Goal: Task Accomplishment & Management: Use online tool/utility

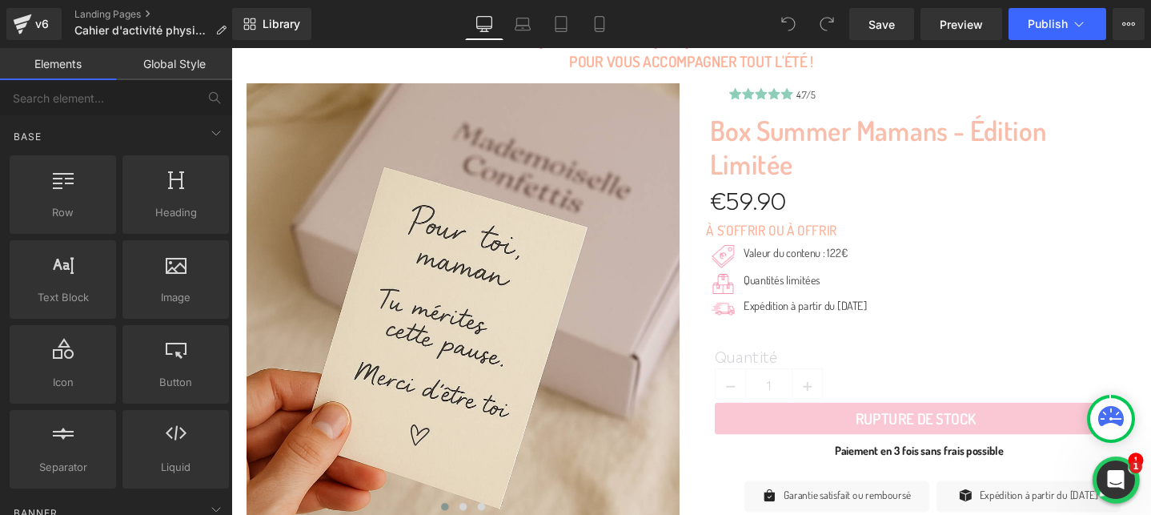
scroll to position [227, 0]
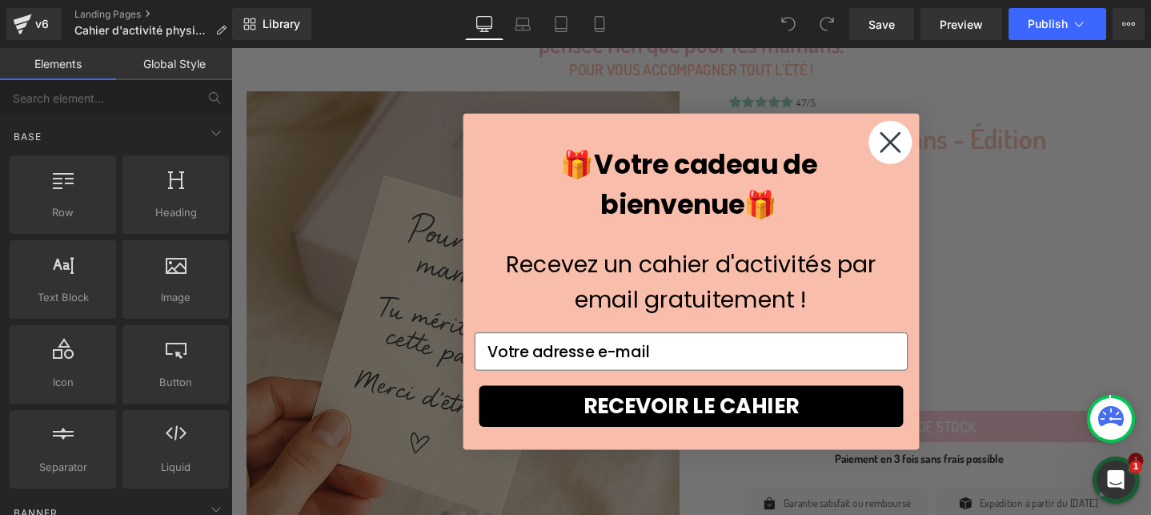
click at [926, 152] on circle "Close dialog" at bounding box center [926, 148] width 46 height 46
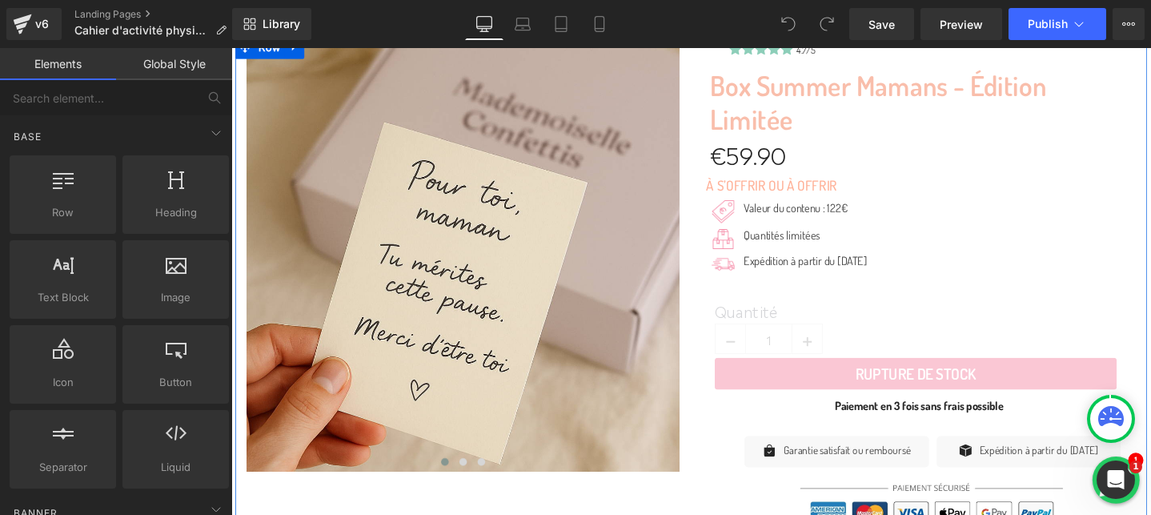
scroll to position [0, 0]
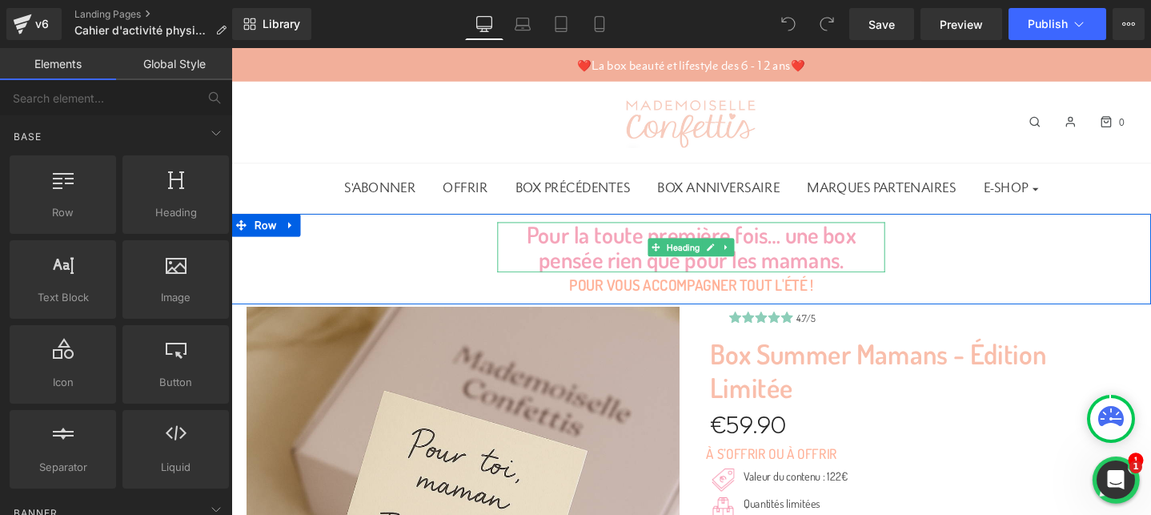
click at [777, 253] on h1 "Pour la toute première fois… une box pensée rien que pour les mamans." at bounding box center [716, 257] width 408 height 53
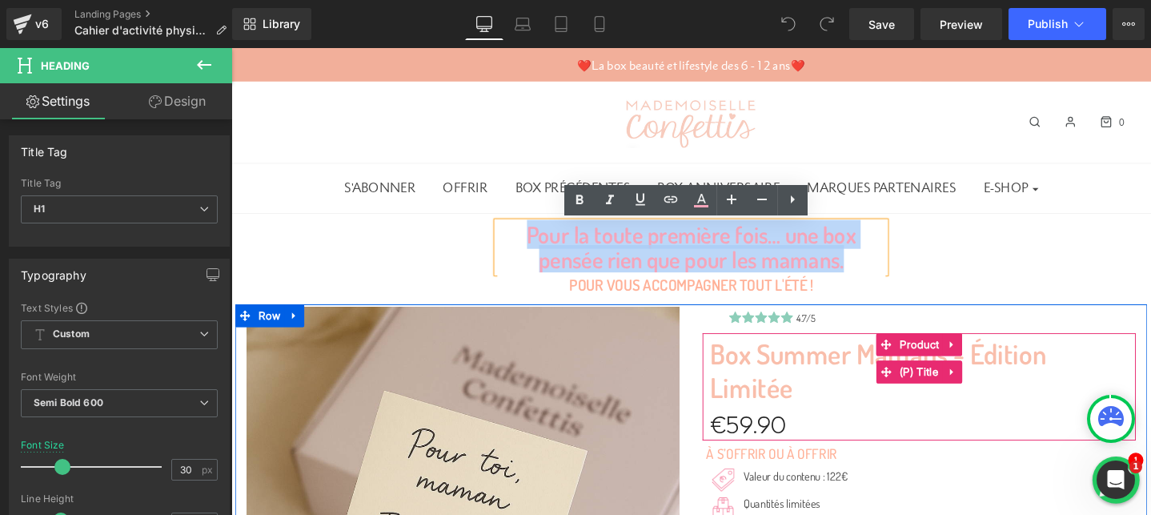
click at [978, 373] on link "Box Summer Mamans - Édition Limitée" at bounding box center [956, 387] width 440 height 69
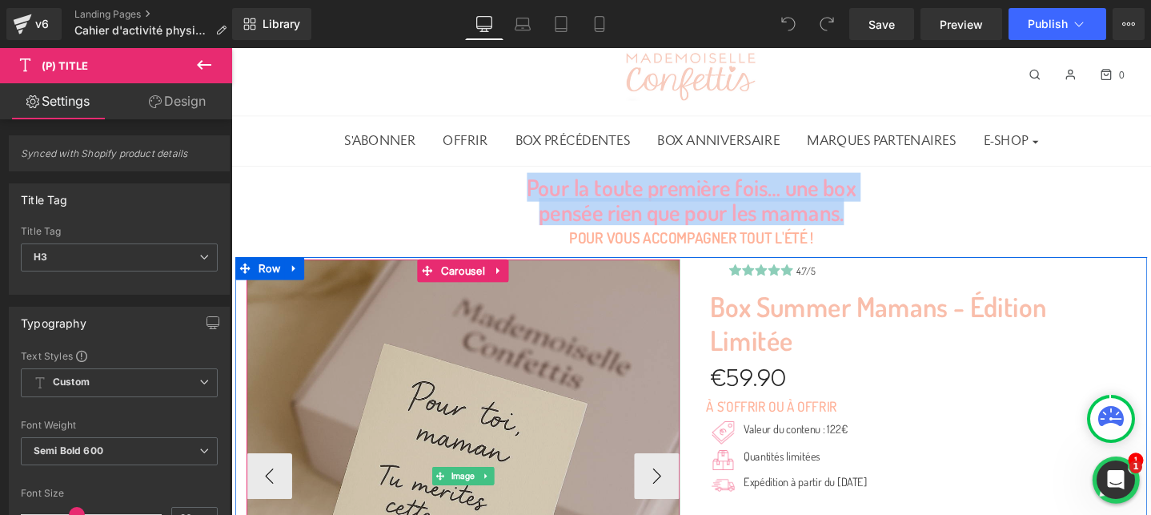
scroll to position [83, 0]
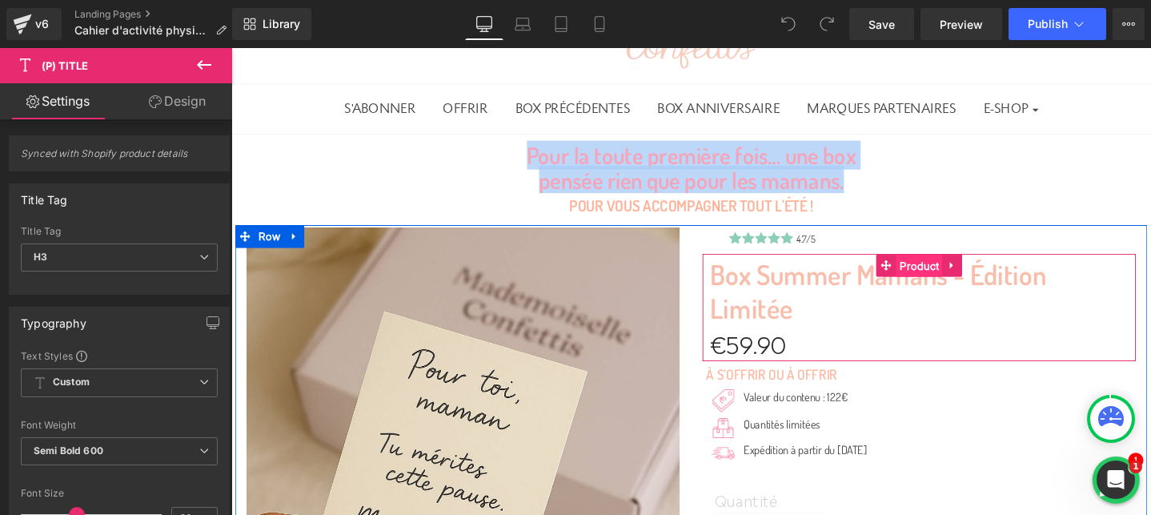
click at [940, 273] on span "Product" at bounding box center [955, 278] width 49 height 24
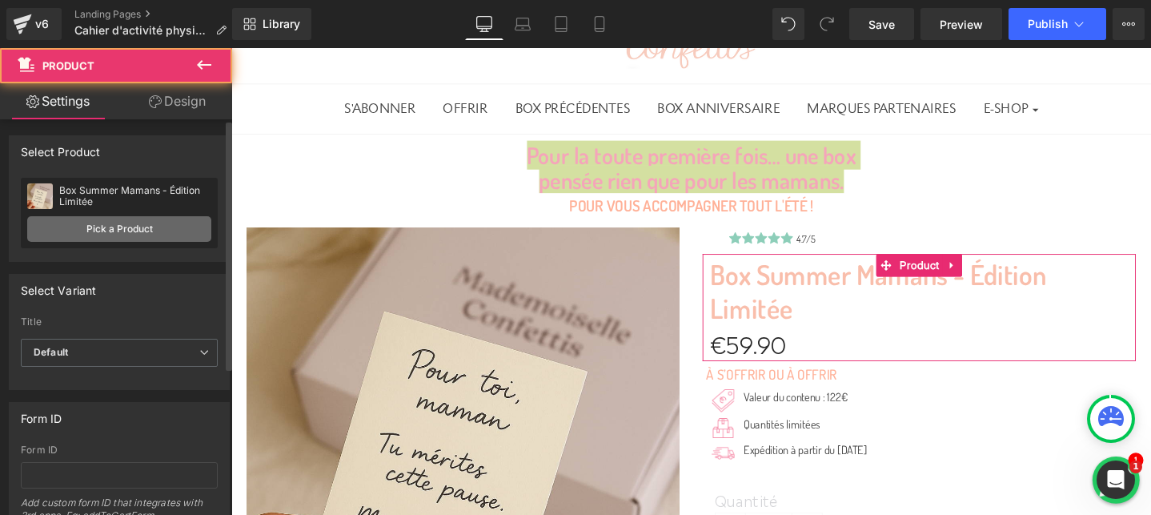
click at [152, 225] on link "Pick a Product" at bounding box center [119, 229] width 184 height 26
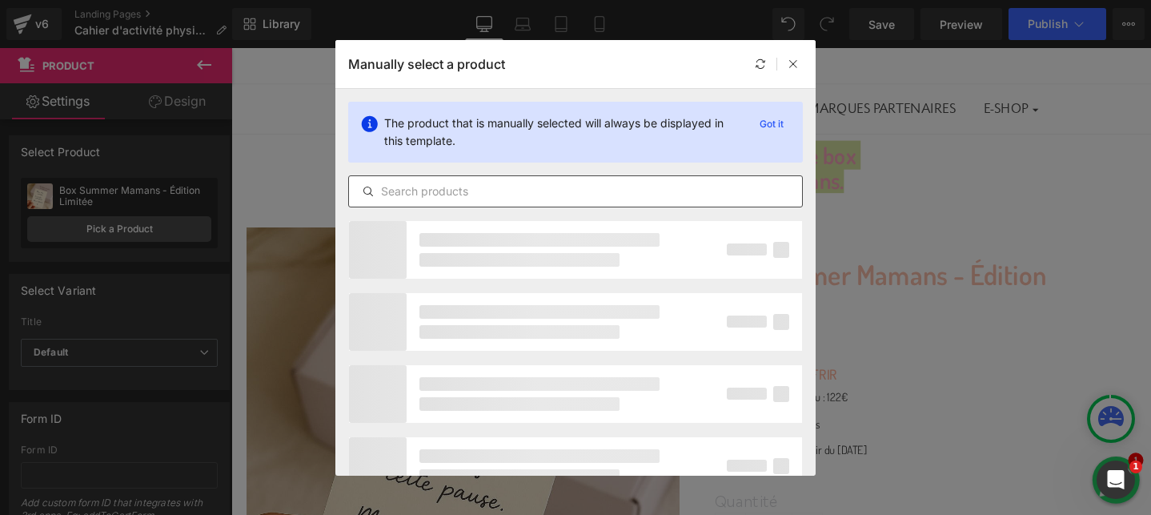
click at [480, 192] on input "text" at bounding box center [575, 191] width 453 height 19
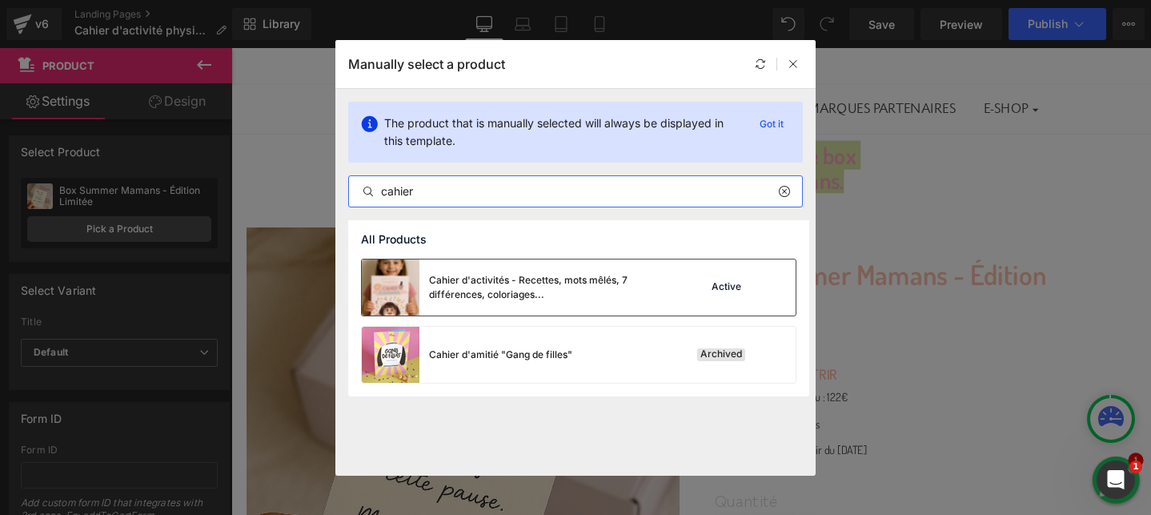
type input "cahier"
click at [622, 300] on div "Cahier d'activités - Recettes, mots mêlés, 7 différences, coloriages..." at bounding box center [549, 287] width 240 height 29
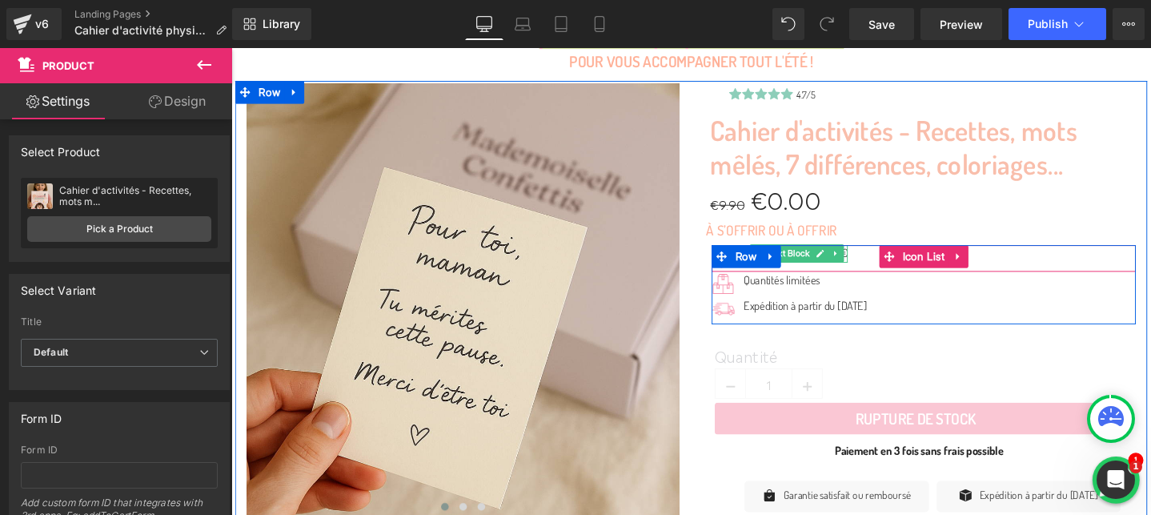
scroll to position [248, 0]
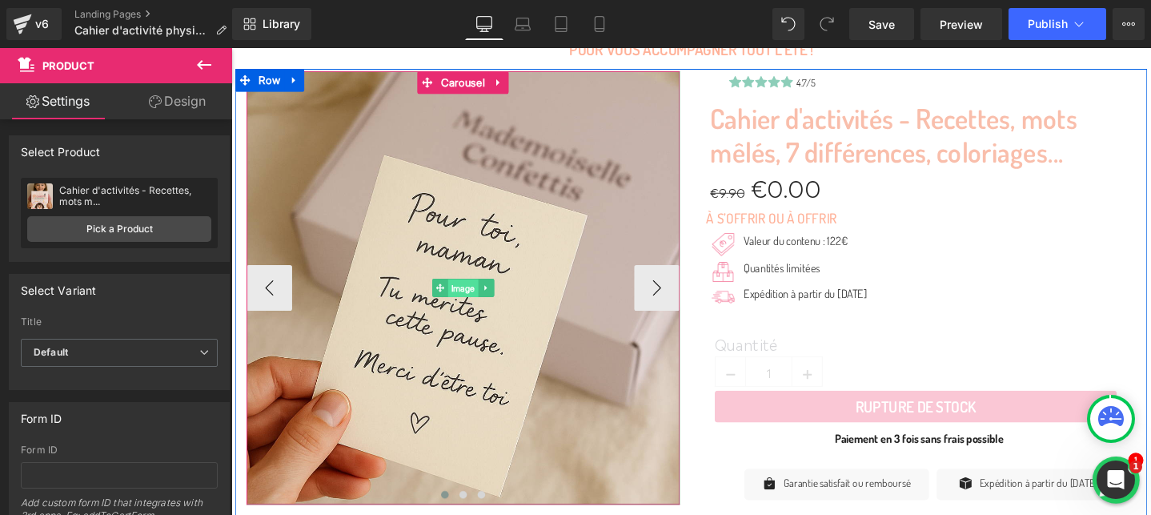
click at [472, 297] on span "Image" at bounding box center [476, 300] width 32 height 19
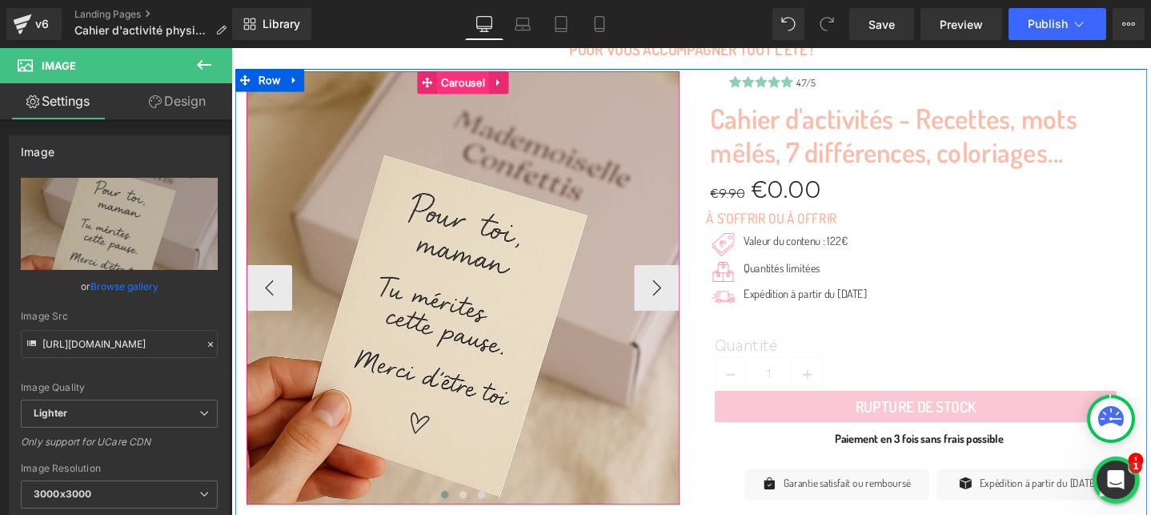
click at [476, 87] on span "Carousel" at bounding box center [475, 84] width 54 height 24
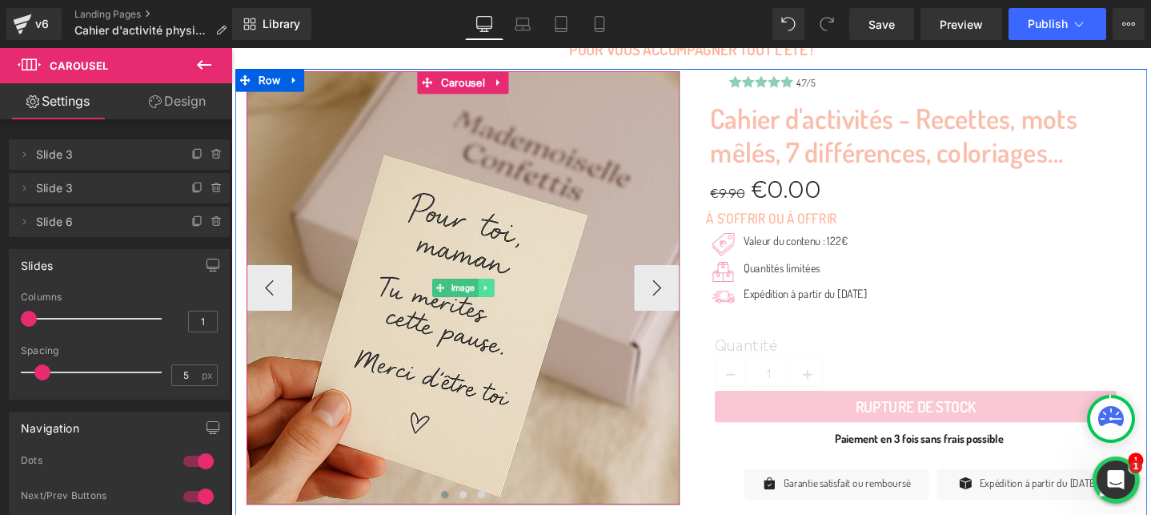
click at [504, 297] on icon at bounding box center [500, 300] width 9 height 10
click at [460, 303] on span "Image" at bounding box center [476, 300] width 32 height 19
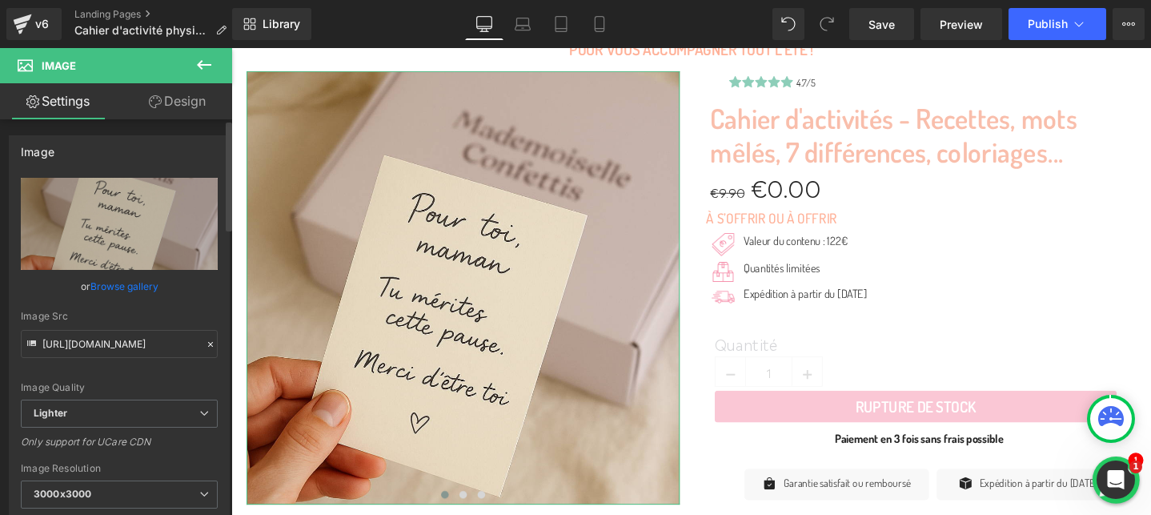
click at [108, 286] on link "Browse gallery" at bounding box center [124, 286] width 68 height 28
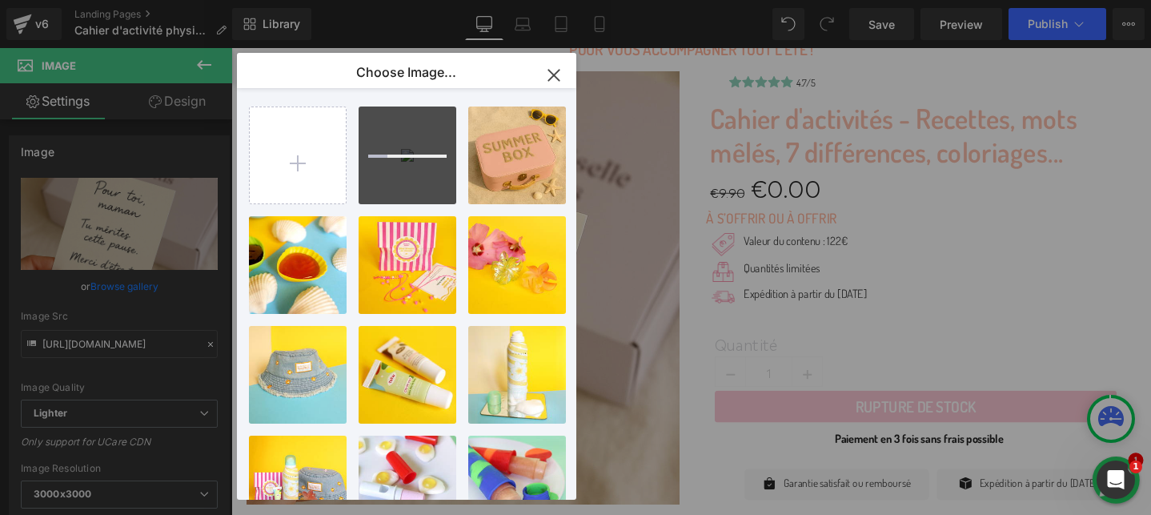
drag, startPoint x: 377, startPoint y: 70, endPoint x: 438, endPoint y: 74, distance: 61.0
click at [438, 74] on p "Choose Image..." at bounding box center [406, 72] width 100 height 16
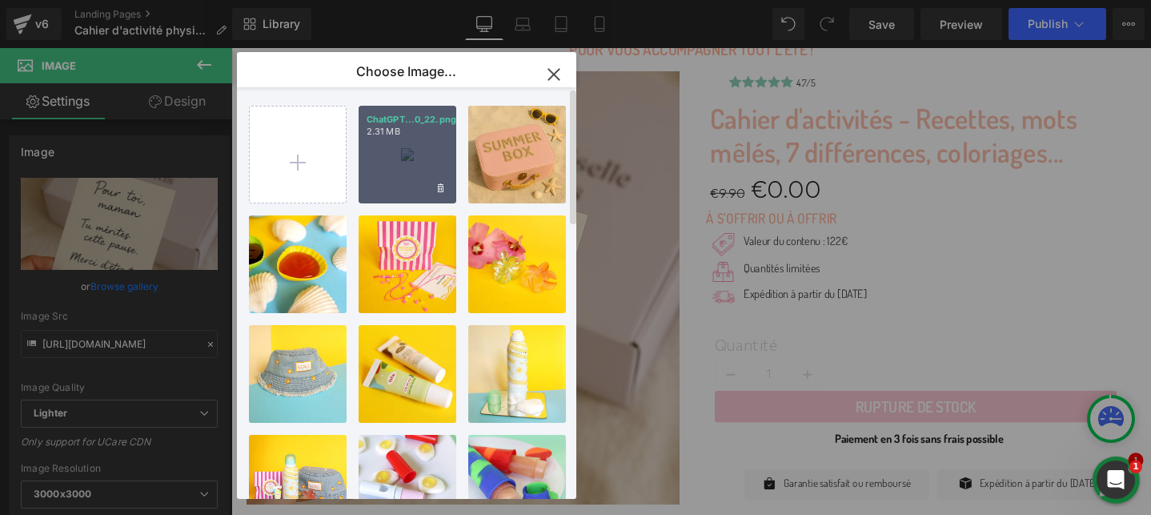
click at [397, 155] on div "ChatGPT...0_22.png 2.31 MB" at bounding box center [408, 155] width 98 height 98
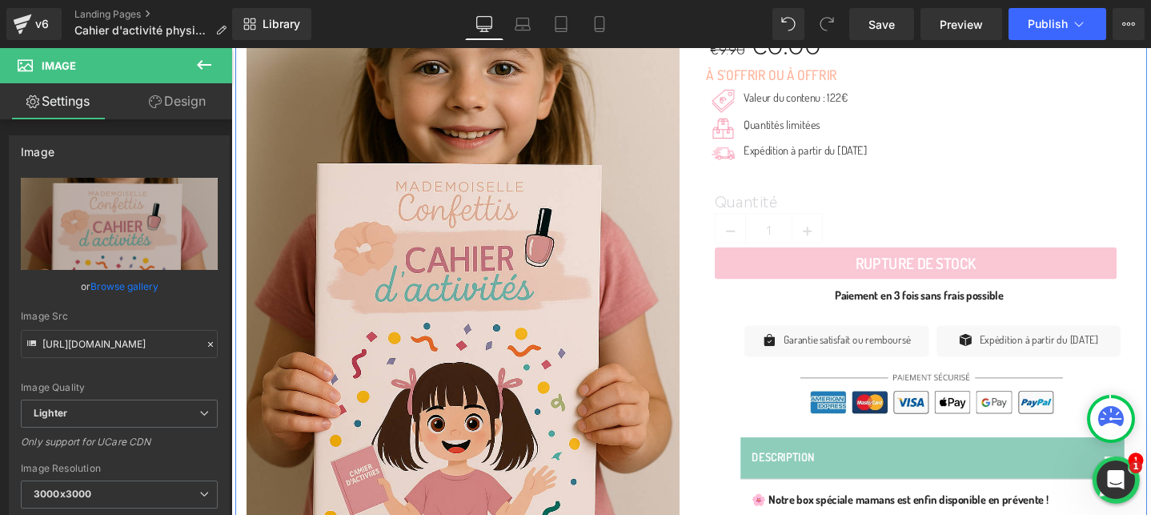
scroll to position [380, 0]
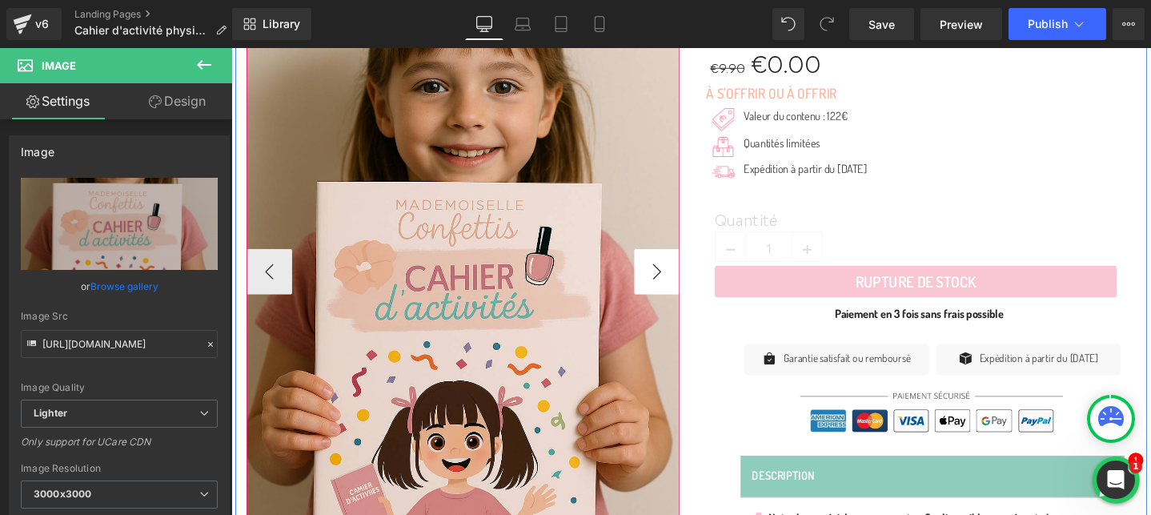
click at [675, 278] on button "›" at bounding box center [680, 283] width 48 height 48
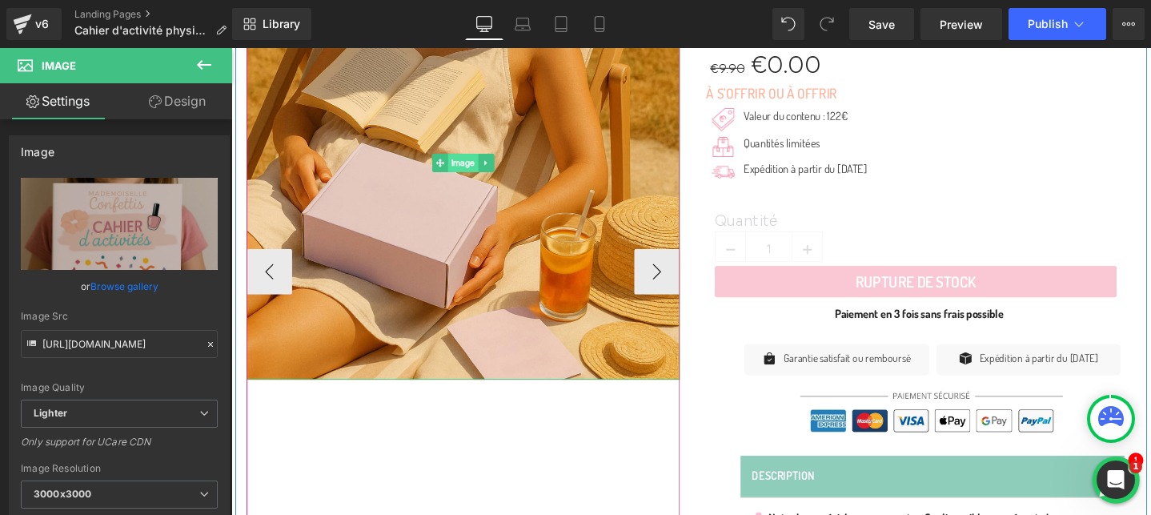
click at [477, 173] on span "Image" at bounding box center [476, 168] width 32 height 19
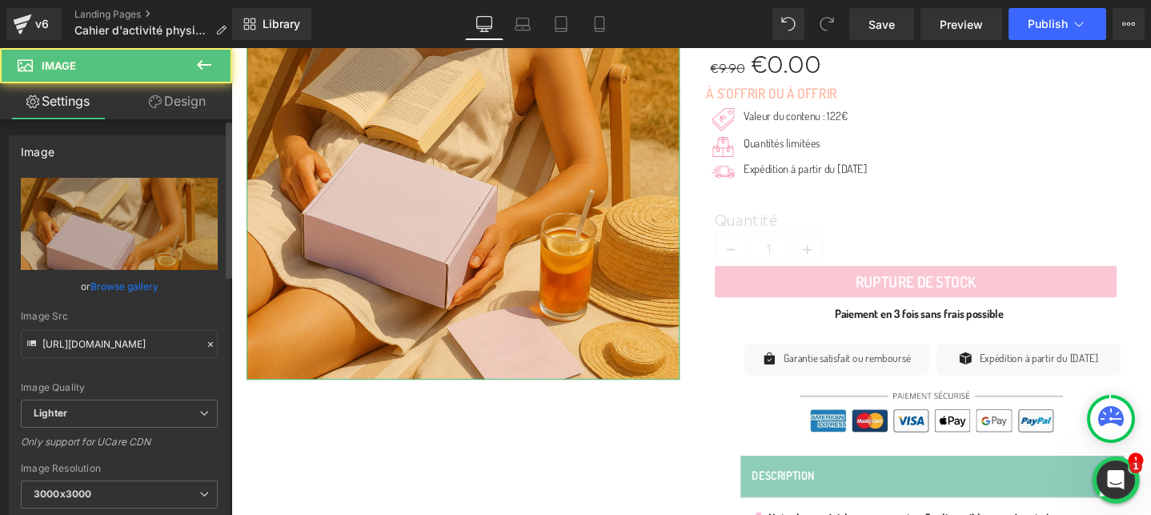
click at [136, 285] on link "Browse gallery" at bounding box center [124, 286] width 68 height 28
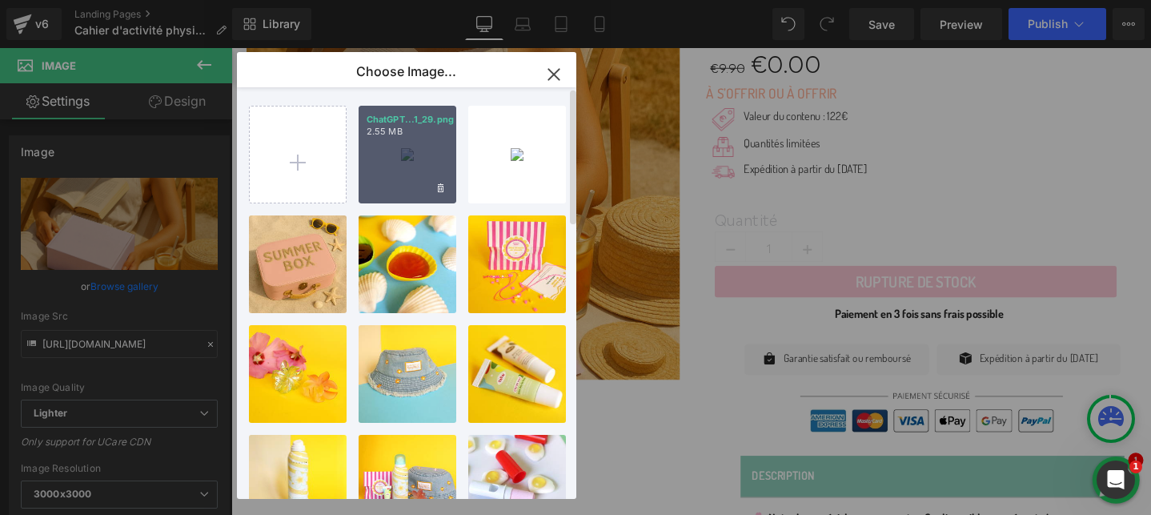
click at [438, 150] on div "ChatGPT...1_29.png 2.55 MB" at bounding box center [408, 155] width 98 height 98
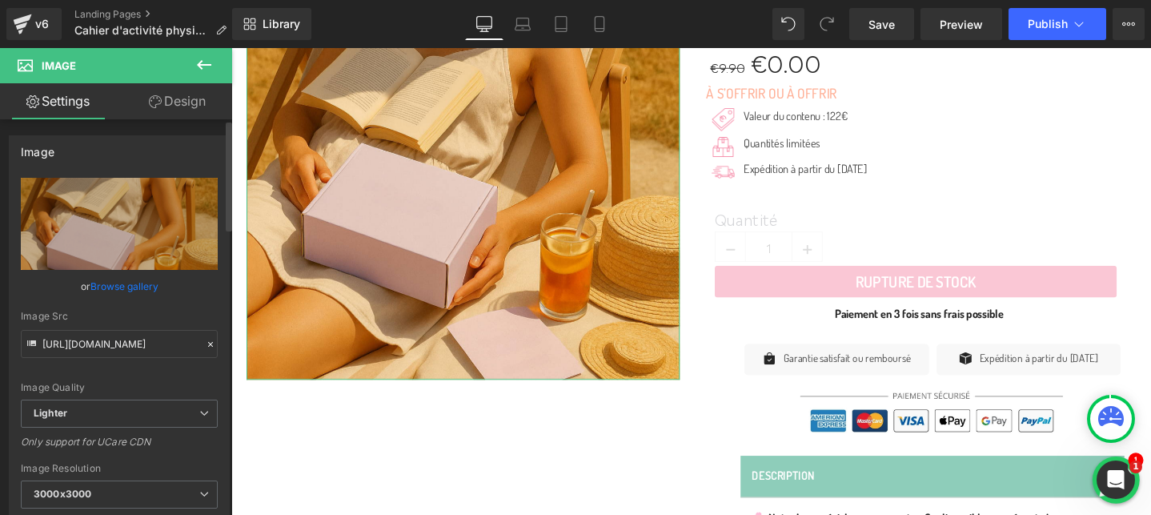
click at [124, 284] on link "Browse gallery" at bounding box center [124, 286] width 68 height 28
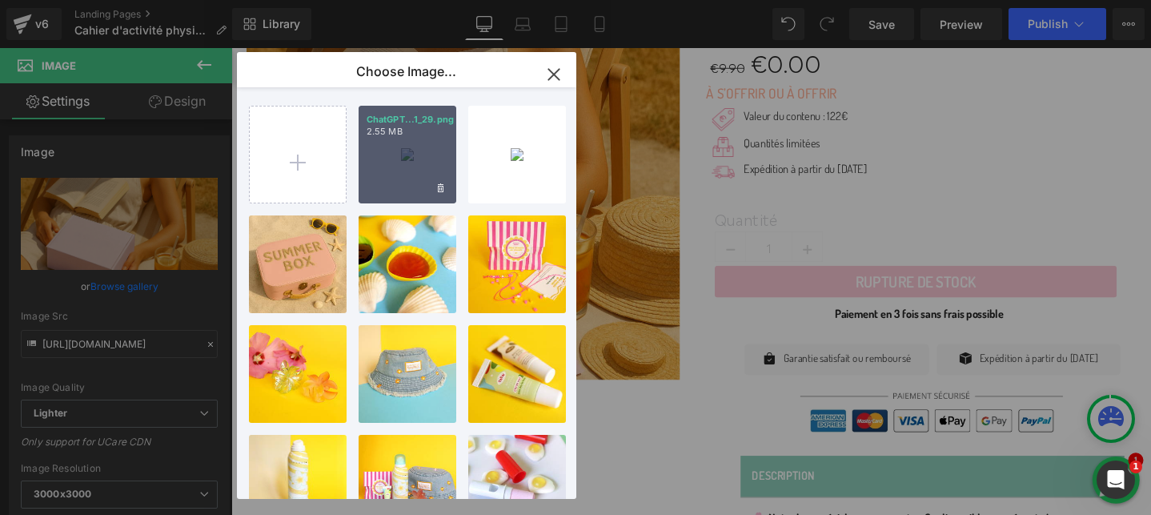
click at [409, 187] on div "ChatGPT...1_29.png 2.55 MB" at bounding box center [408, 155] width 98 height 98
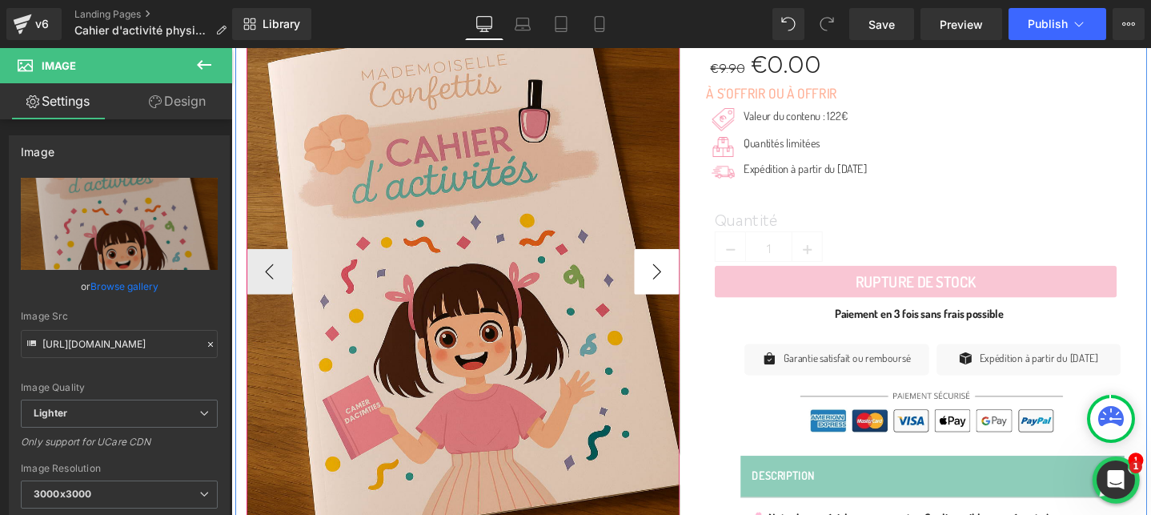
click at [690, 279] on button "›" at bounding box center [680, 283] width 48 height 48
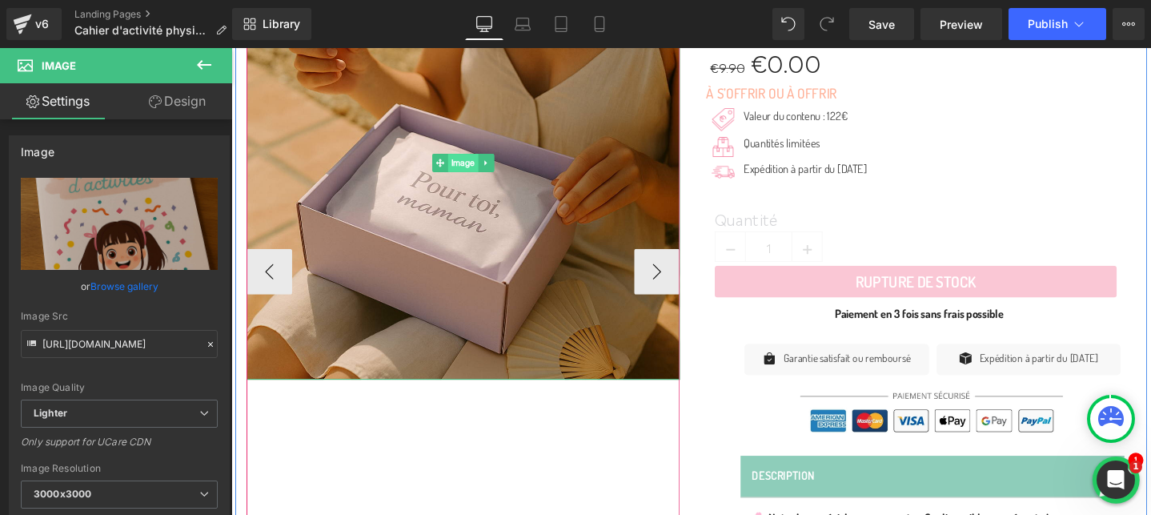
click at [480, 169] on span "Image" at bounding box center [476, 168] width 32 height 19
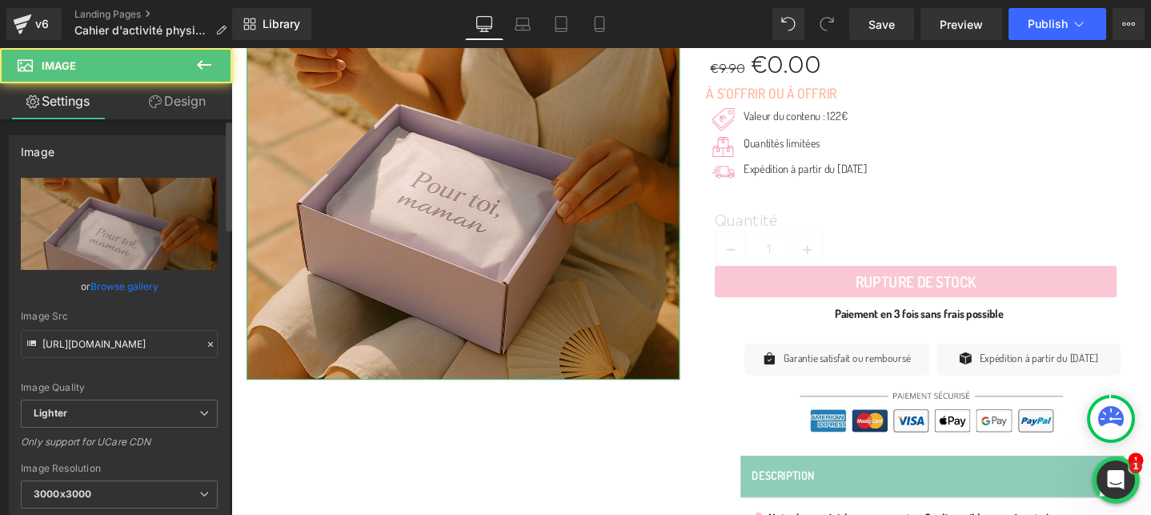
click at [138, 283] on link "Browse gallery" at bounding box center [124, 286] width 68 height 28
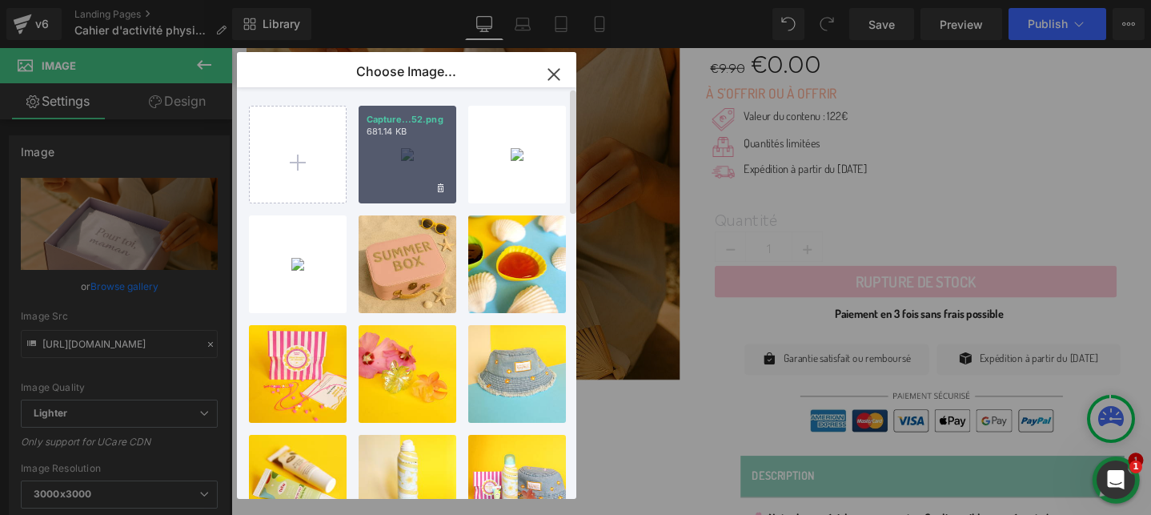
click at [414, 133] on p "681.14 KB" at bounding box center [408, 132] width 82 height 12
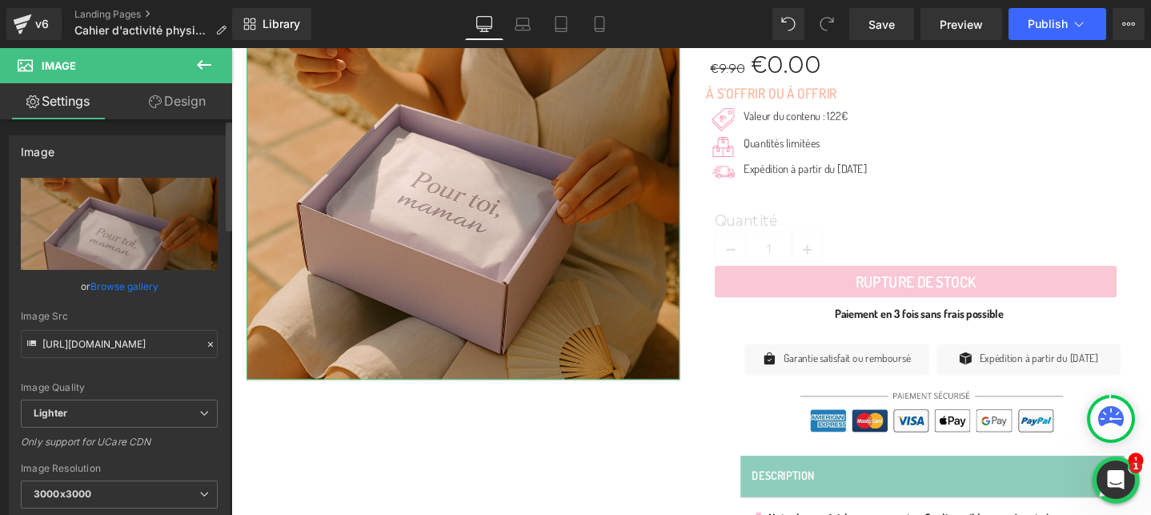
click at [138, 284] on link "Browse gallery" at bounding box center [124, 286] width 68 height 28
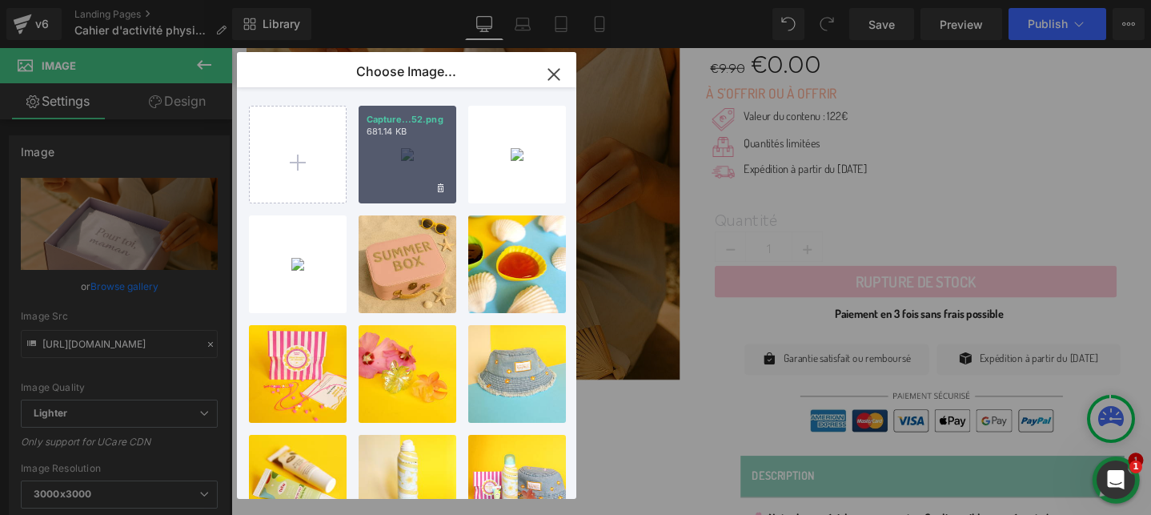
click at [400, 166] on div "Capture...52.png 681.14 KB" at bounding box center [408, 155] width 98 height 98
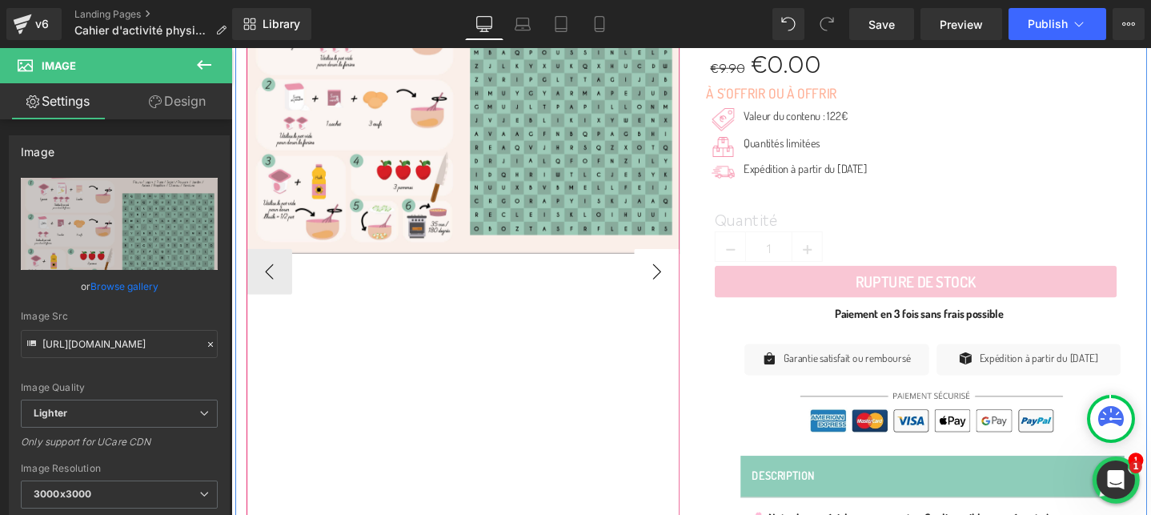
click at [689, 288] on button "›" at bounding box center [680, 283] width 48 height 48
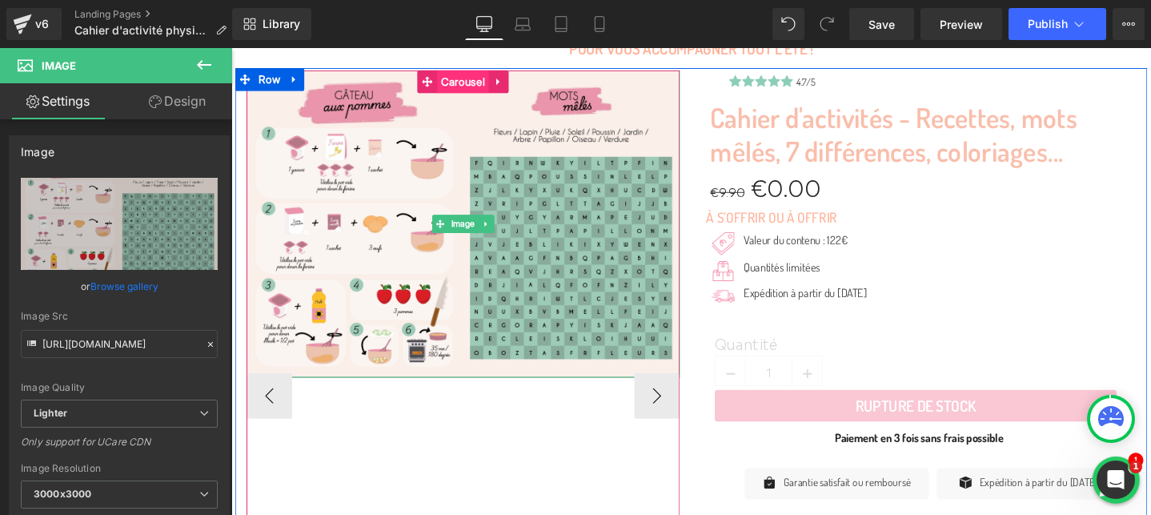
scroll to position [221, 0]
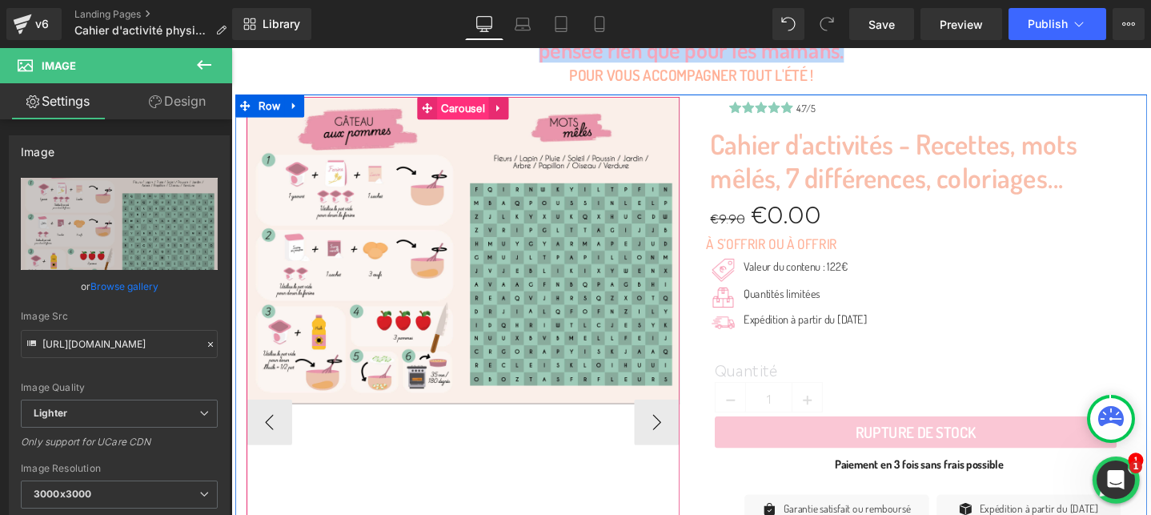
click at [470, 110] on span "Carousel" at bounding box center [475, 111] width 54 height 24
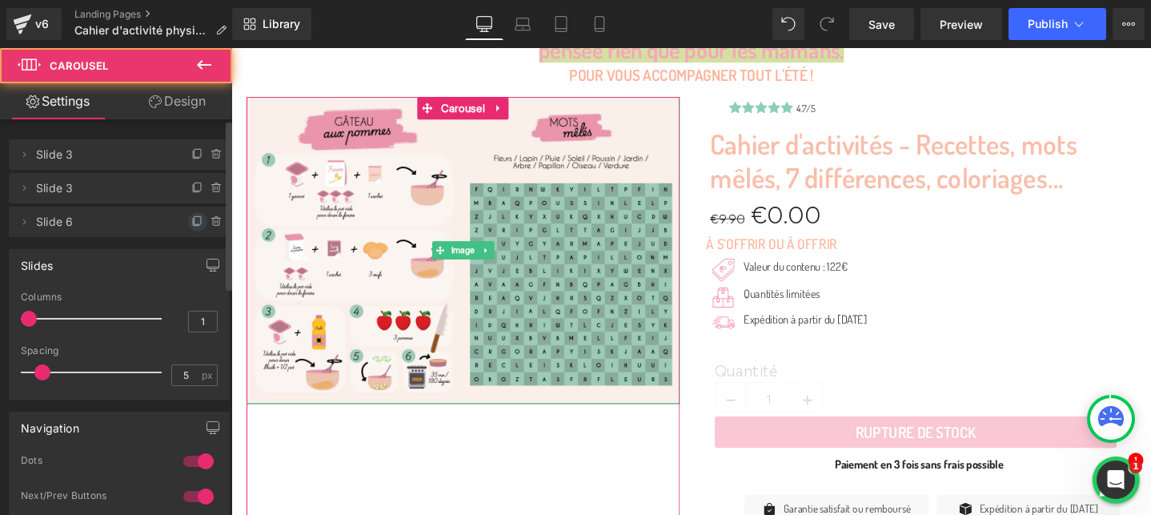
click at [193, 225] on icon at bounding box center [196, 222] width 6 height 7
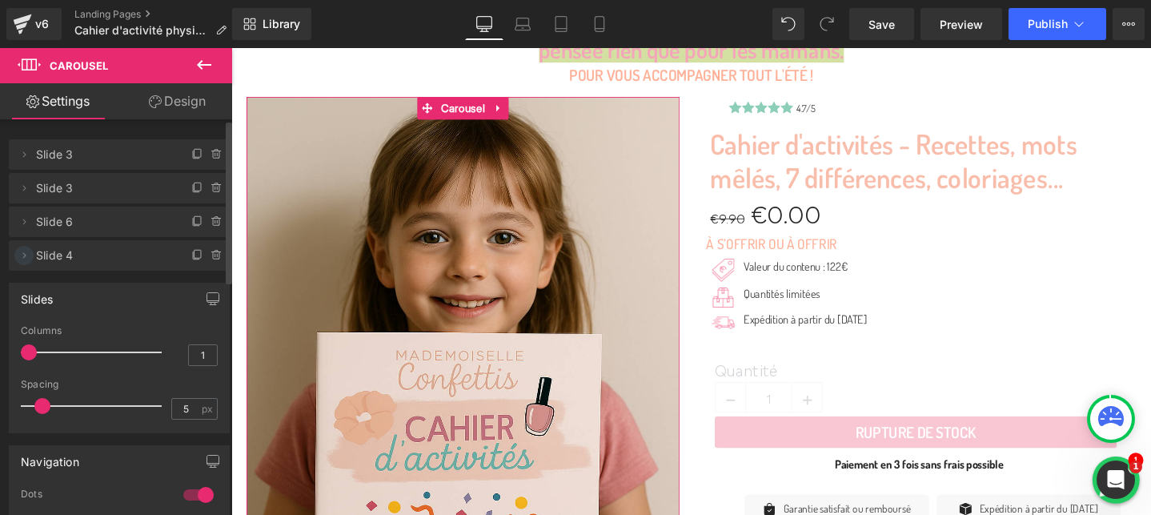
click at [28, 255] on icon at bounding box center [24, 255] width 13 height 13
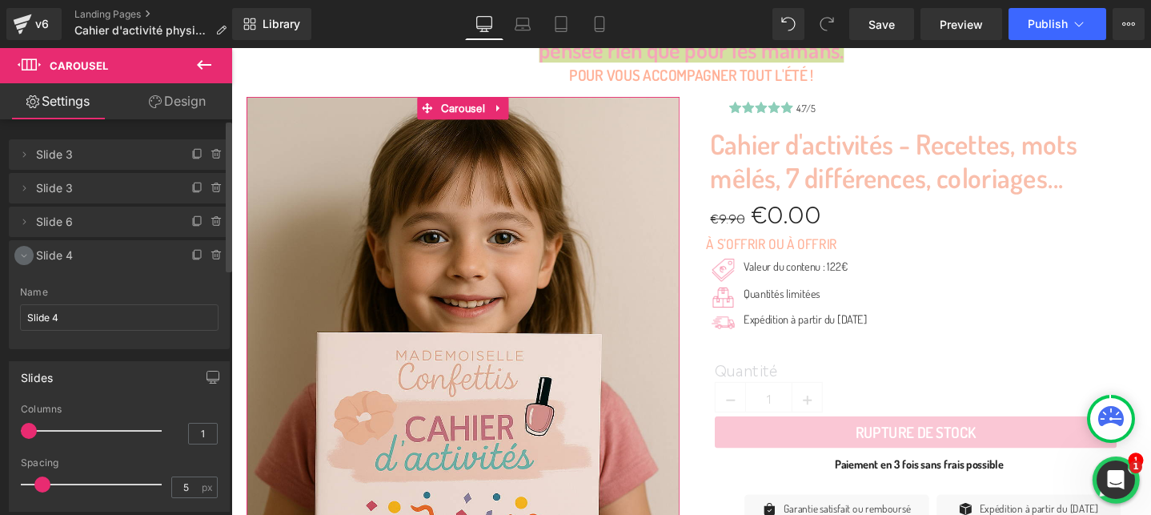
click at [22, 257] on icon at bounding box center [24, 255] width 13 height 13
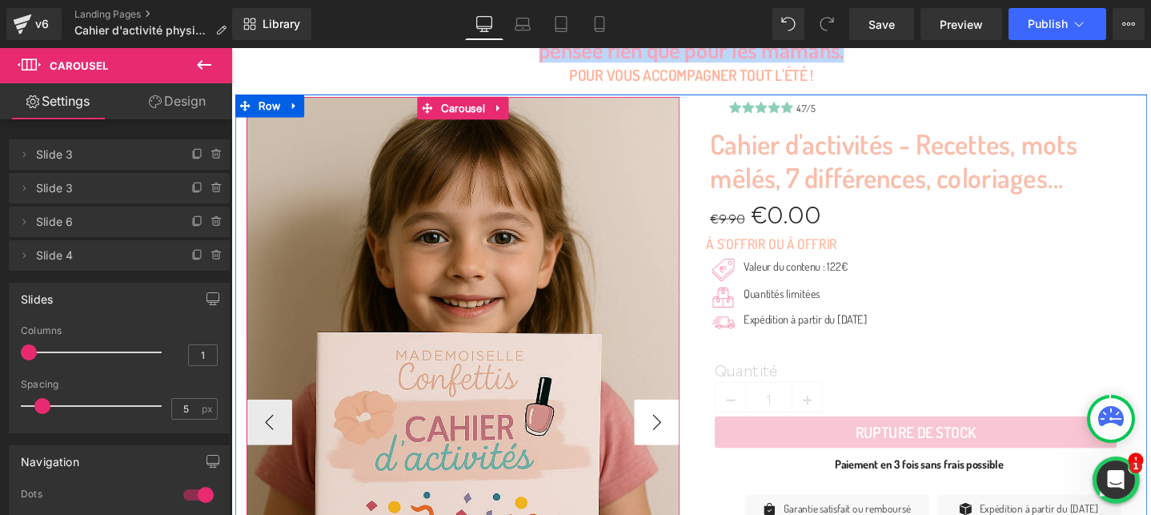
click at [693, 435] on button "›" at bounding box center [680, 442] width 48 height 48
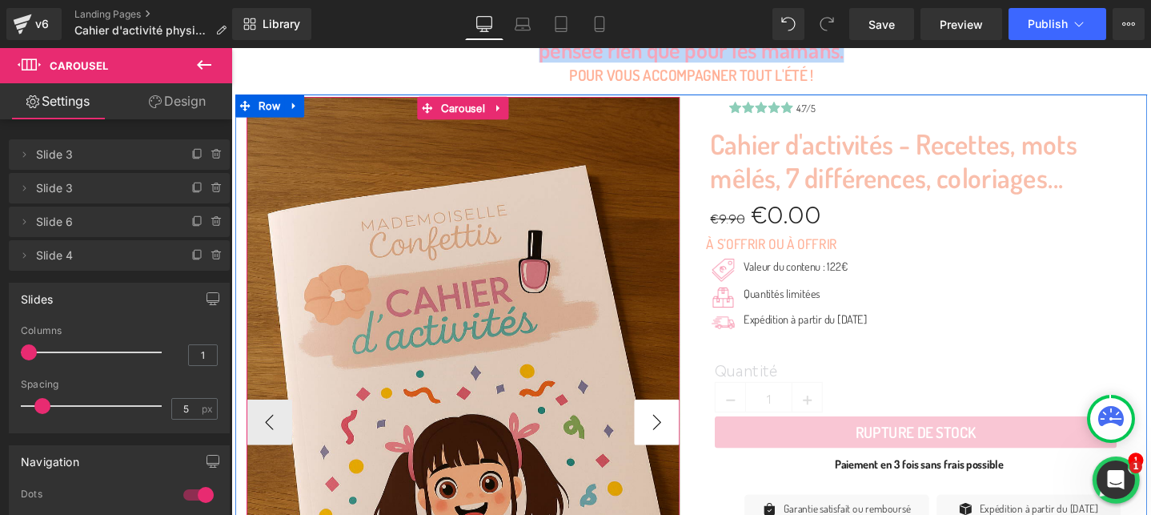
click at [693, 435] on button "›" at bounding box center [680, 442] width 48 height 48
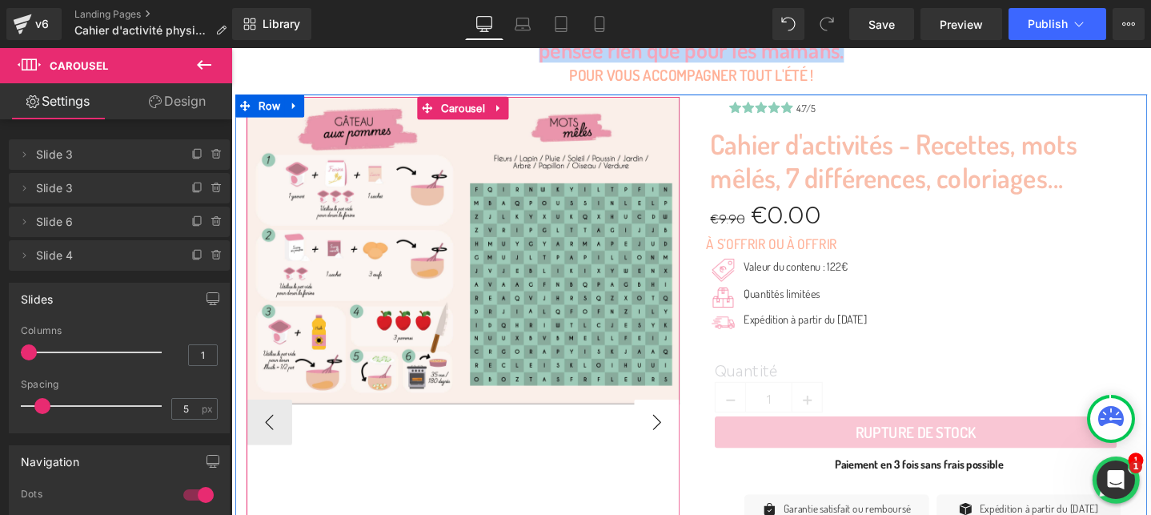
click at [693, 435] on button "›" at bounding box center [680, 442] width 48 height 48
click at [471, 255] on span "Image" at bounding box center [476, 260] width 32 height 19
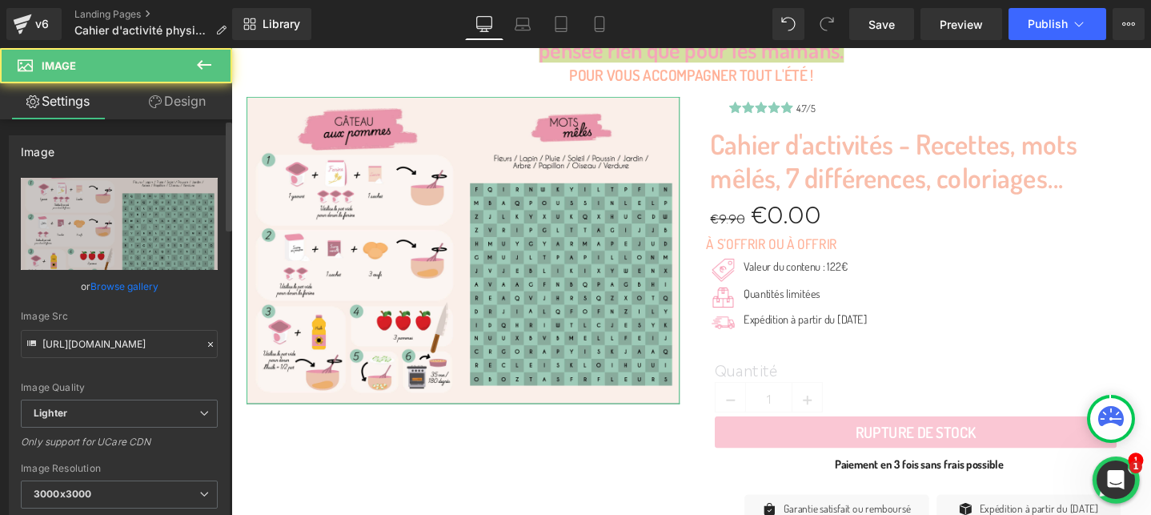
click at [135, 288] on link "Browse gallery" at bounding box center [124, 286] width 68 height 28
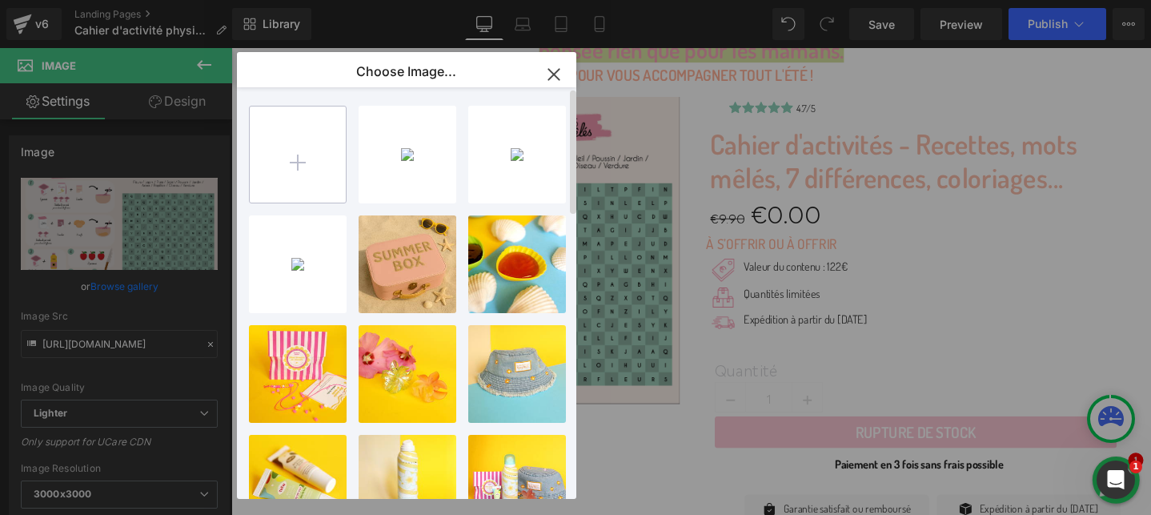
type input "C:\fakepath\Capture d’écran [DATE] 19.16.00.png"
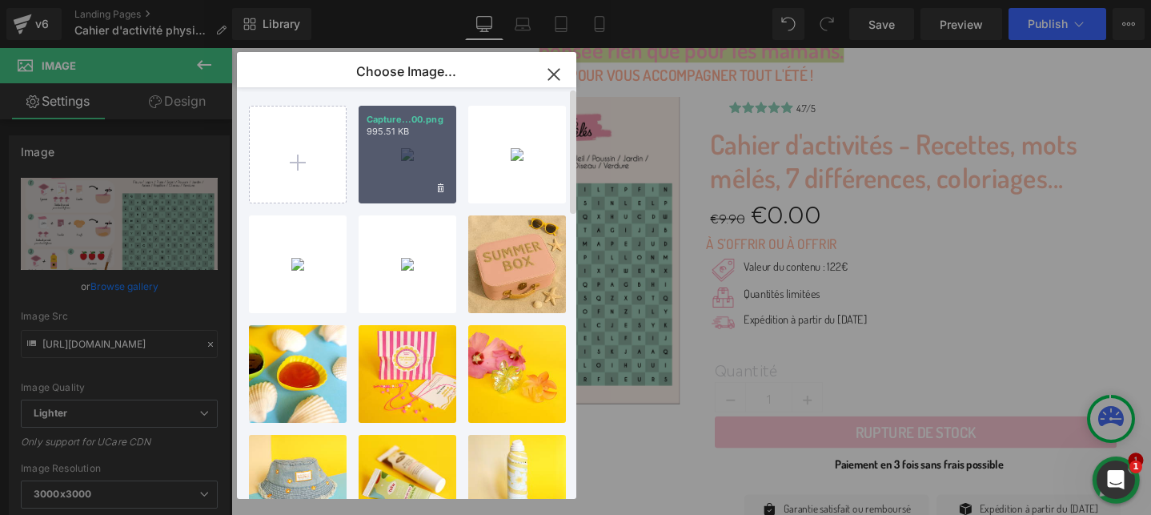
click at [416, 134] on p "995.51 KB" at bounding box center [408, 132] width 82 height 12
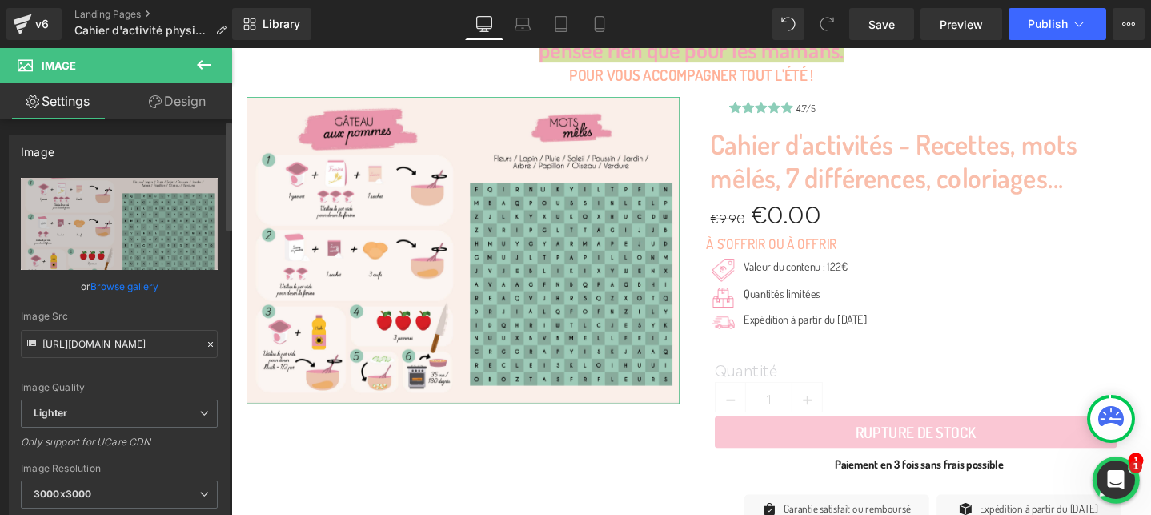
click at [125, 280] on link "Browse gallery" at bounding box center [124, 286] width 68 height 28
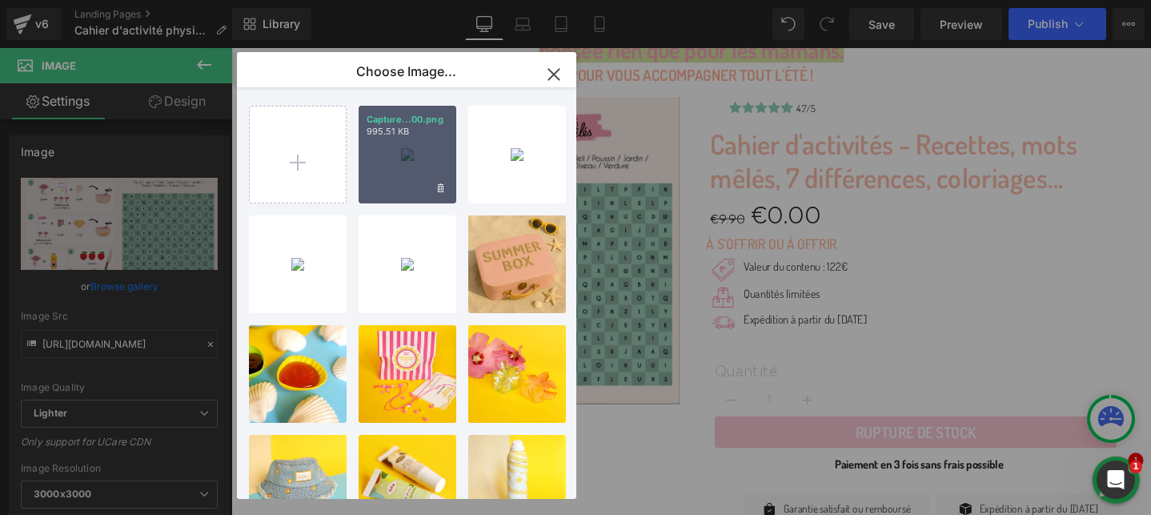
click at [389, 151] on div "Capture...00.png 995.51 KB" at bounding box center [408, 155] width 98 height 98
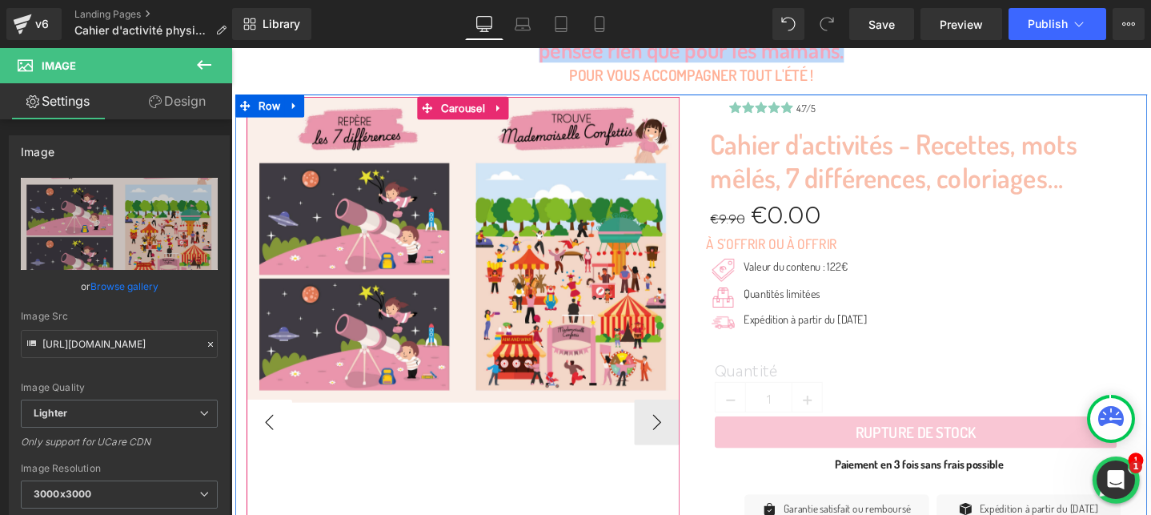
click at [271, 444] on button "‹" at bounding box center [271, 442] width 48 height 48
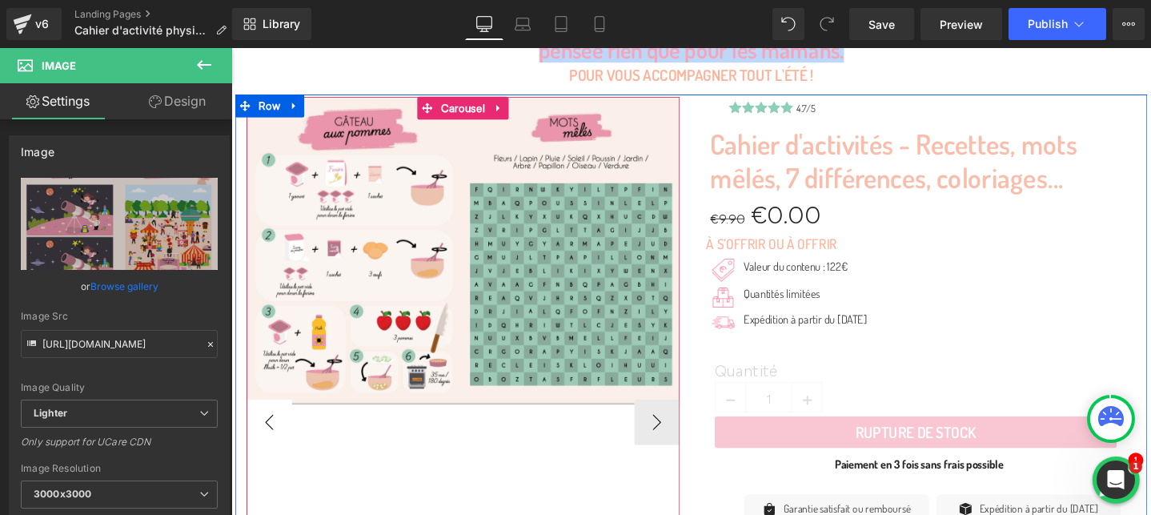
click at [271, 444] on button "‹" at bounding box center [271, 442] width 48 height 48
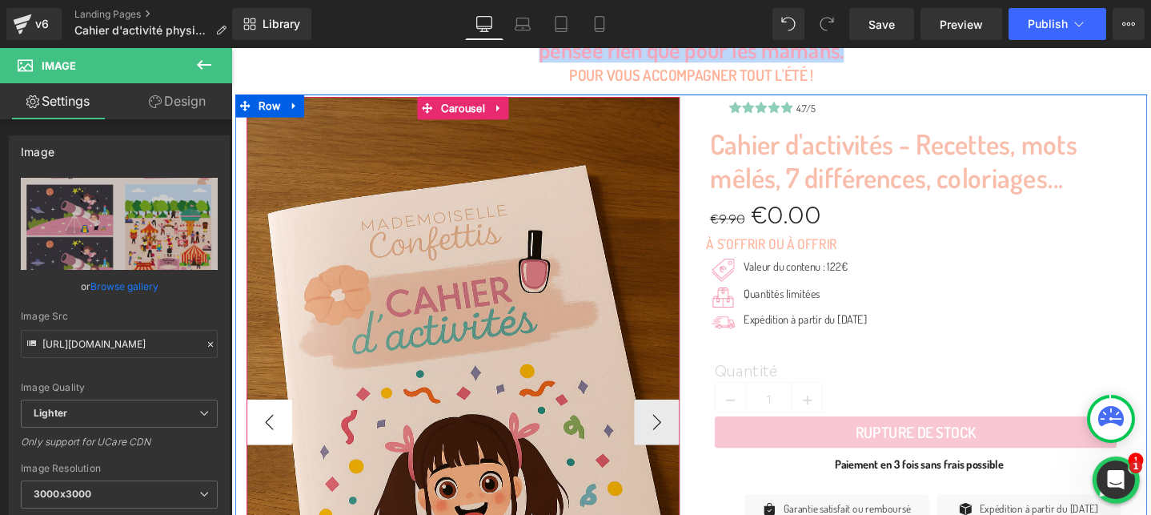
click at [285, 450] on button "‹" at bounding box center [271, 442] width 48 height 48
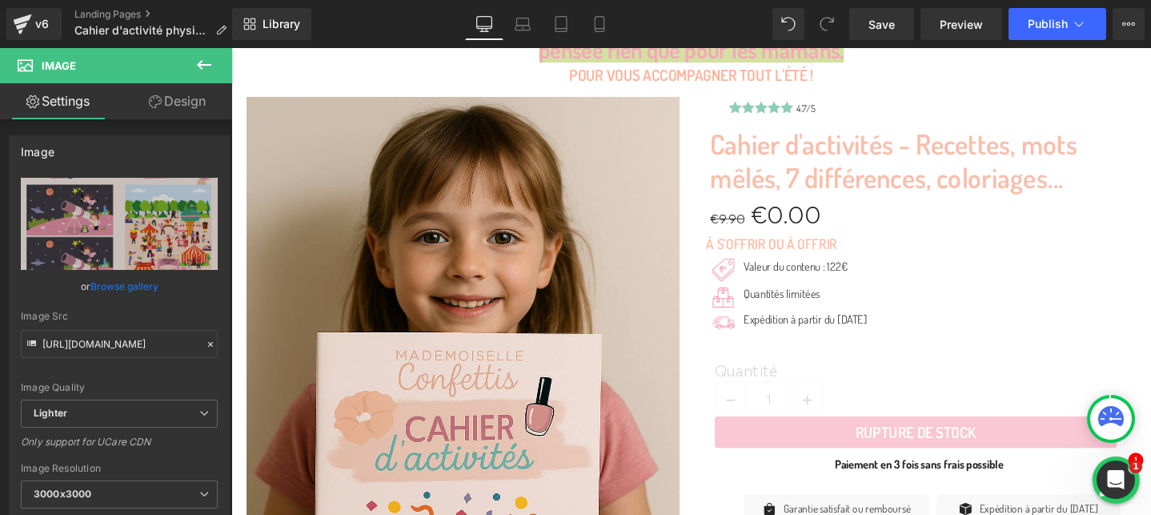
click at [203, 61] on icon at bounding box center [204, 64] width 19 height 19
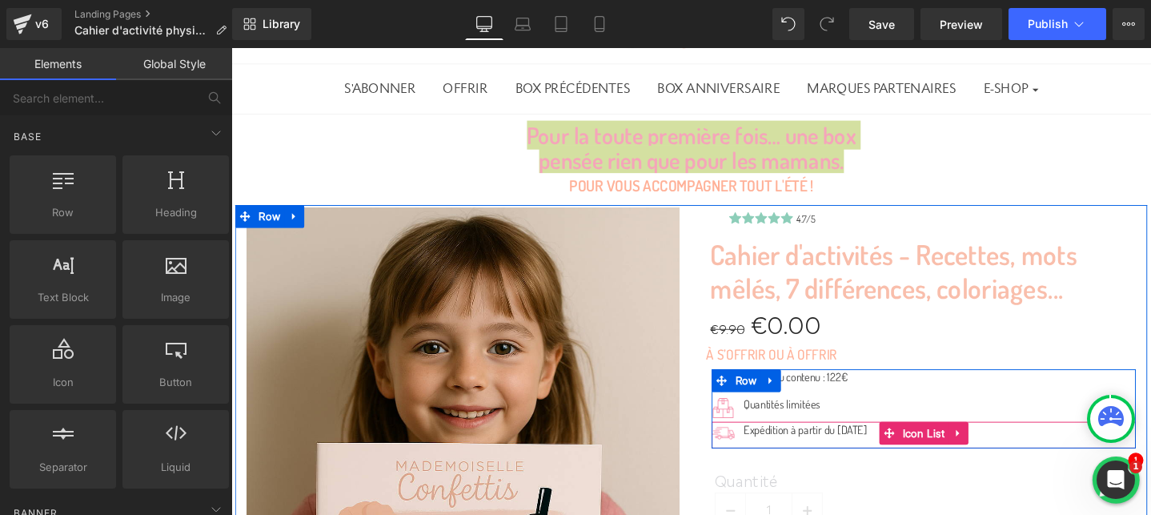
scroll to position [76, 0]
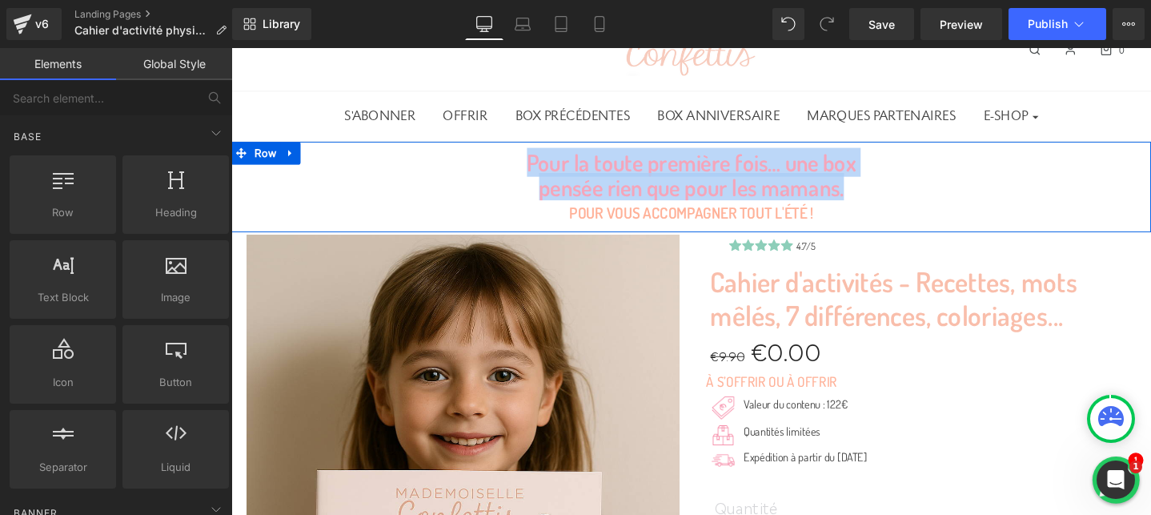
click at [996, 183] on div "Pour la toute première fois… une box pensée rien que pour les mamans. Heading P…" at bounding box center [715, 194] width 969 height 78
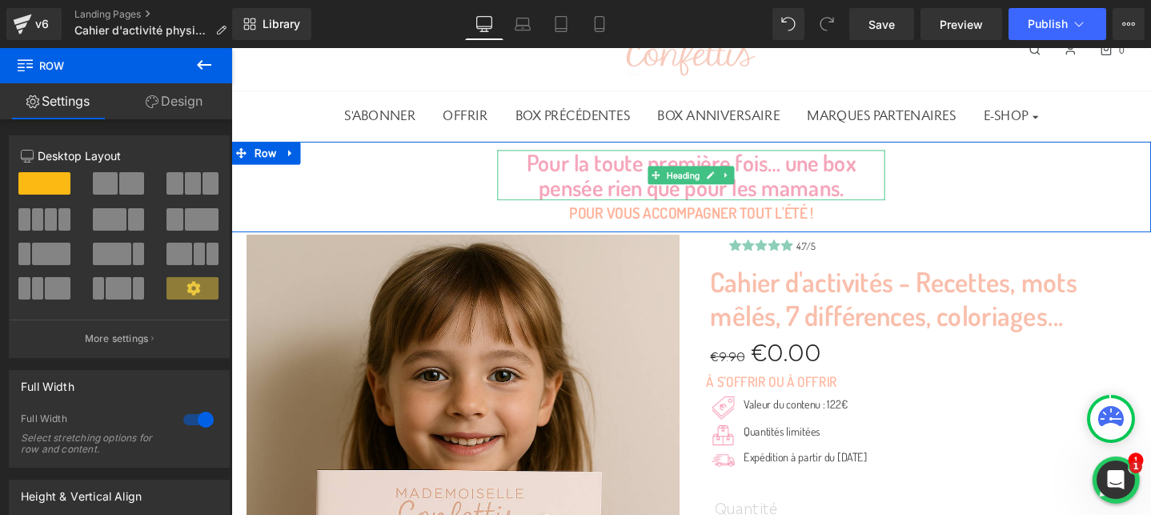
click at [666, 187] on h1 "Pour la toute première fois… une box pensée rien que pour les mamans." at bounding box center [716, 181] width 408 height 53
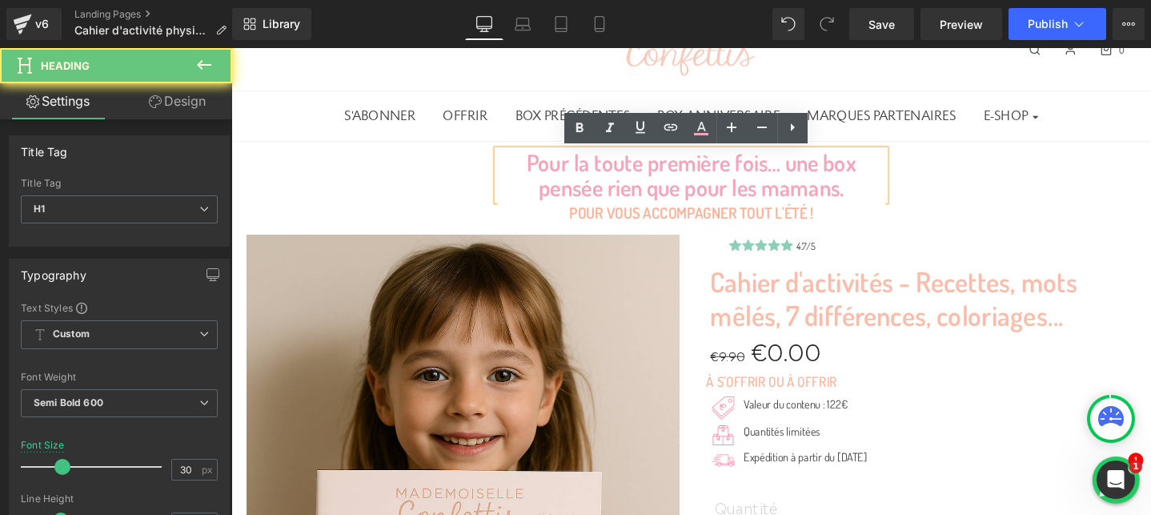
click at [843, 197] on h1 "Pour la toute première fois… une box pensée rien que pour les mamans." at bounding box center [716, 181] width 408 height 53
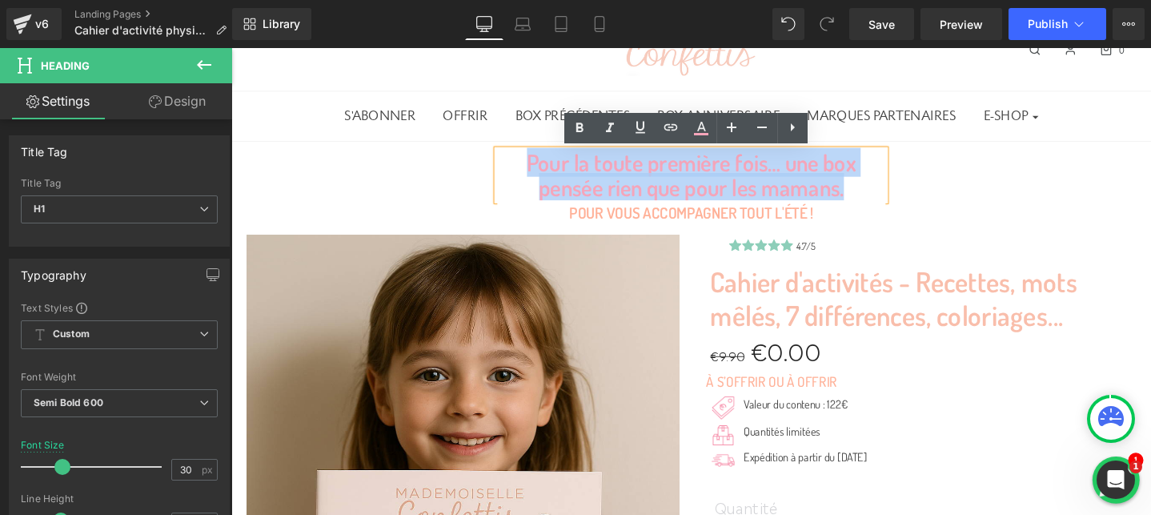
drag, startPoint x: 891, startPoint y: 203, endPoint x: 543, endPoint y: 172, distance: 349.7
click at [543, 172] on h1 "Pour la toute première fois… une box pensée rien que pour les mamans." at bounding box center [716, 181] width 408 height 53
paste div
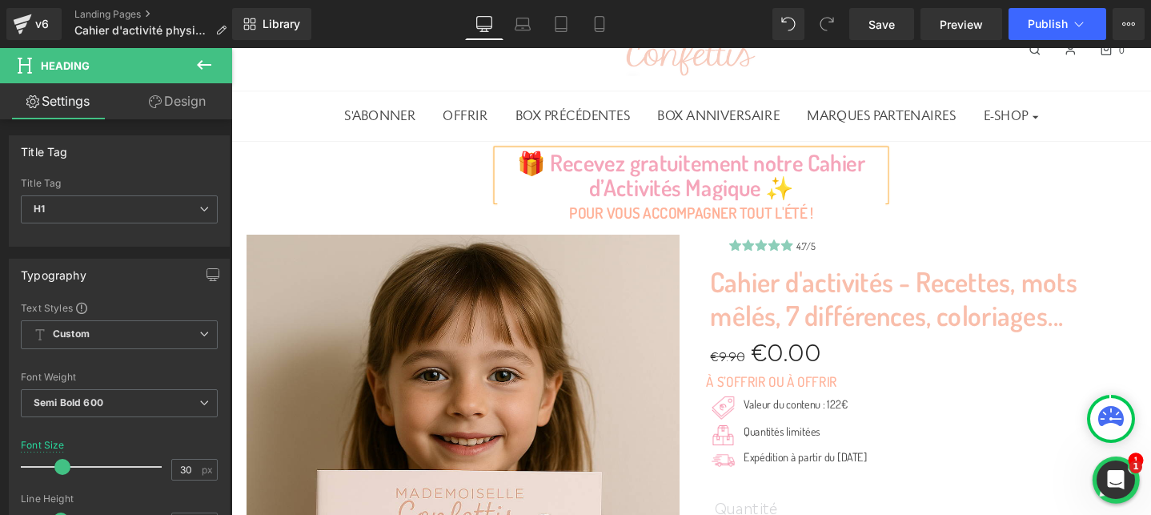
click at [1053, 206] on div "🎁 Recevez gratuitement notre Cahier d’Activités Magique ✨ Heading POUR VOUS ACC…" at bounding box center [715, 194] width 969 height 78
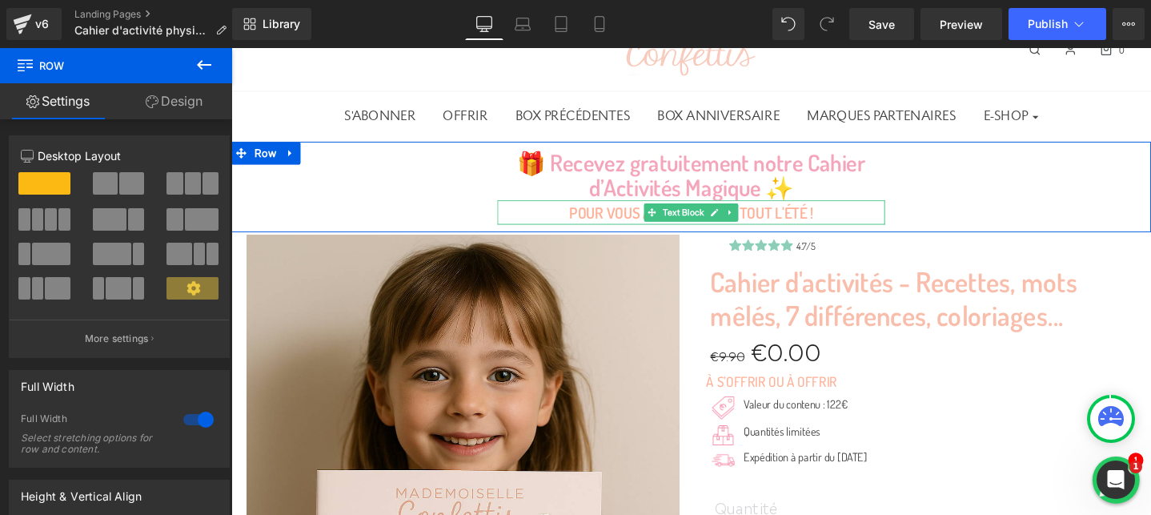
click at [643, 222] on p "POUR VOUS ACCOMPAGNER TOUT L'ÉTÉ !" at bounding box center [716, 221] width 408 height 26
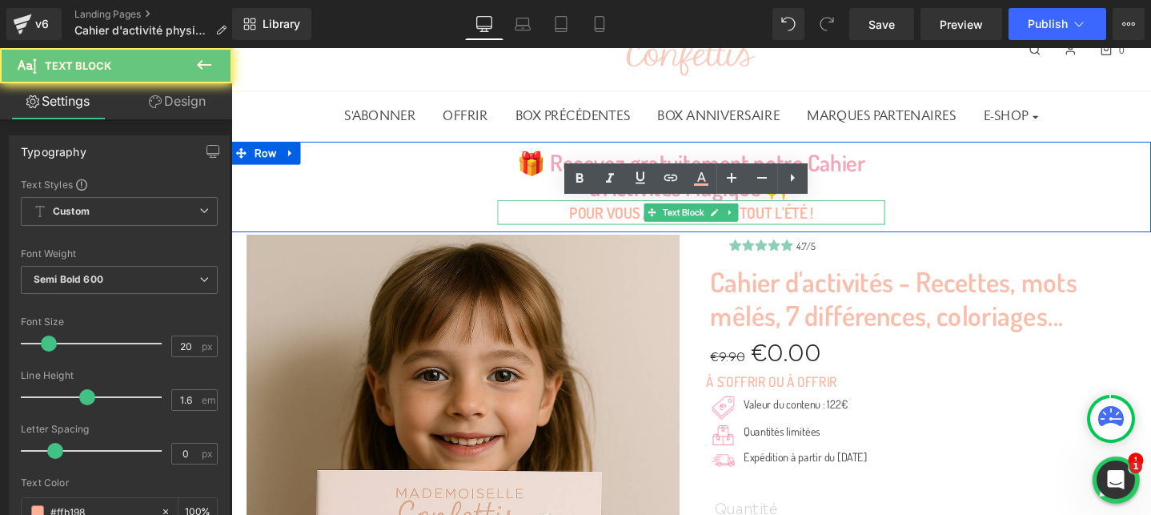
click at [643, 222] on p "POUR VOUS ACCOMPAGNER TOUT L'ÉTÉ !" at bounding box center [716, 221] width 408 height 26
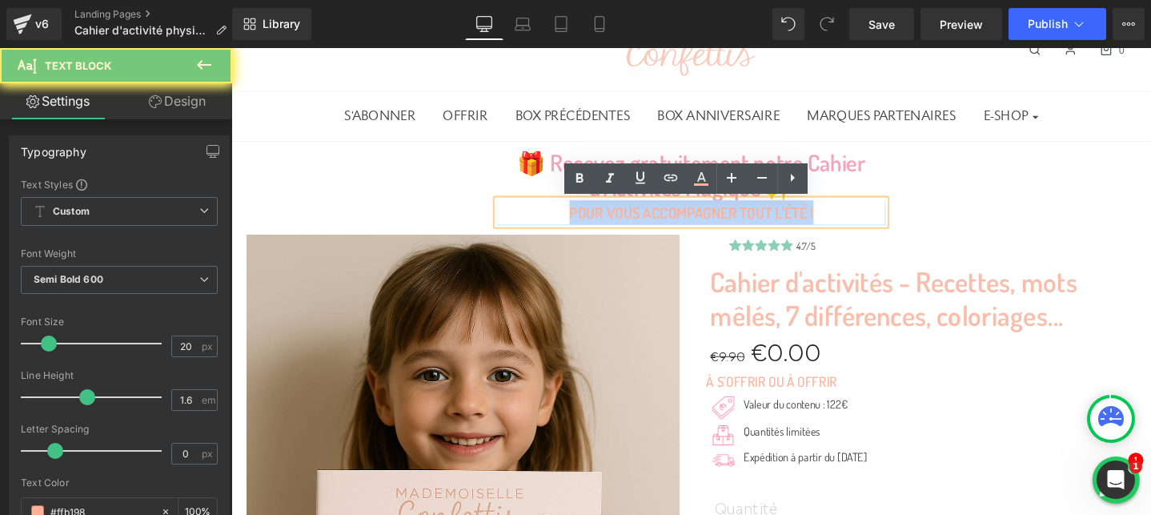
click at [643, 222] on p "POUR VOUS ACCOMPAGNER TOUT L'ÉTÉ !" at bounding box center [716, 221] width 408 height 26
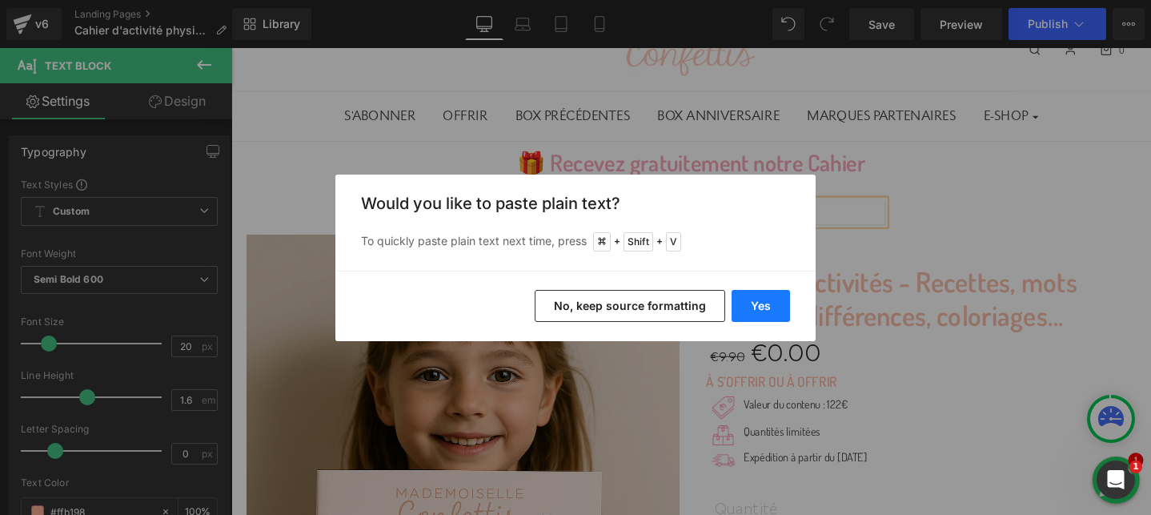
click at [757, 306] on button "Yes" at bounding box center [761, 306] width 58 height 32
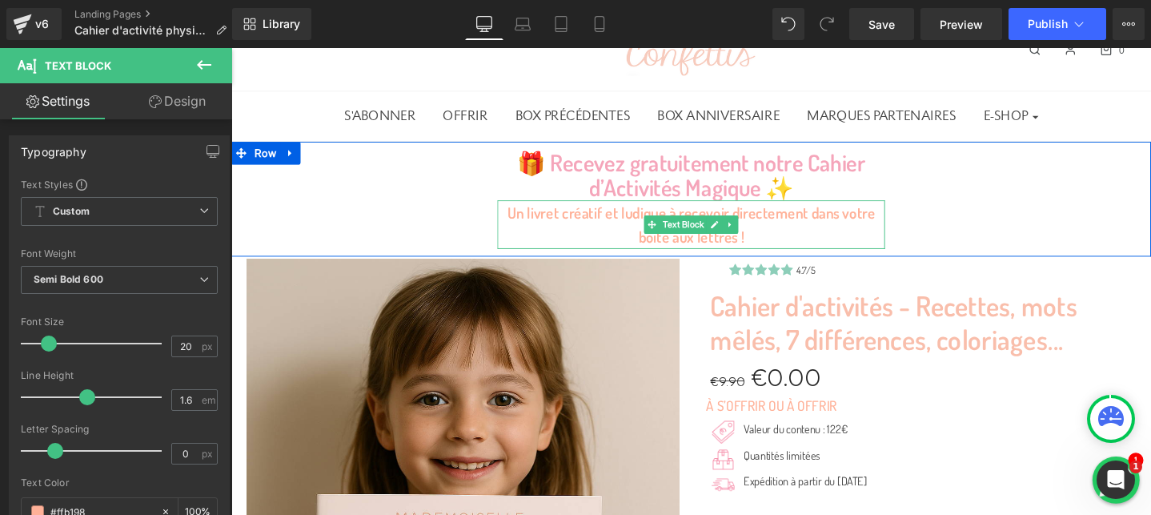
click at [810, 246] on p "Un livret créatif et ludique à recevoir directement dans votre boîte aux lettre…" at bounding box center [716, 233] width 408 height 51
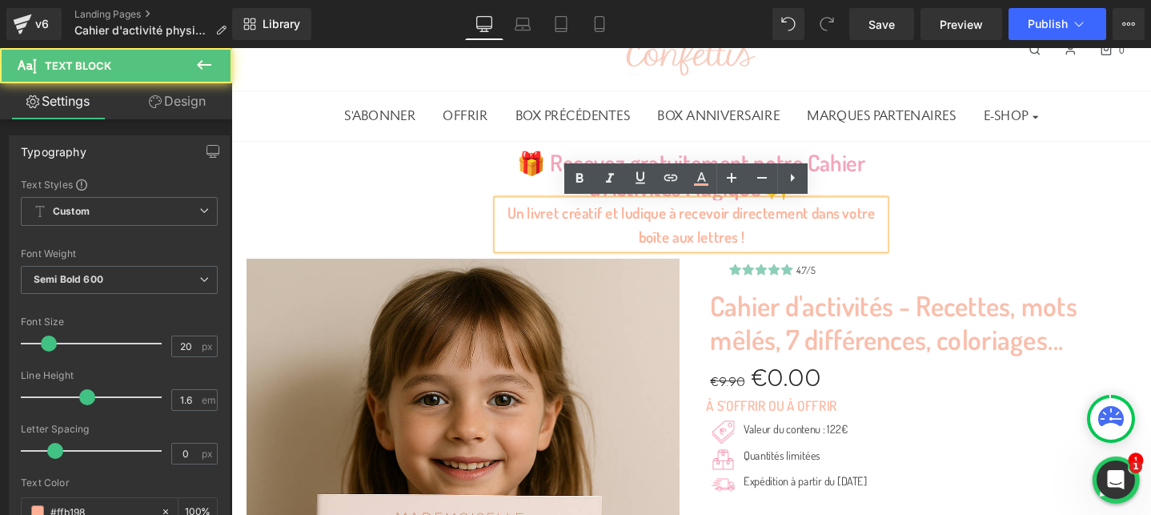
click at [1023, 228] on div "🎁 Recevez gratuitement notre Cahier d’Activités Magique ✨ Heading Un livret cré…" at bounding box center [715, 207] width 969 height 104
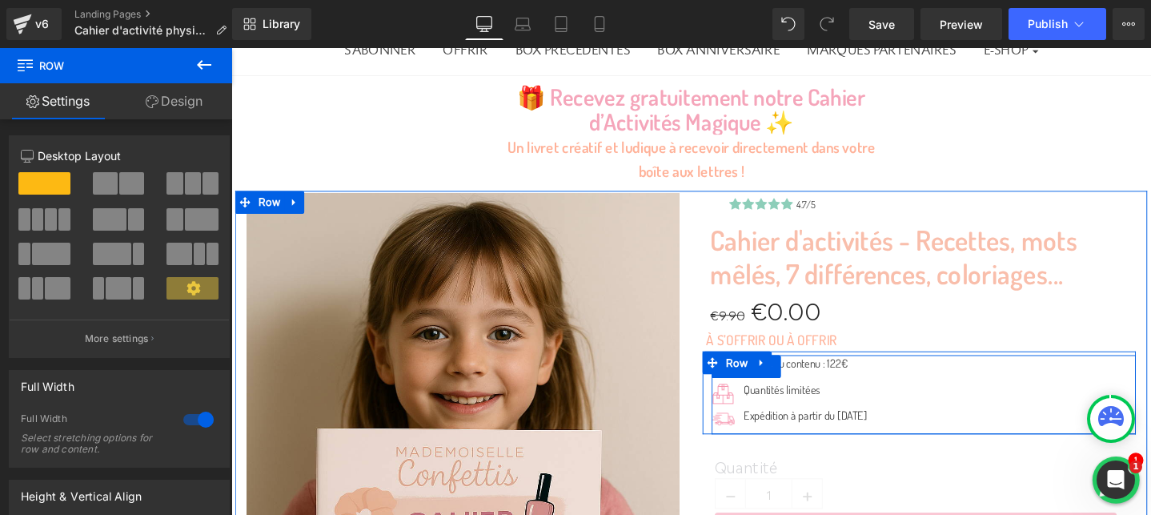
scroll to position [211, 0]
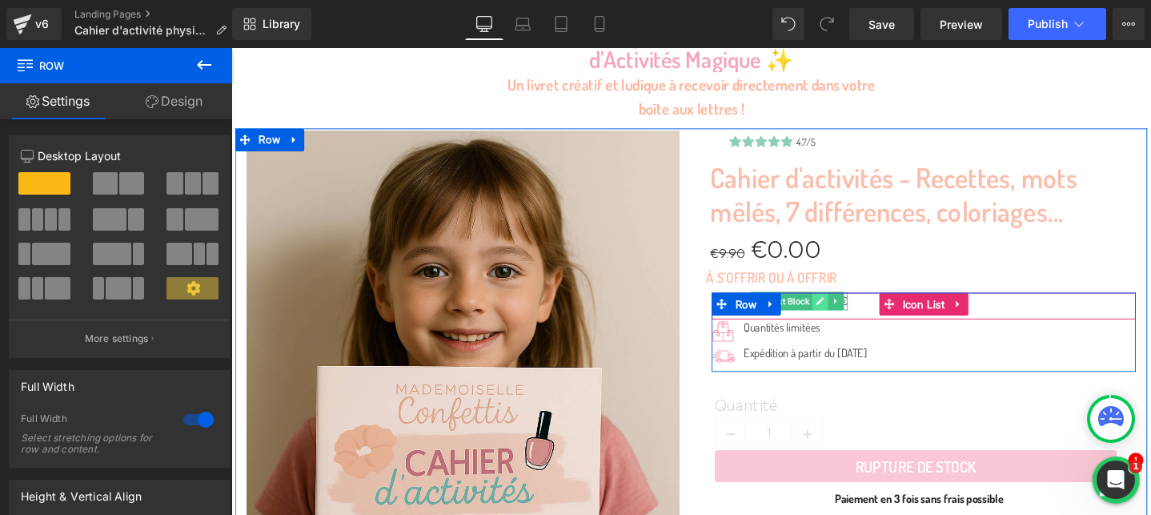
click at [854, 317] on icon at bounding box center [851, 315] width 9 height 10
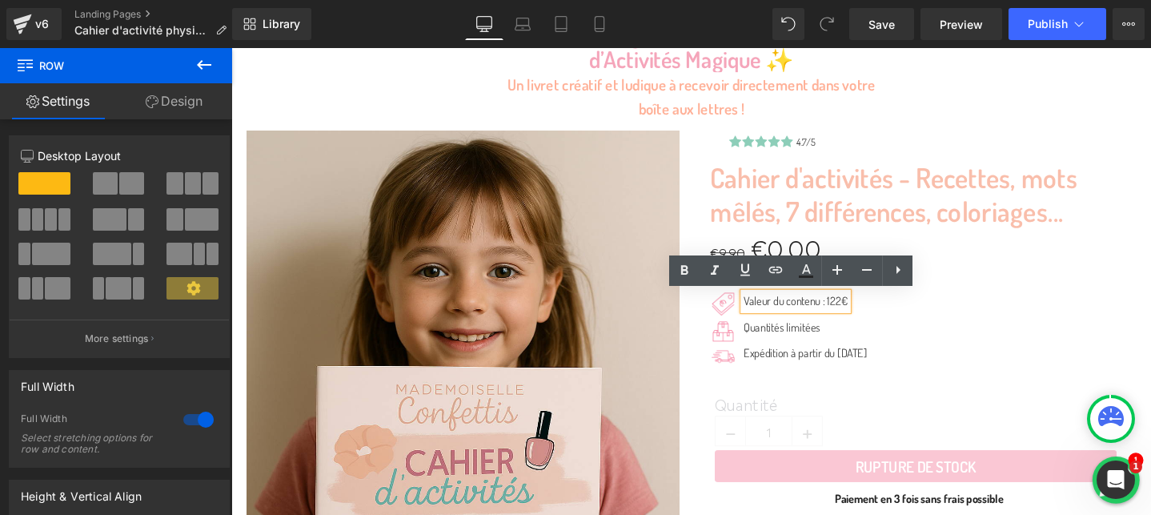
click at [834, 317] on p "Valeur du contenu : 122€" at bounding box center [826, 315] width 110 height 18
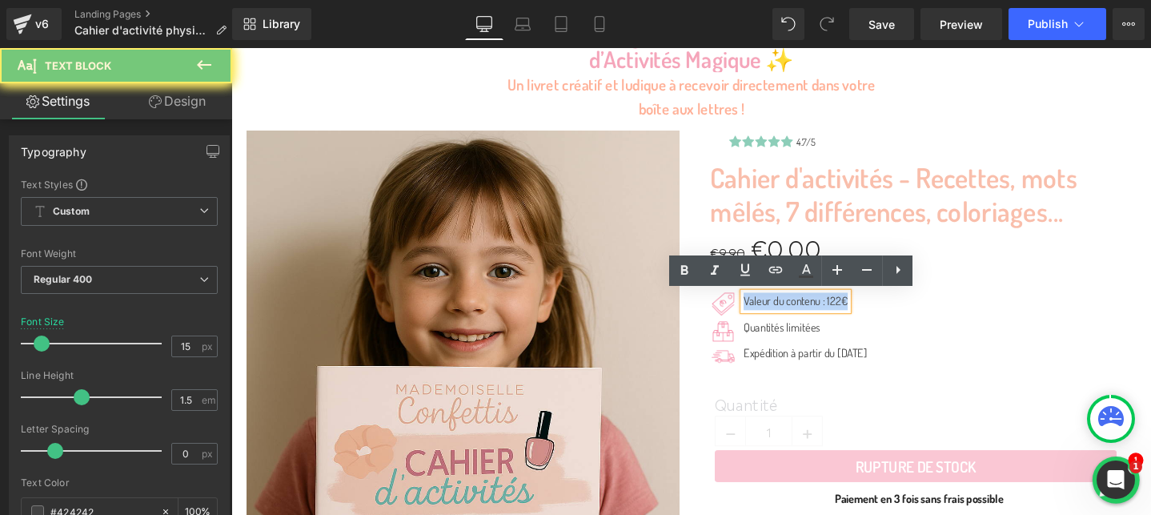
click at [834, 317] on p "Valeur du contenu : 122€" at bounding box center [826, 315] width 110 height 18
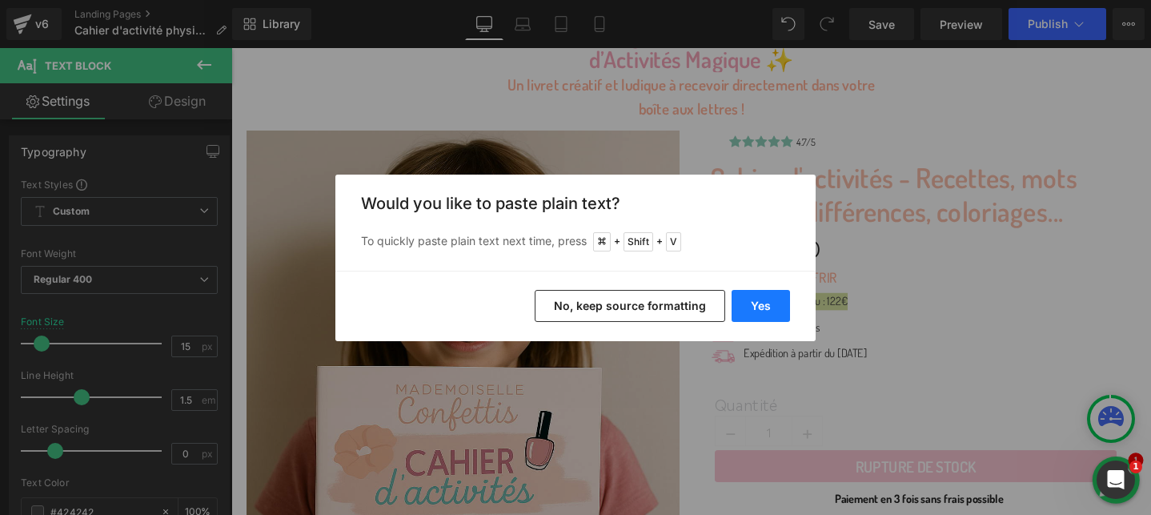
click at [745, 307] on button "Yes" at bounding box center [761, 306] width 58 height 32
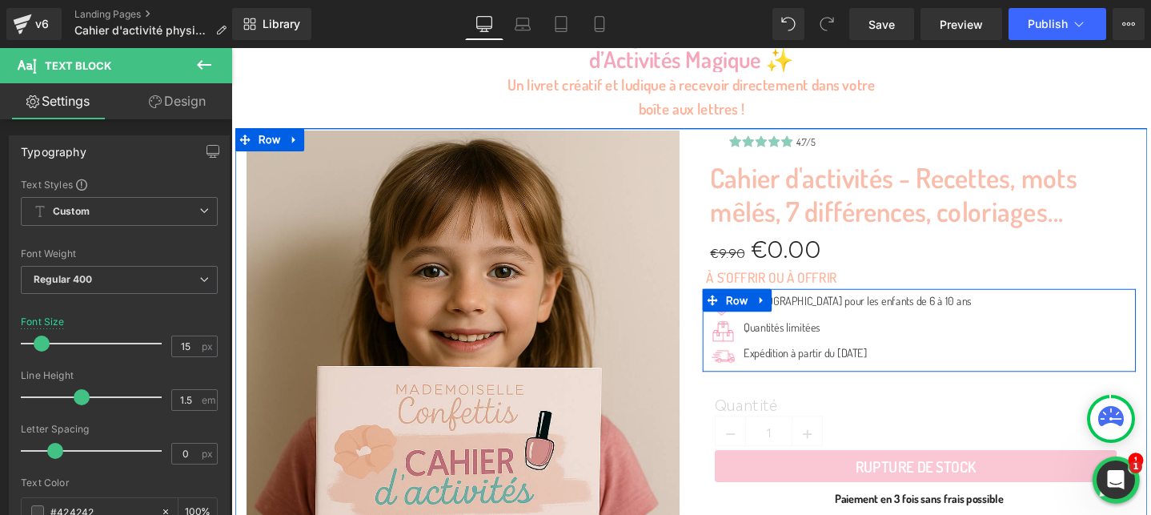
click at [821, 314] on span "Text Block" at bounding box center [842, 314] width 50 height 19
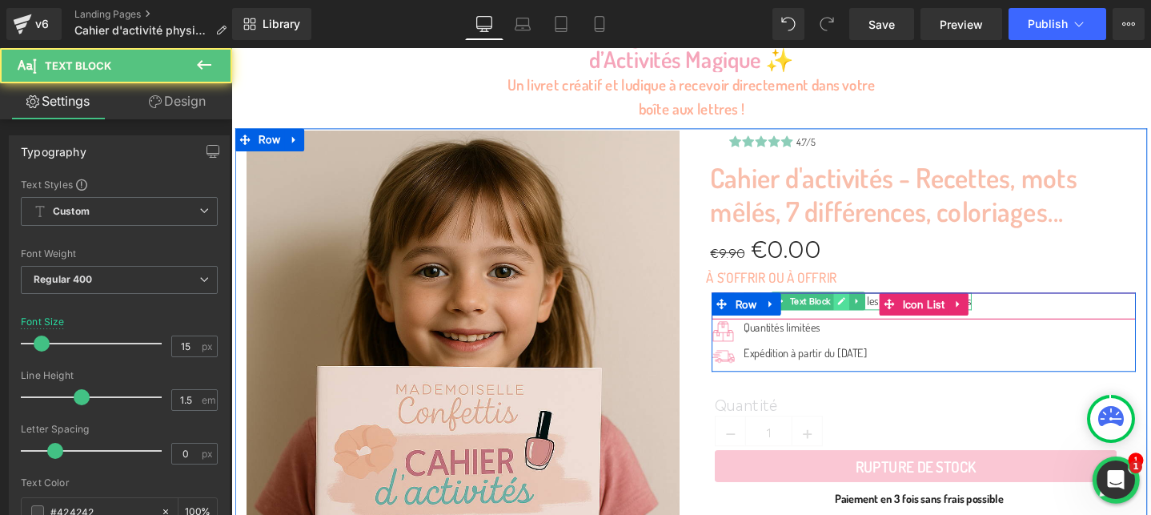
click at [871, 317] on icon at bounding box center [874, 315] width 9 height 10
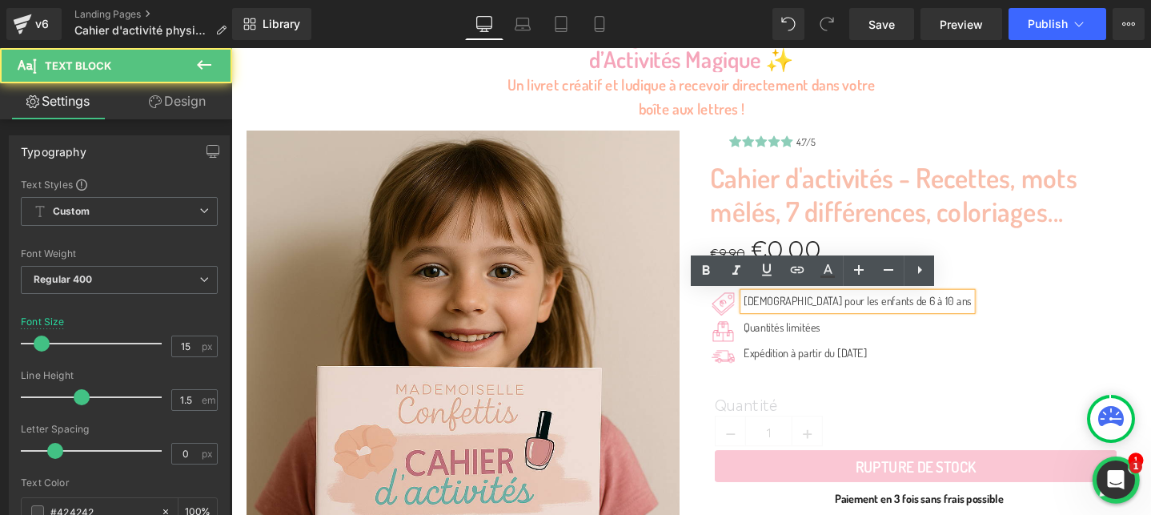
click at [850, 315] on p "[DEMOGRAPHIC_DATA] pour les enfants de 6 à 10 ans" at bounding box center [891, 315] width 240 height 18
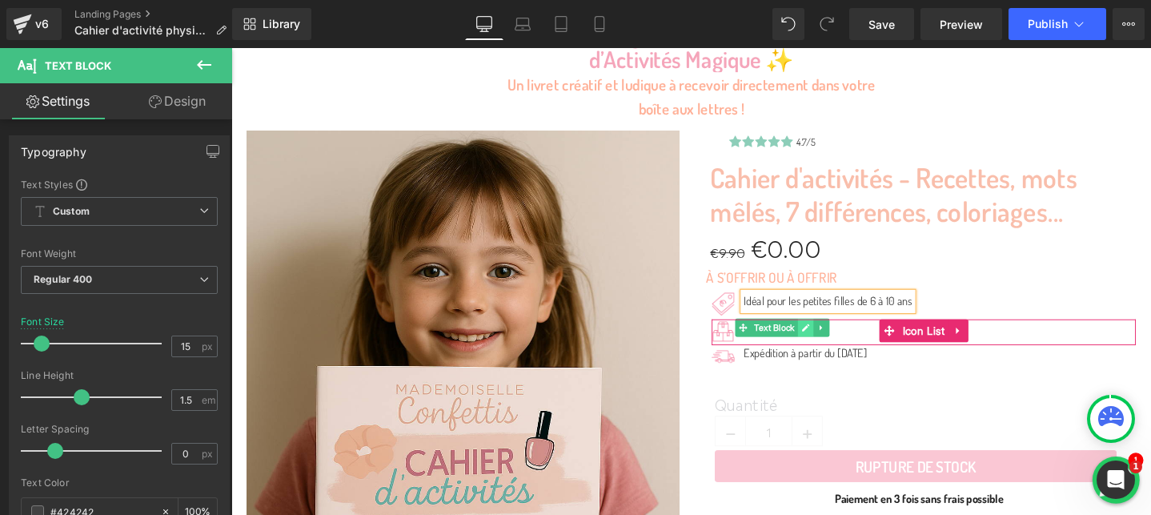
click at [840, 347] on icon at bounding box center [836, 343] width 9 height 10
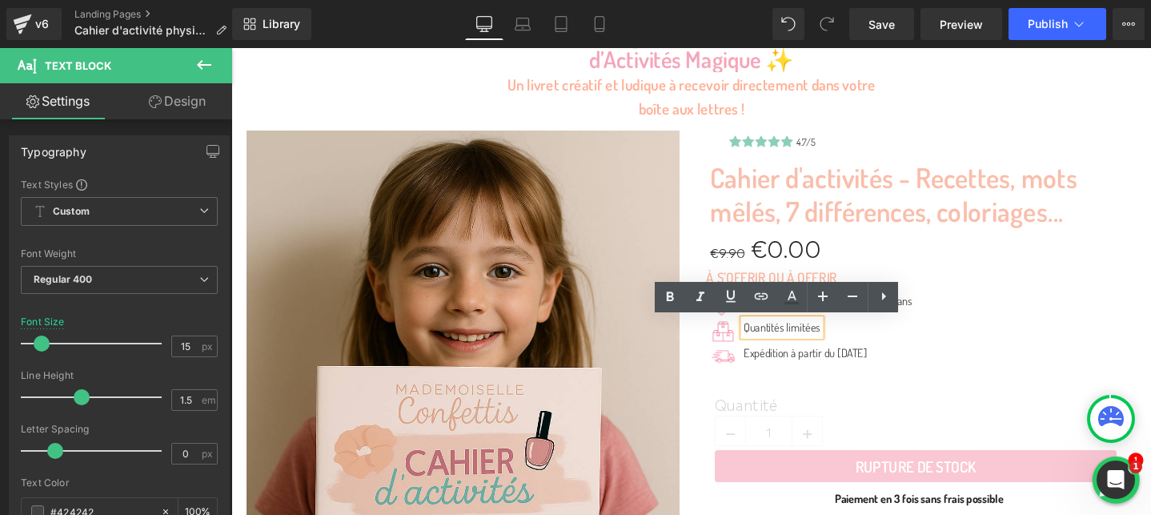
click at [800, 347] on p "Quantités limitées" at bounding box center [811, 343] width 81 height 18
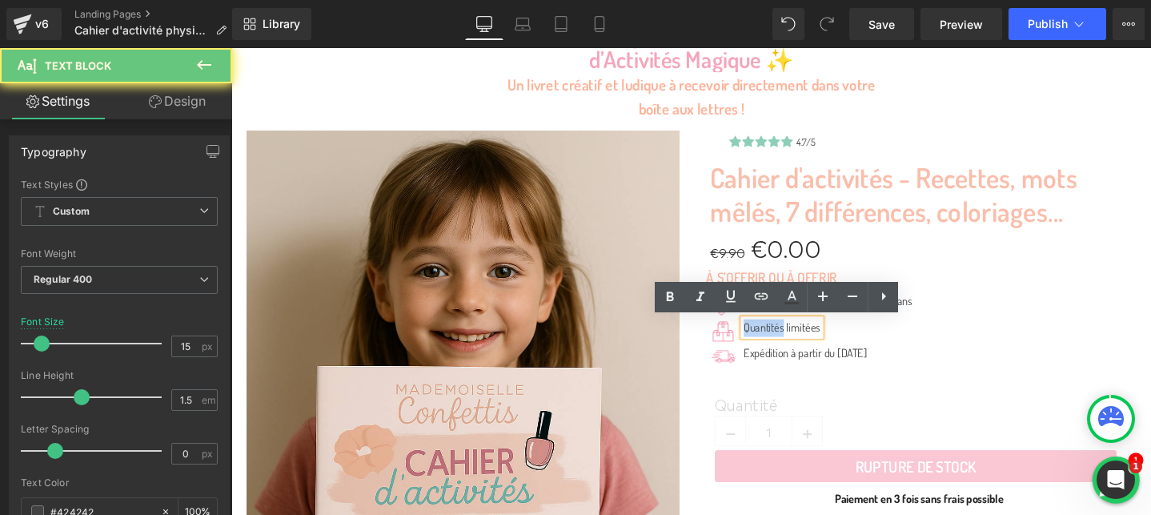
click at [800, 347] on p "Quantités limitées" at bounding box center [811, 343] width 81 height 18
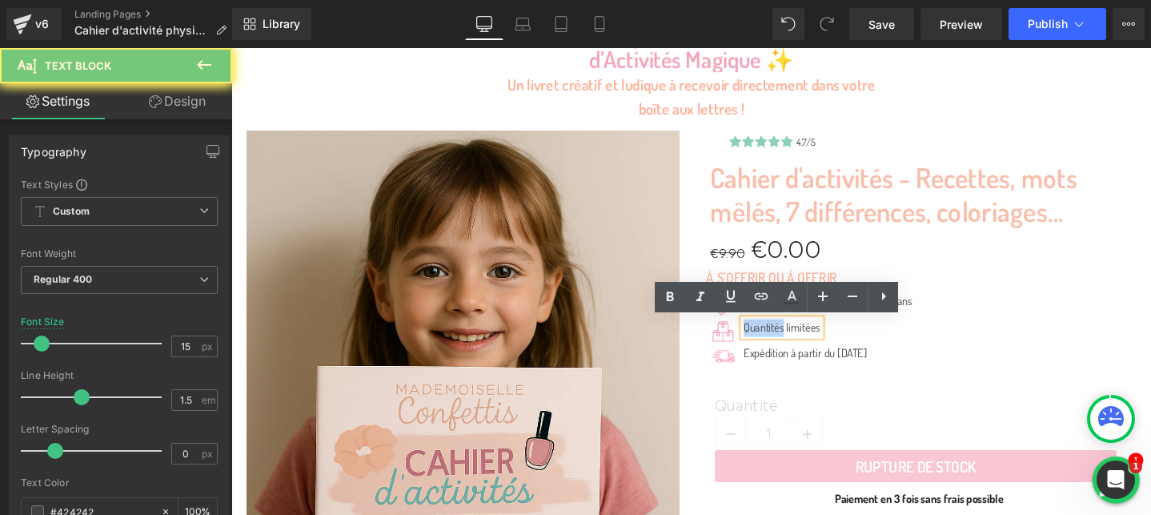
click at [800, 347] on p "Quantités limitées" at bounding box center [811, 343] width 81 height 18
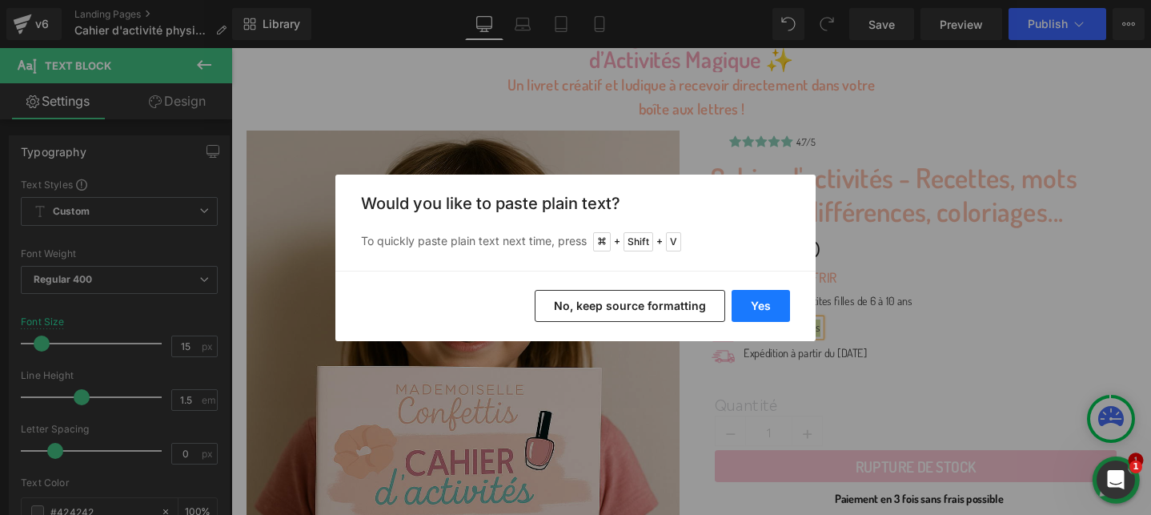
click at [762, 309] on button "Yes" at bounding box center [761, 306] width 58 height 32
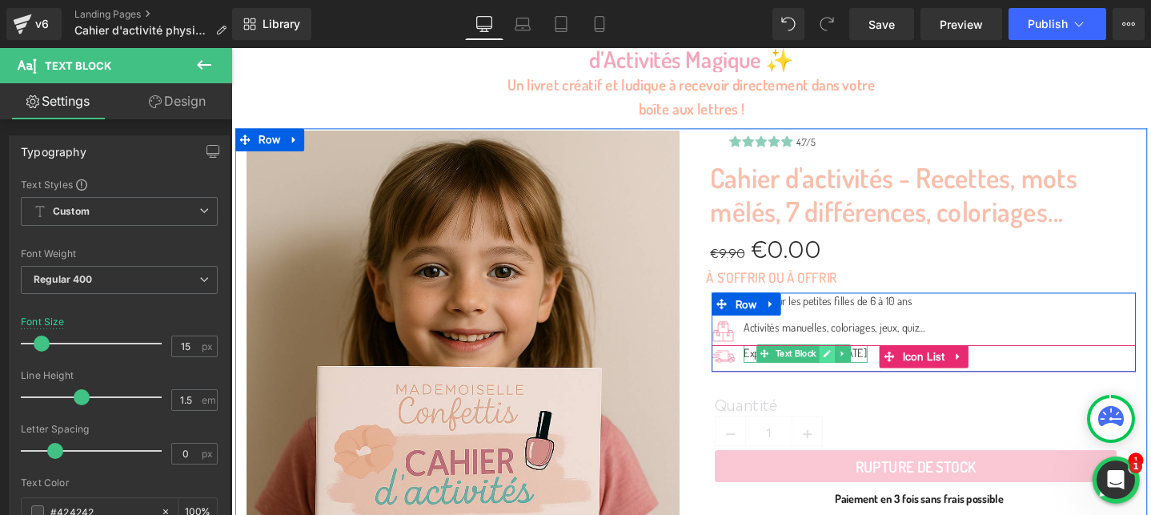
click at [866, 368] on link at bounding box center [859, 369] width 17 height 19
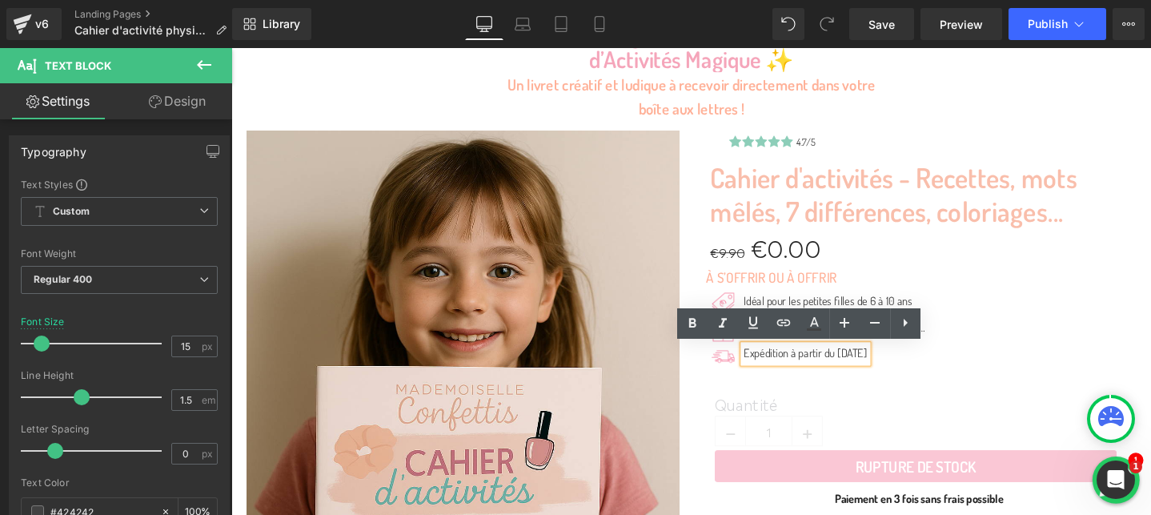
click at [840, 371] on span "Expédition à partir du [DATE]" at bounding box center [836, 369] width 131 height 15
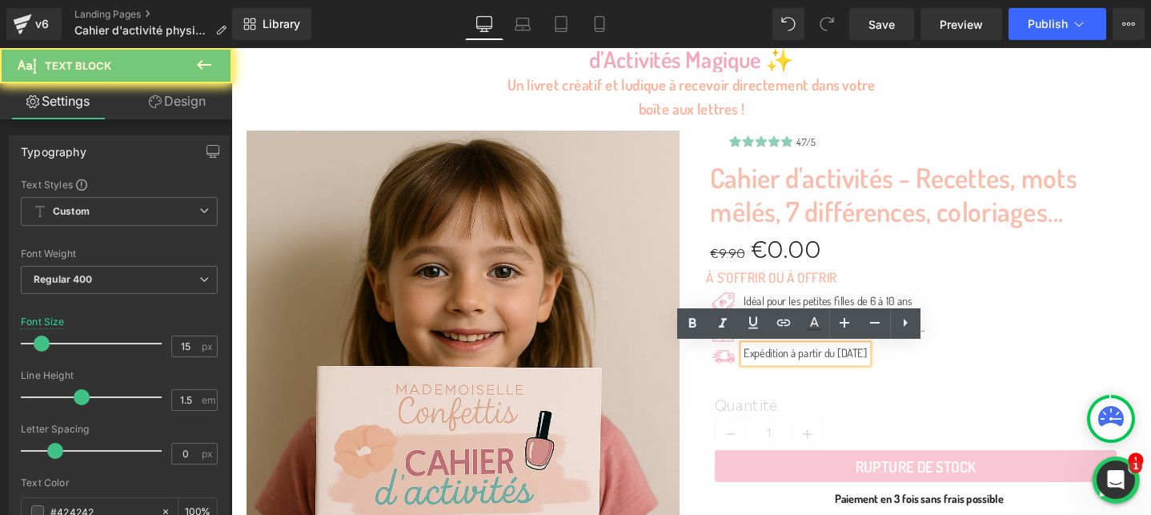
click at [840, 371] on span "Expédition à partir du [DATE]" at bounding box center [836, 369] width 131 height 15
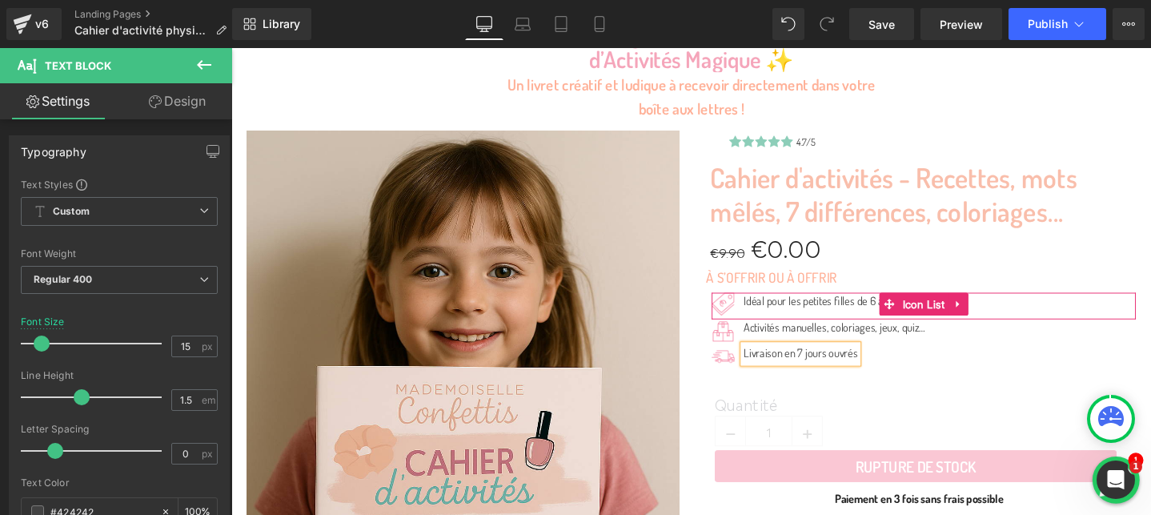
click at [1061, 314] on div "Image Idéal pour les petites filles de 6 à 10 ans Text Block" at bounding box center [960, 320] width 447 height 28
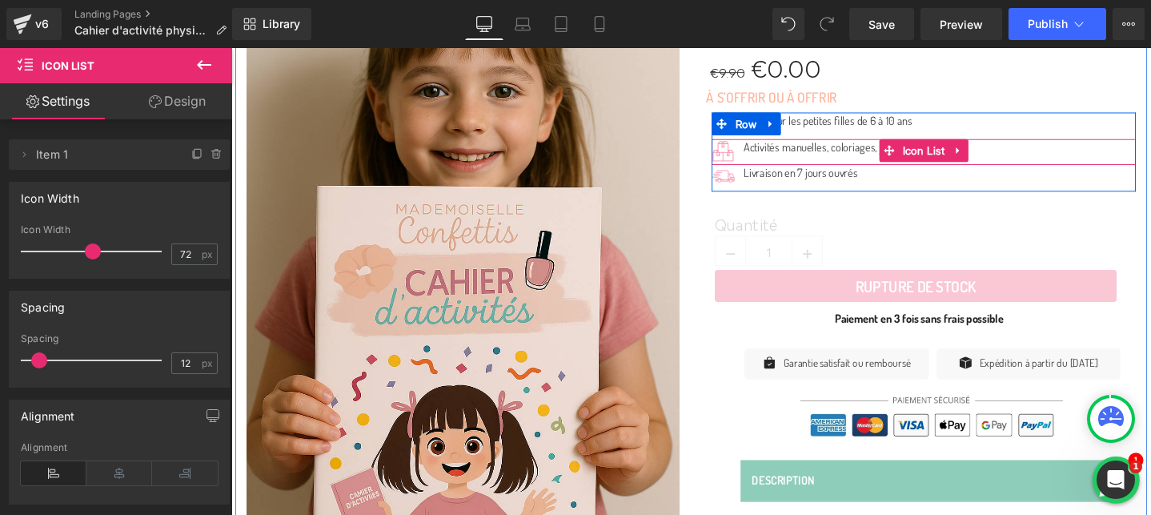
scroll to position [420, 0]
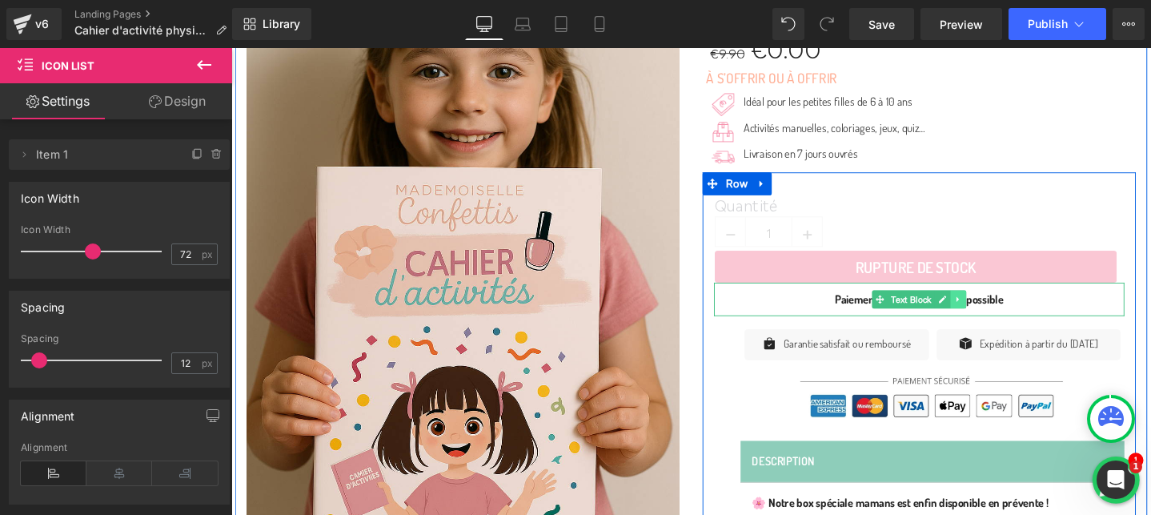
click at [996, 315] on icon at bounding box center [997, 313] width 9 height 10
click at [1008, 314] on icon at bounding box center [1005, 313] width 9 height 10
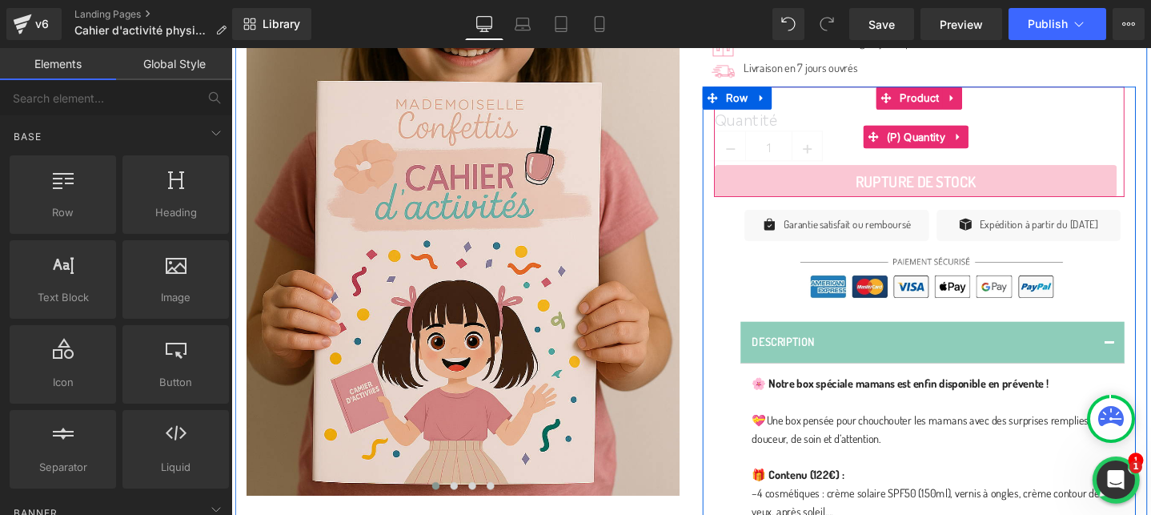
scroll to position [532, 0]
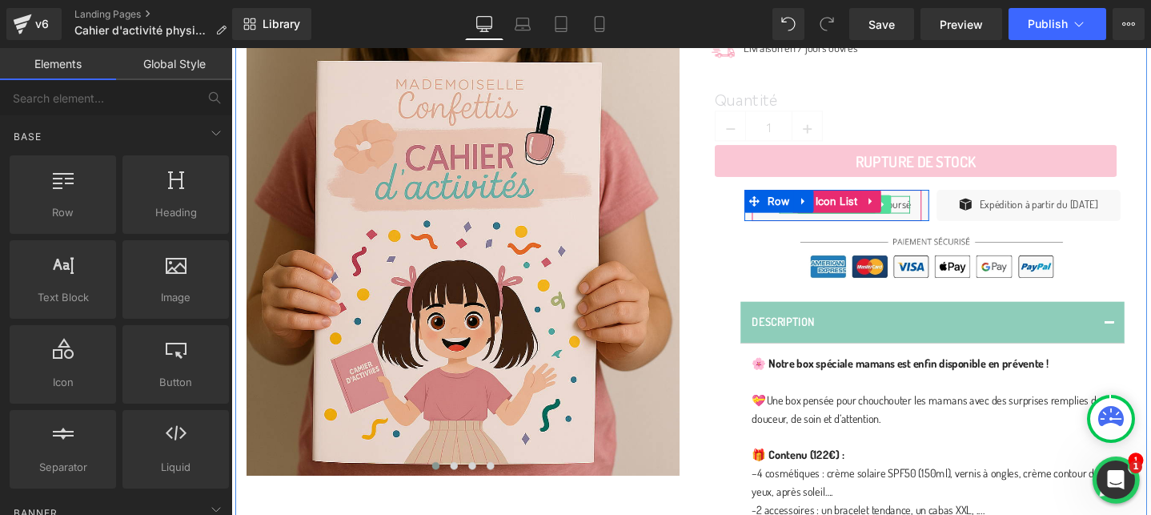
click at [922, 216] on icon at bounding box center [918, 212] width 9 height 10
click at [921, 223] on div "Icon Garantie satisfait ou remboursé Text Block" at bounding box center [869, 213] width 179 height 24
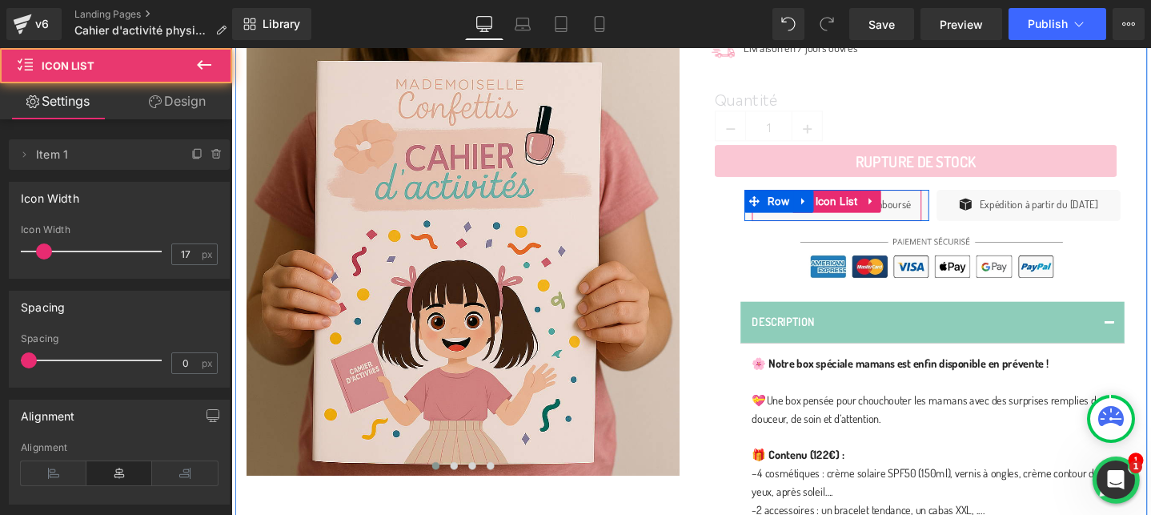
click at [921, 223] on div "Icon Garantie satisfait ou remboursé Text Block" at bounding box center [869, 213] width 179 height 24
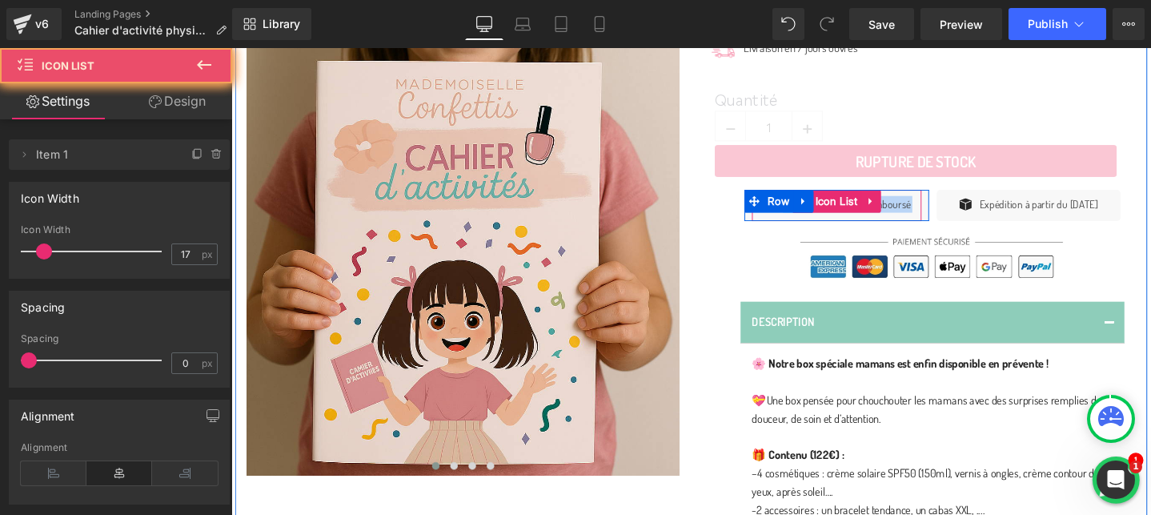
click at [921, 223] on div "Icon Garantie satisfait ou remboursé Text Block" at bounding box center [869, 213] width 179 height 24
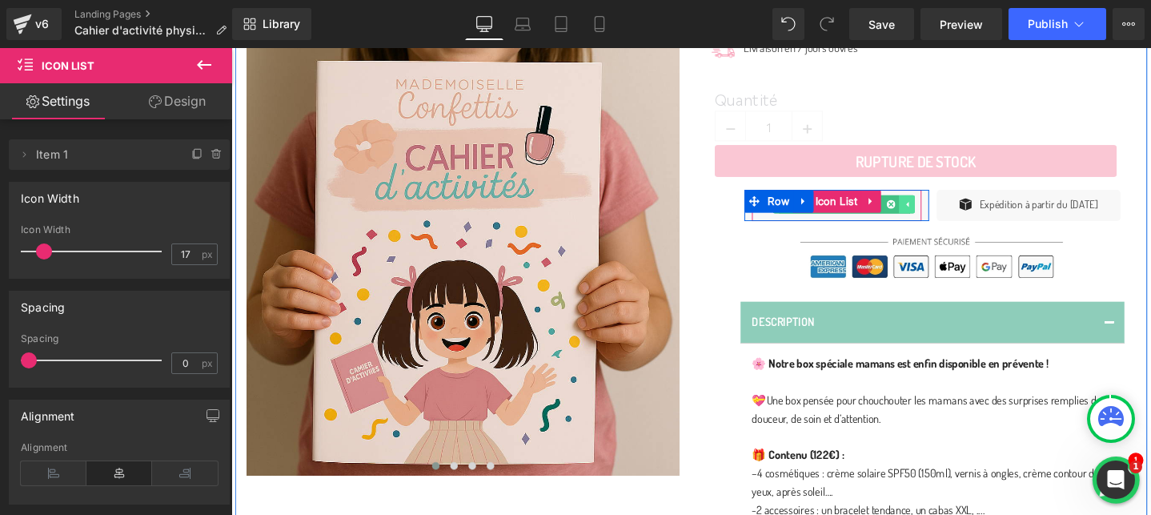
click at [946, 216] on icon at bounding box center [943, 212] width 9 height 10
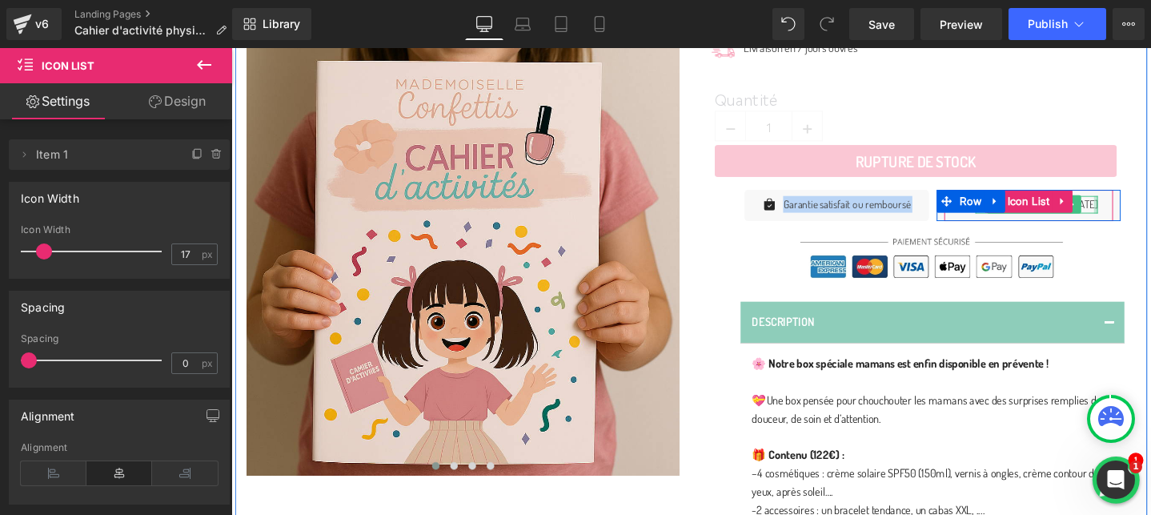
click at [1140, 214] on div at bounding box center [1142, 212] width 4 height 18
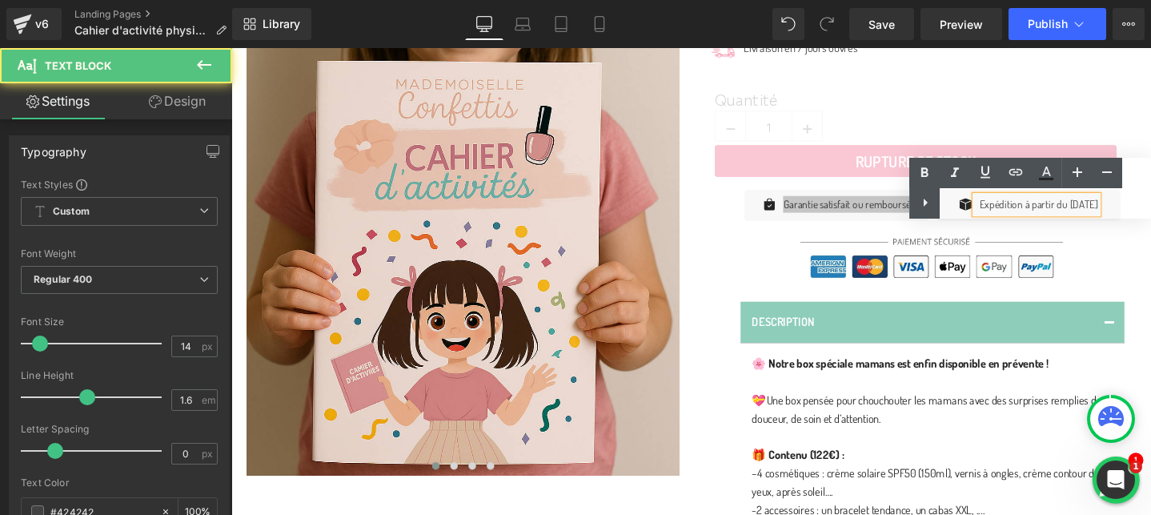
click at [1073, 205] on div "Text Color Highlight Color #333333" at bounding box center [1031, 188] width 242 height 61
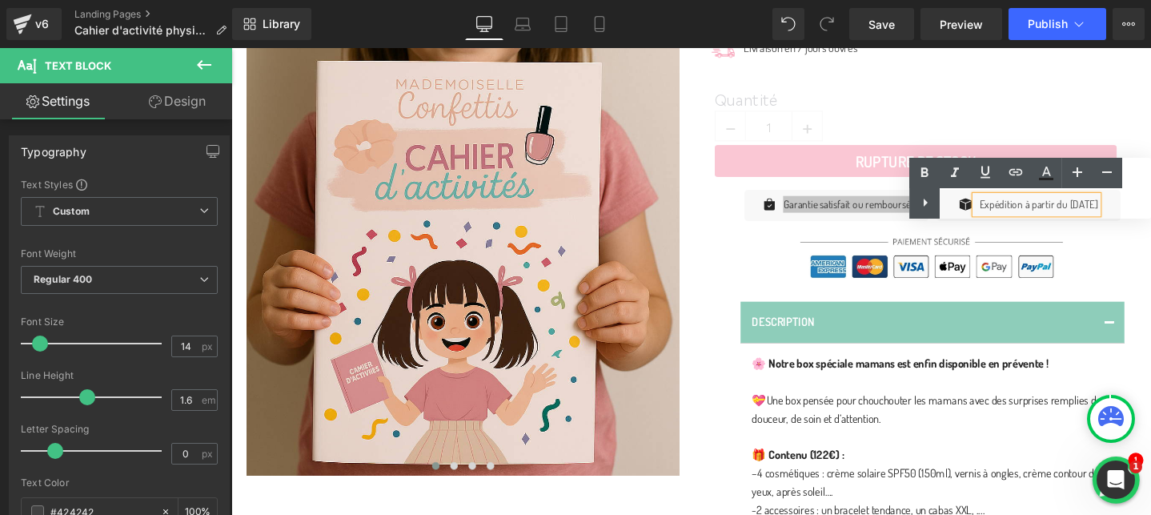
click at [1073, 205] on div "Text Color Highlight Color #333333" at bounding box center [1031, 188] width 242 height 61
click at [1006, 198] on div "Text Color Highlight Color #333333" at bounding box center [1031, 188] width 242 height 61
click at [976, 203] on div "Text Color Highlight Color #333333" at bounding box center [1031, 188] width 242 height 61
click at [1019, 303] on div "Description Text Block 🌸 Notre box spéciale mamans est enfin disponible en prév…" at bounding box center [956, 472] width 432 height 362
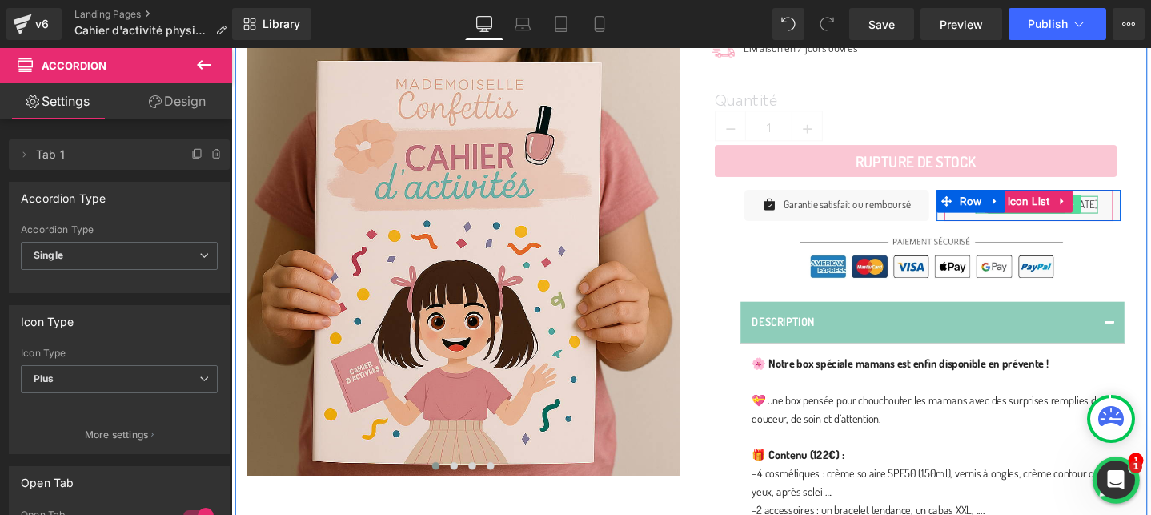
click at [1123, 211] on icon at bounding box center [1118, 212] width 9 height 10
click at [1119, 211] on link at bounding box center [1110, 212] width 17 height 19
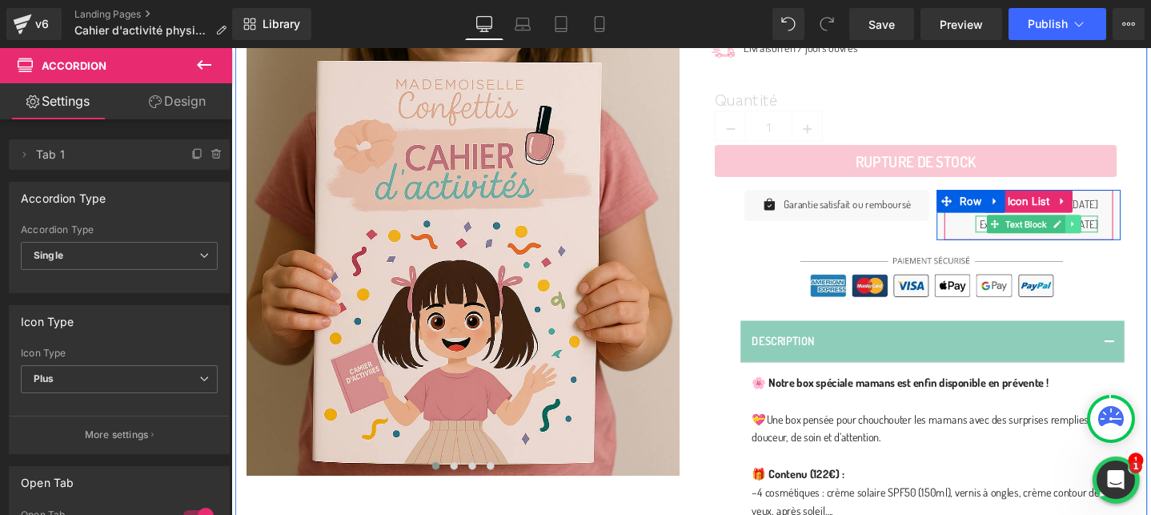
click at [1119, 231] on icon at bounding box center [1117, 233] width 2 height 6
click at [1130, 233] on icon at bounding box center [1126, 233] width 9 height 10
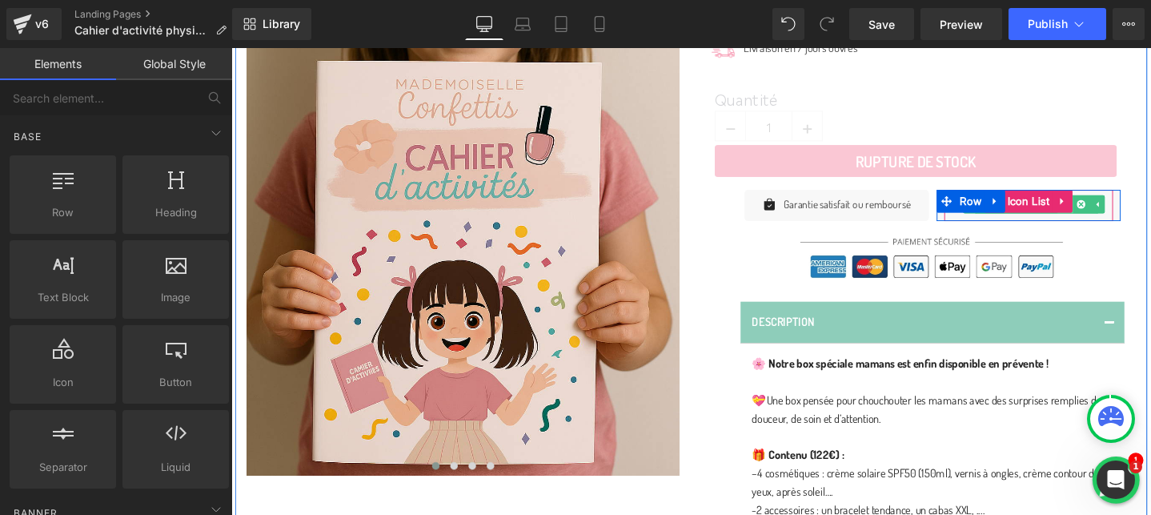
click at [1119, 215] on link at bounding box center [1110, 212] width 17 height 19
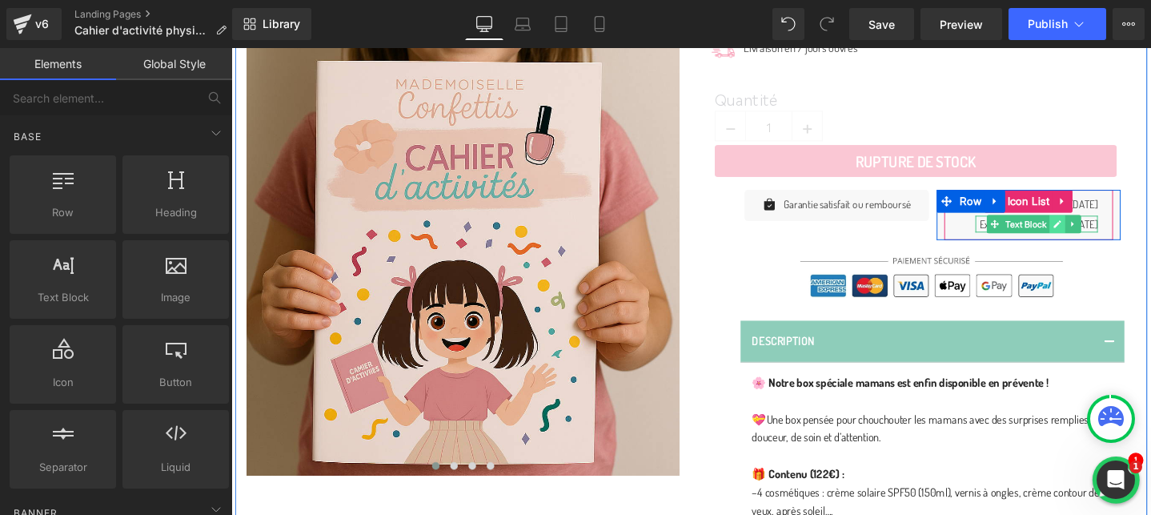
click at [1110, 235] on link at bounding box center [1101, 232] width 17 height 19
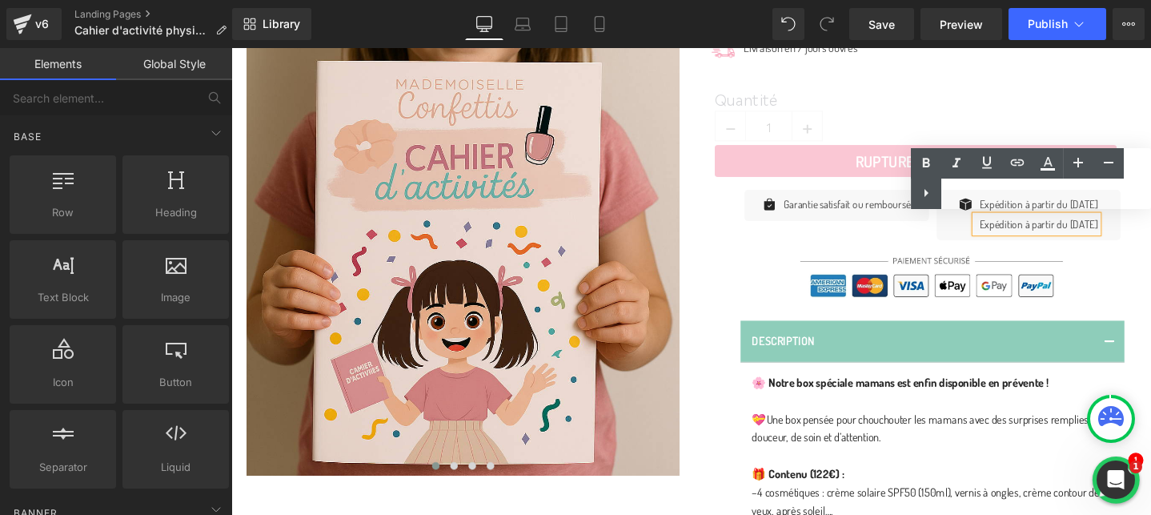
click at [1084, 230] on p "Expédition à partir du [DATE]" at bounding box center [1081, 233] width 125 height 18
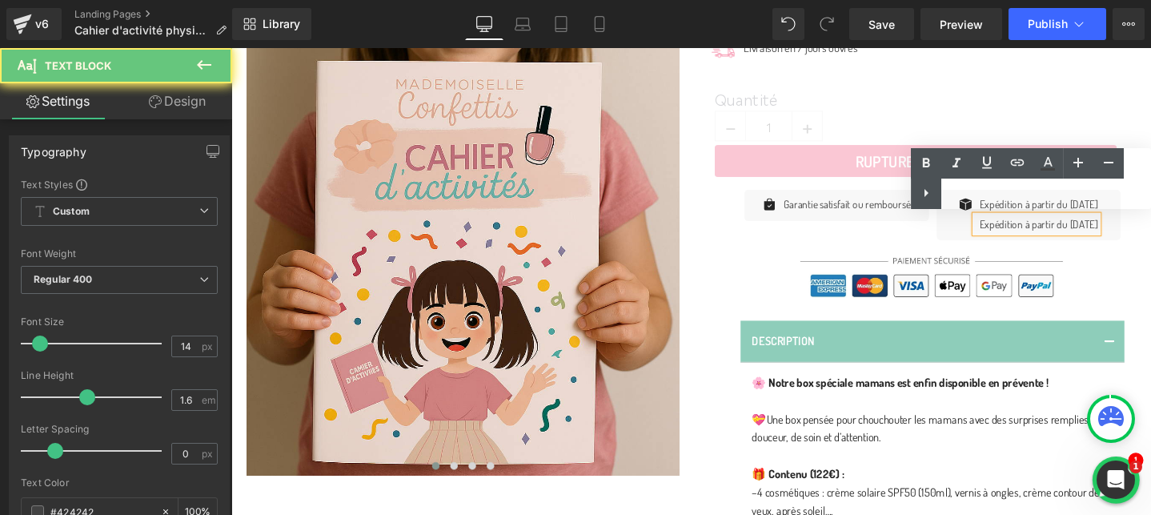
click at [1084, 230] on p "Expédition à partir du [DATE]" at bounding box center [1081, 233] width 125 height 18
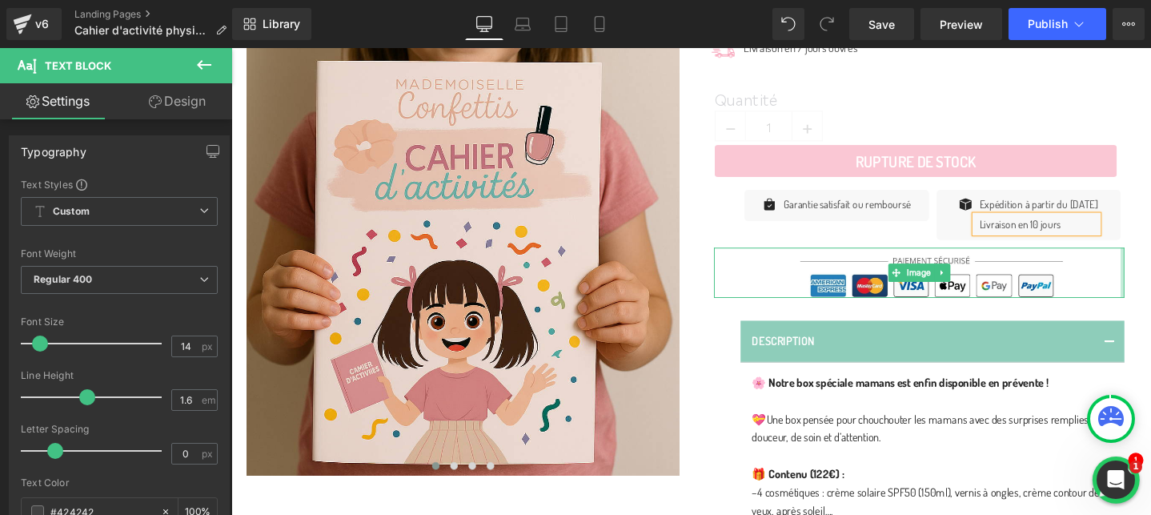
click at [1151, 268] on div "Image" at bounding box center [956, 284] width 432 height 53
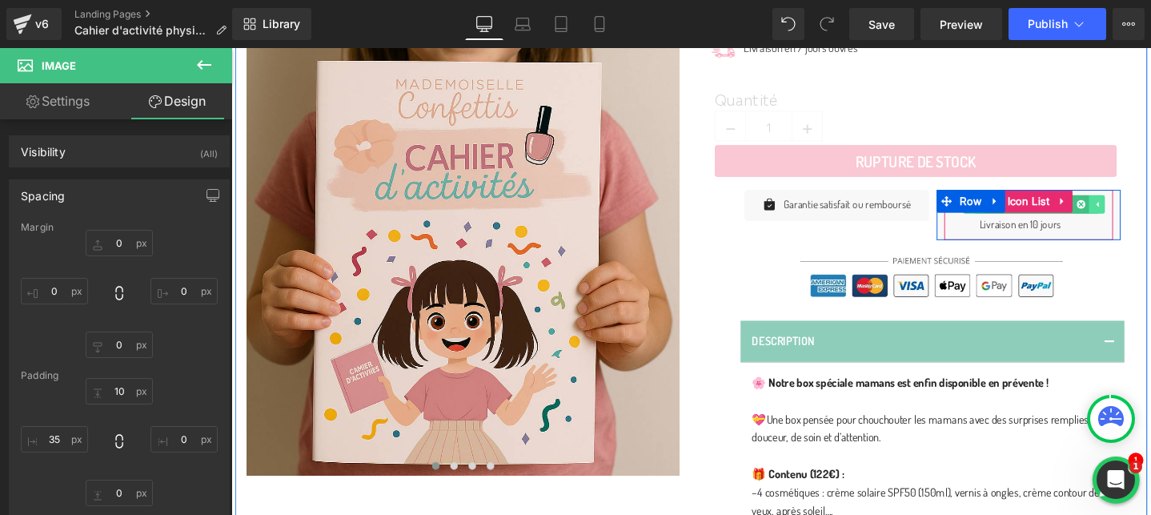
click at [1146, 213] on icon at bounding box center [1143, 212] width 9 height 10
click at [1123, 215] on icon at bounding box center [1118, 212] width 9 height 10
click at [1131, 215] on icon at bounding box center [1126, 212] width 9 height 9
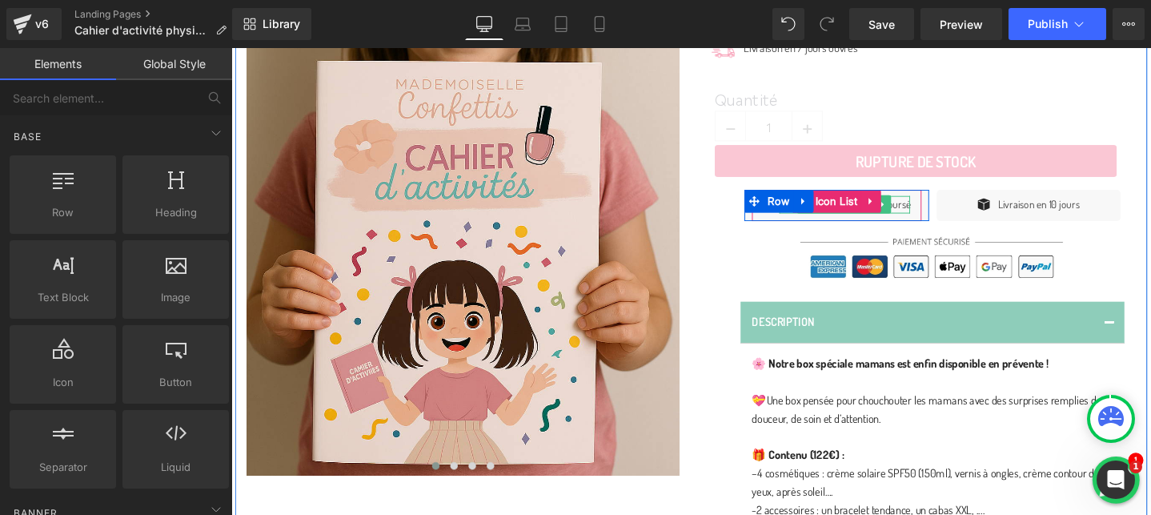
click at [934, 215] on p "Garantie satisfait ou remboursé" at bounding box center [880, 212] width 134 height 18
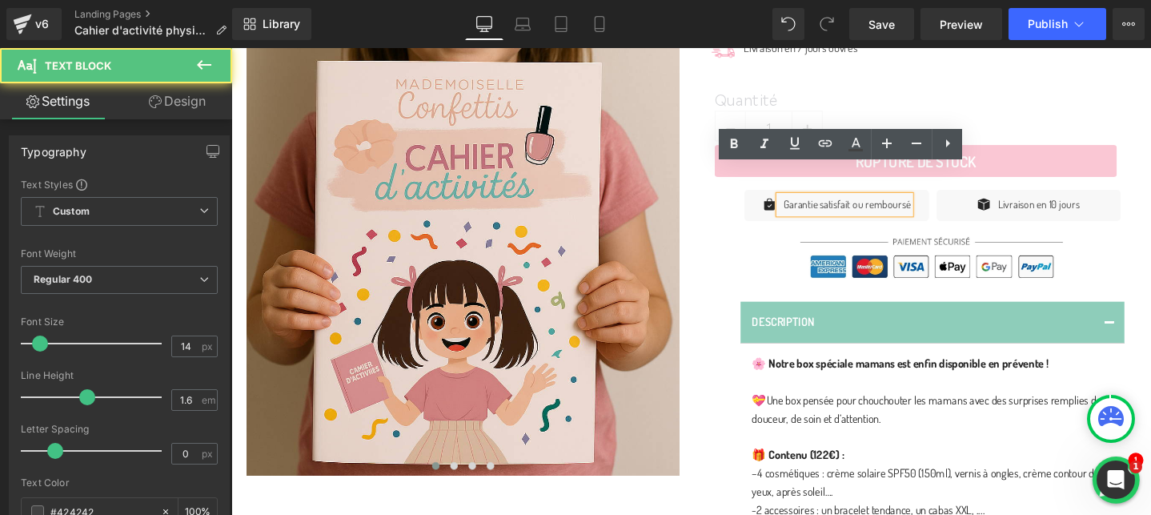
click at [934, 215] on p "Garantie satisfait ou remboursé" at bounding box center [880, 212] width 134 height 18
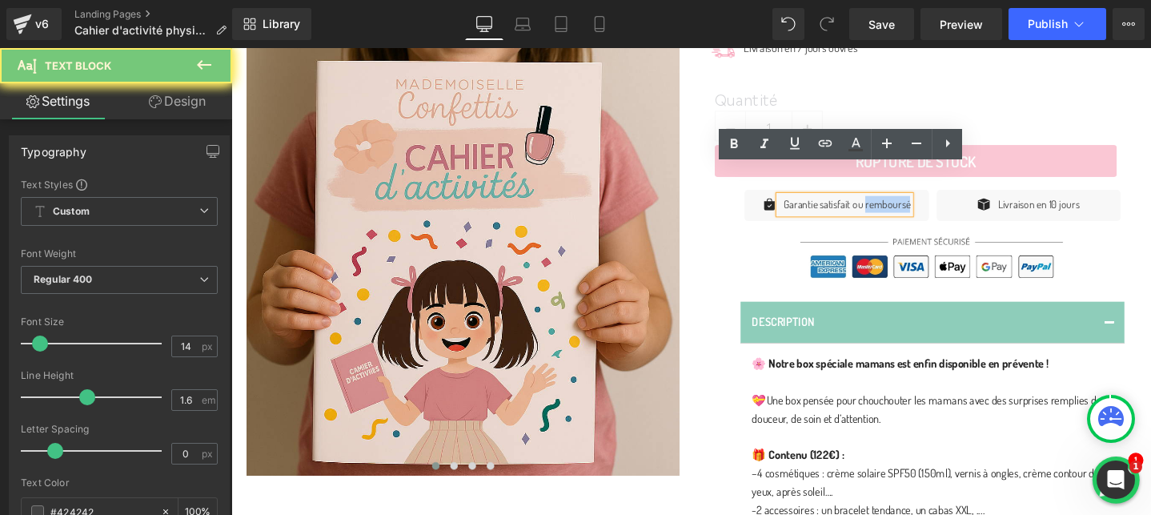
click at [934, 215] on p "Garantie satisfait ou remboursé" at bounding box center [880, 212] width 134 height 18
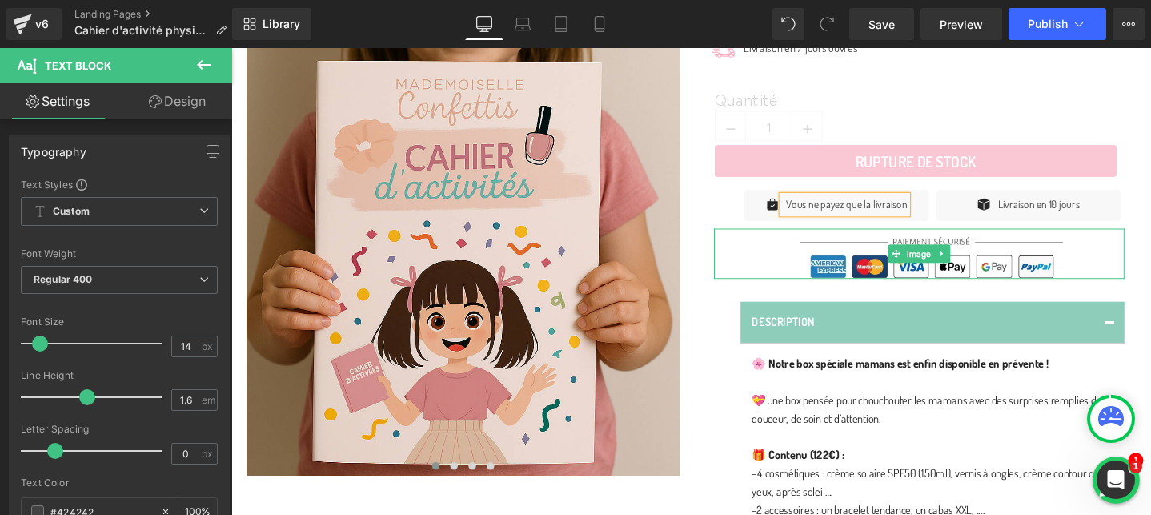
click at [1151, 249] on div "Quantité 1 (P) Quantity Rupture de stock (P) Cart Button Product Icon Vous ne p…" at bounding box center [956, 359] width 456 height 585
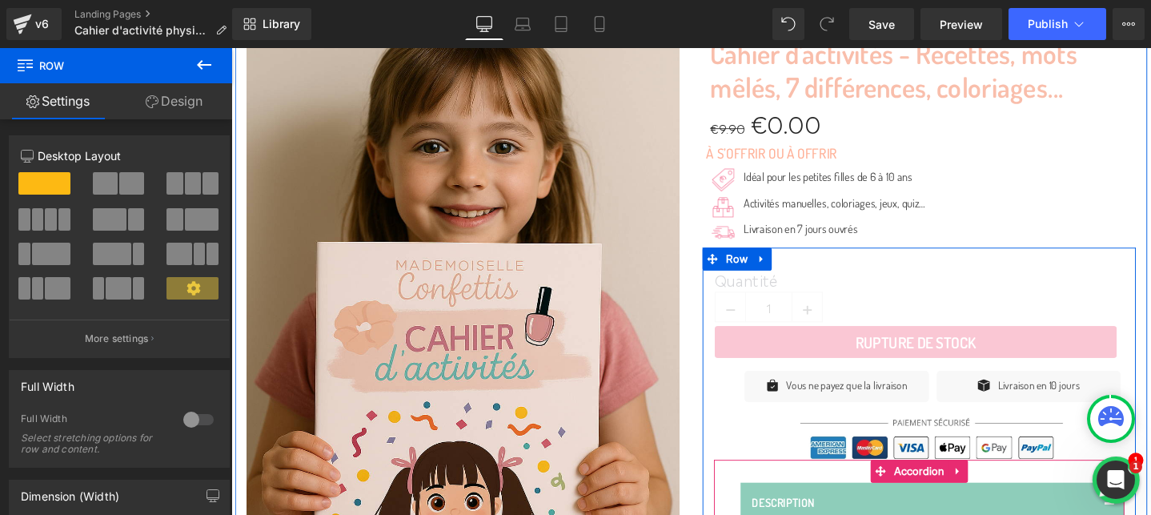
scroll to position [327, 0]
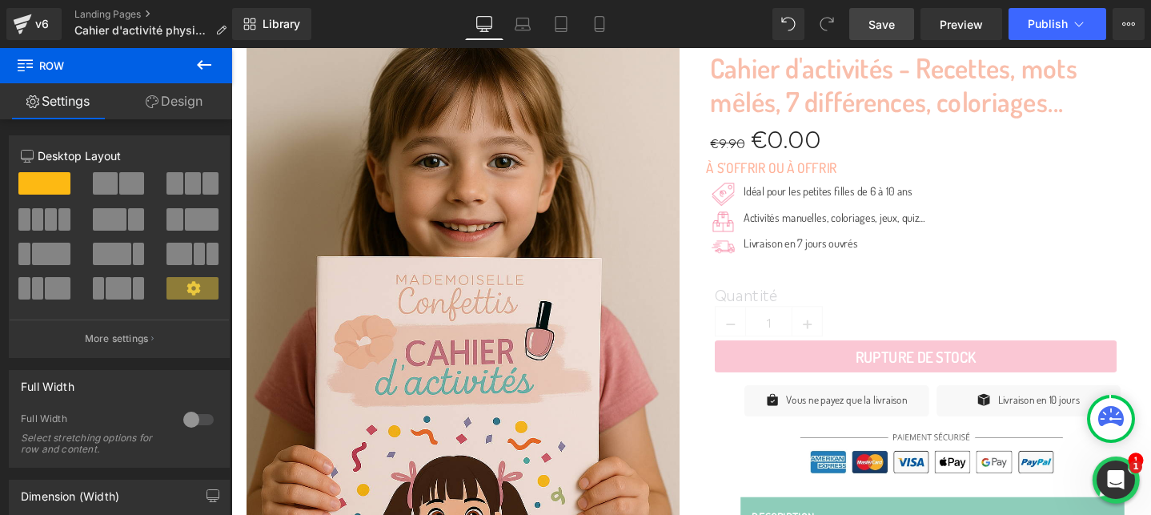
click at [875, 26] on span "Save" at bounding box center [882, 24] width 26 height 17
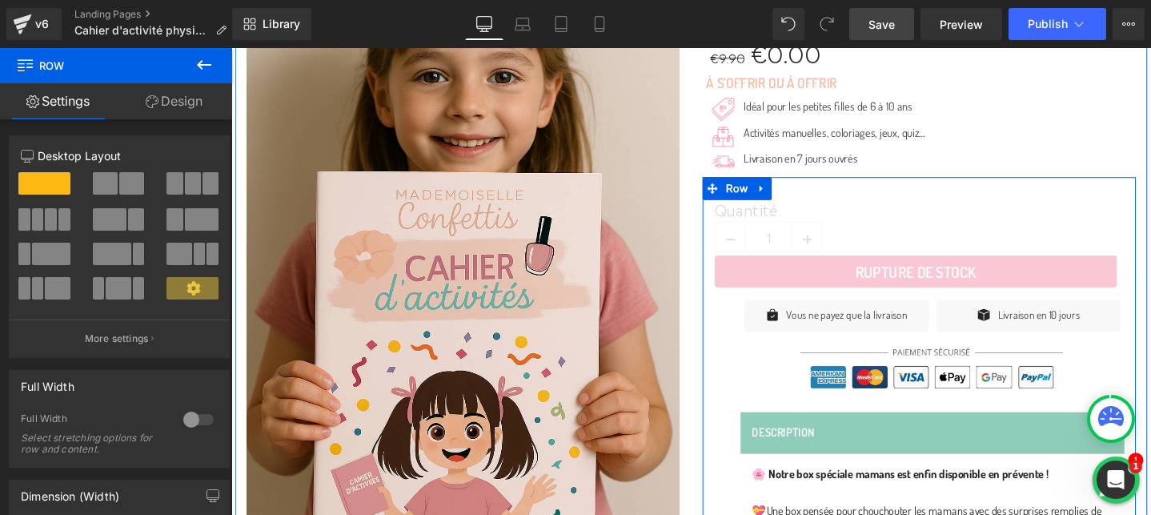
scroll to position [420, 0]
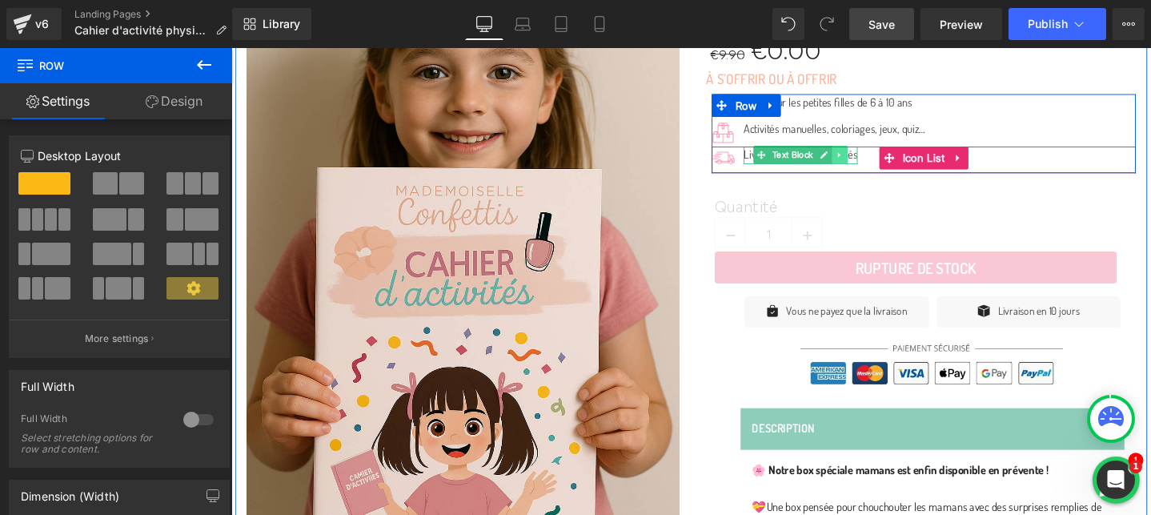
click at [866, 163] on link at bounding box center [872, 160] width 17 height 19
click at [838, 163] on link at bounding box center [830, 160] width 17 height 19
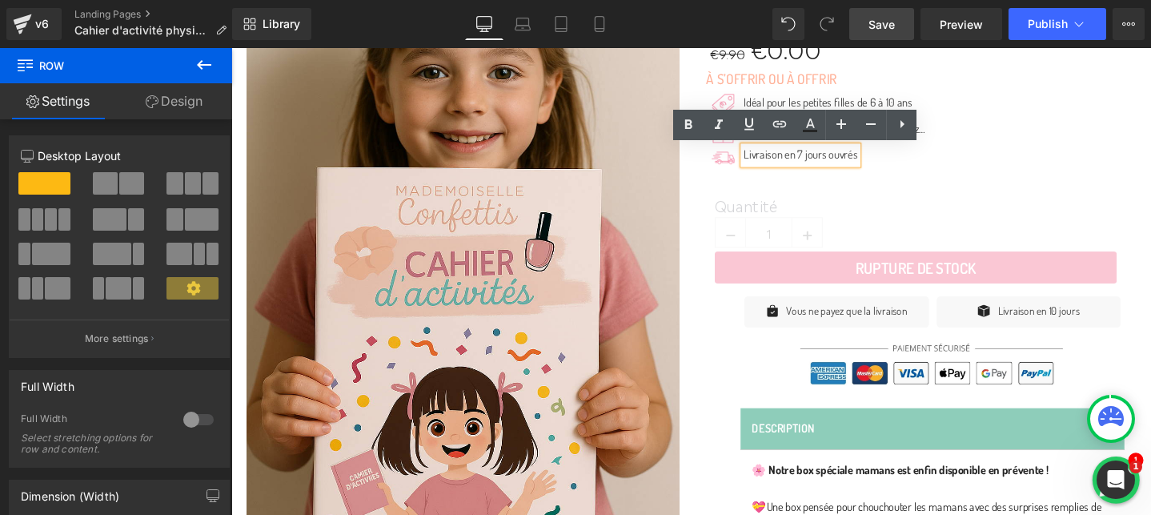
click at [832, 161] on span "Livraison en 7 jours ouvrés" at bounding box center [831, 160] width 120 height 15
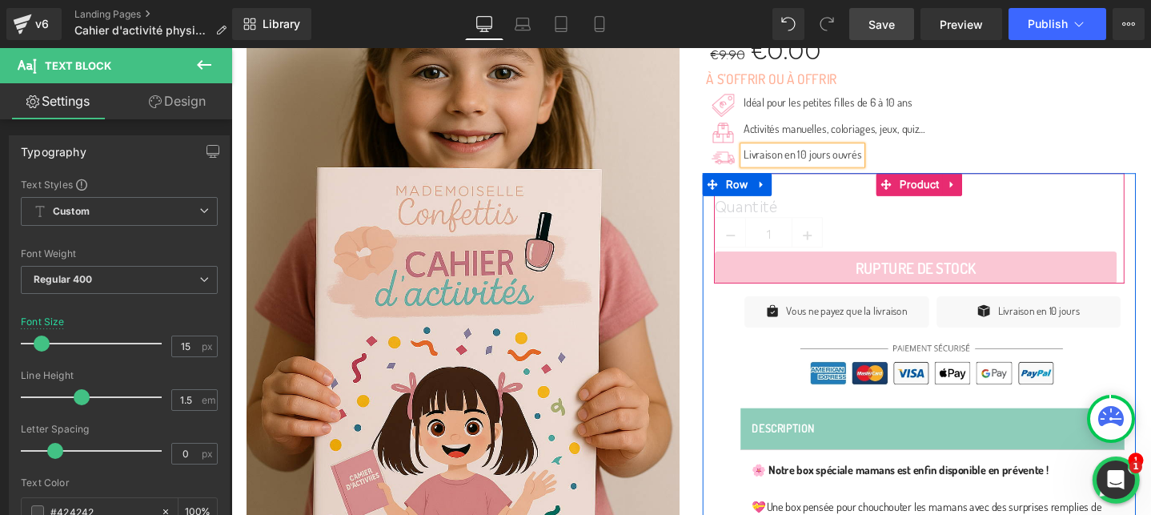
click at [1068, 187] on div "Quantité 1 (P) Quantity Rupture de stock (P) Cart Button Product" at bounding box center [956, 238] width 432 height 116
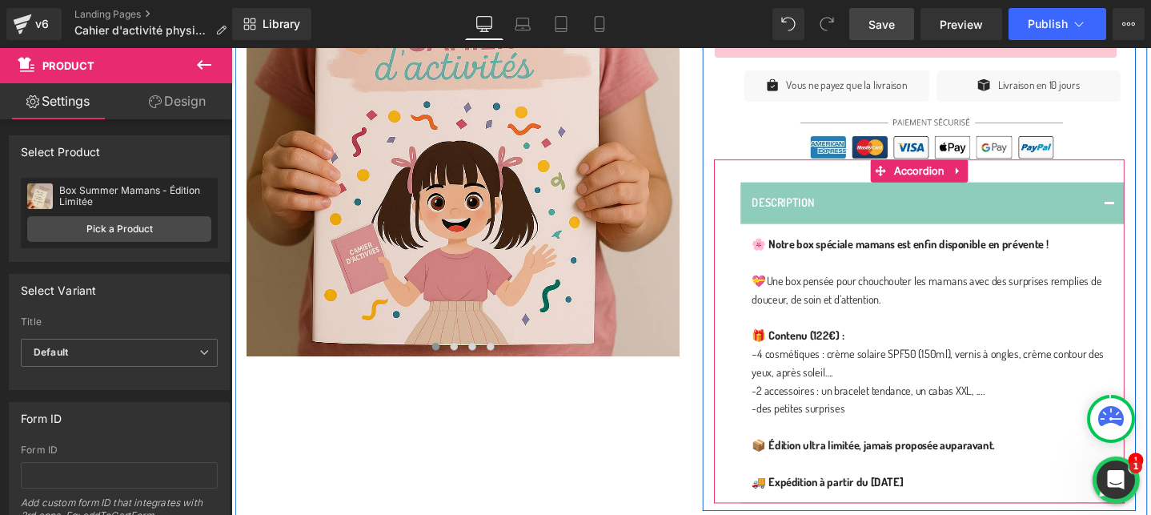
scroll to position [681, 0]
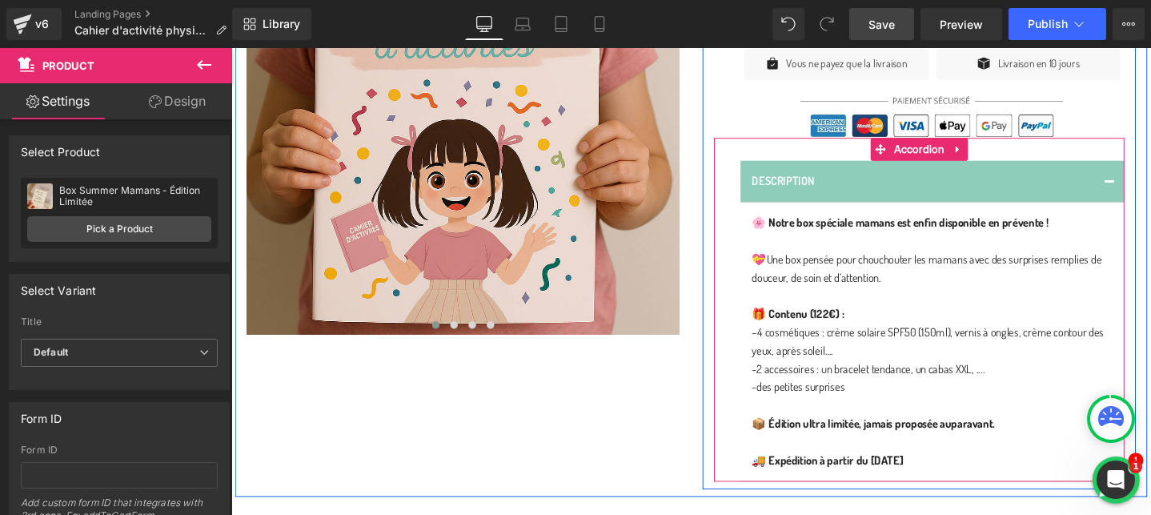
click at [872, 279] on p "💝 Une box pensée pour chouchouter les mamans avec des surprises remplies de [PE…" at bounding box center [970, 280] width 380 height 38
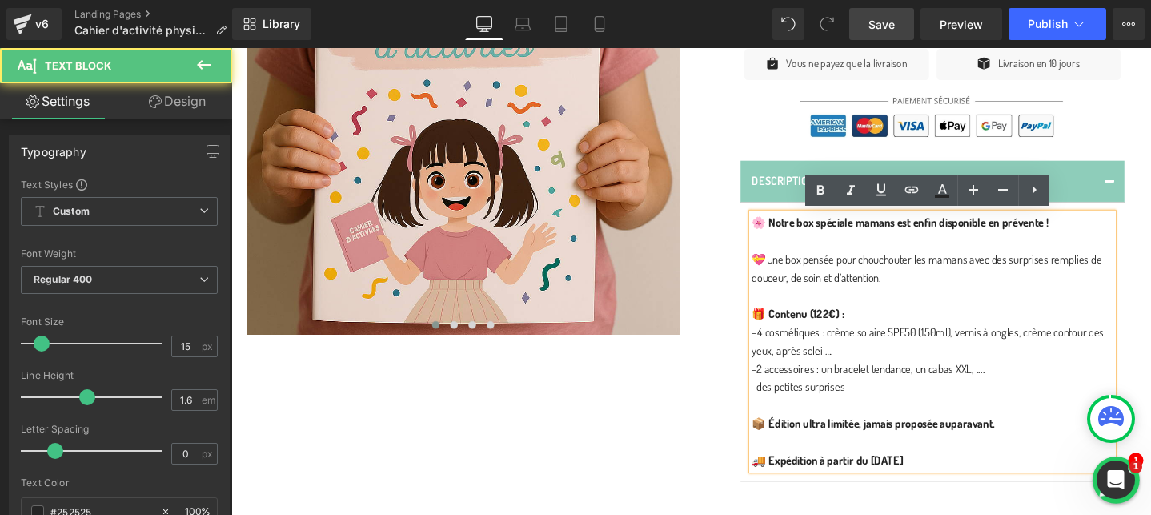
click at [850, 389] on p "-⁠2 accessoires : un bracelet tendance, un cabas XXL, ...." at bounding box center [970, 385] width 380 height 19
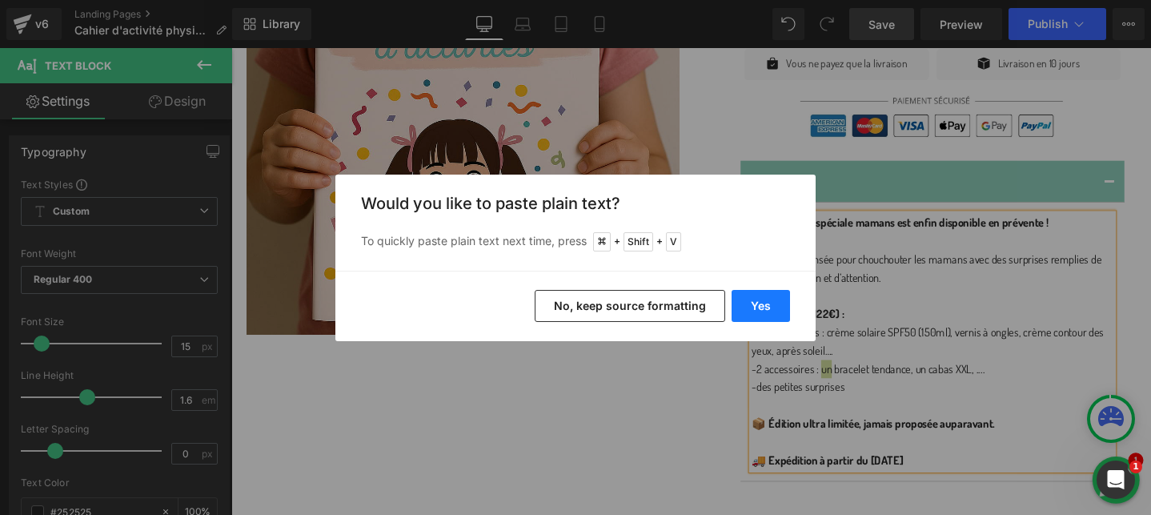
click at [757, 307] on button "Yes" at bounding box center [761, 306] width 58 height 32
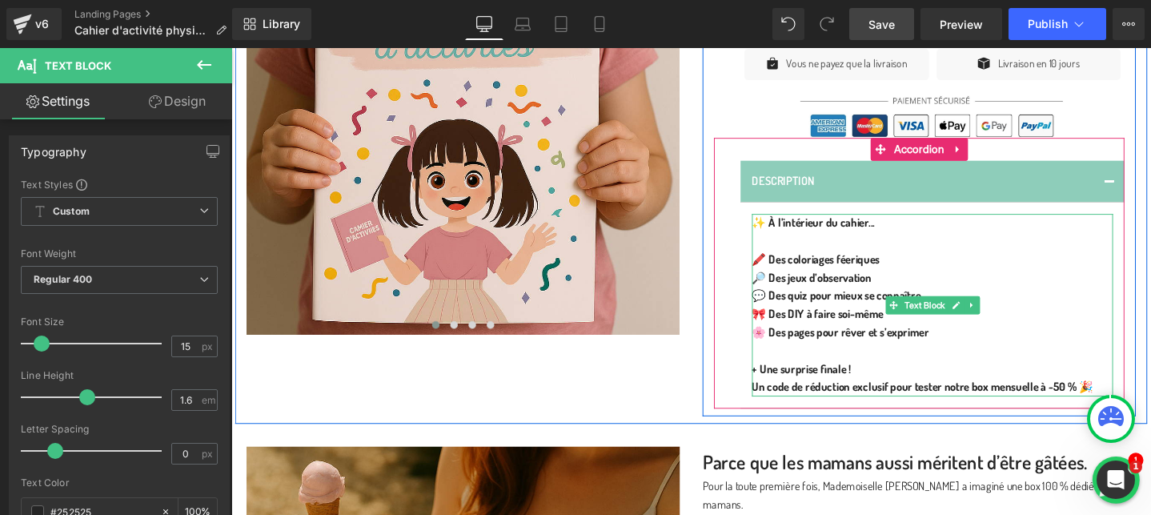
click at [796, 409] on b "Un code de réduction exclusif pour tester notre box mensuelle à -50 % 🎉" at bounding box center [960, 404] width 360 height 15
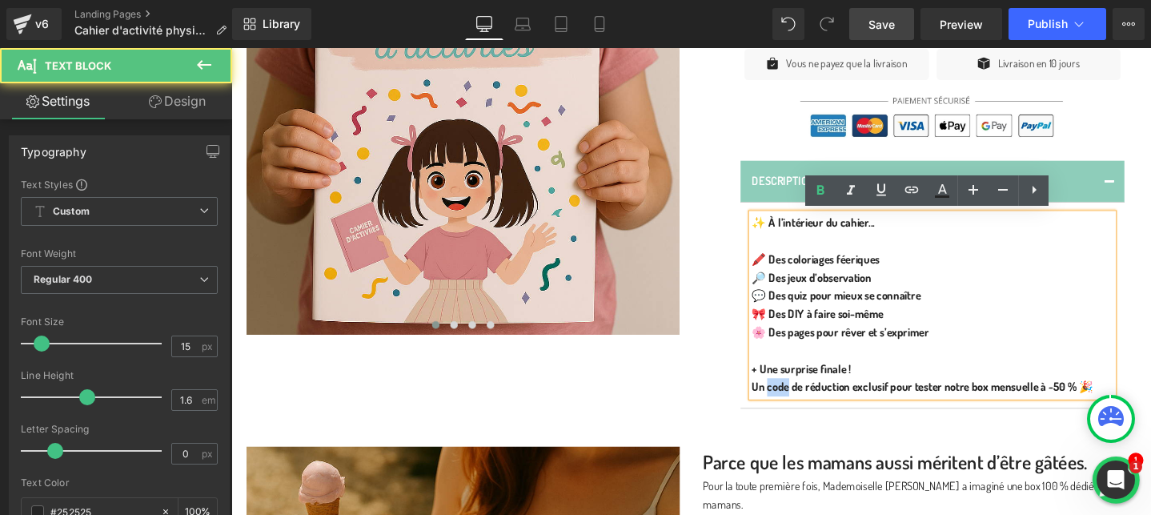
click at [796, 409] on b "Un code de réduction exclusif pour tester notre box mensuelle à -50 % 🎉" at bounding box center [960, 404] width 360 height 15
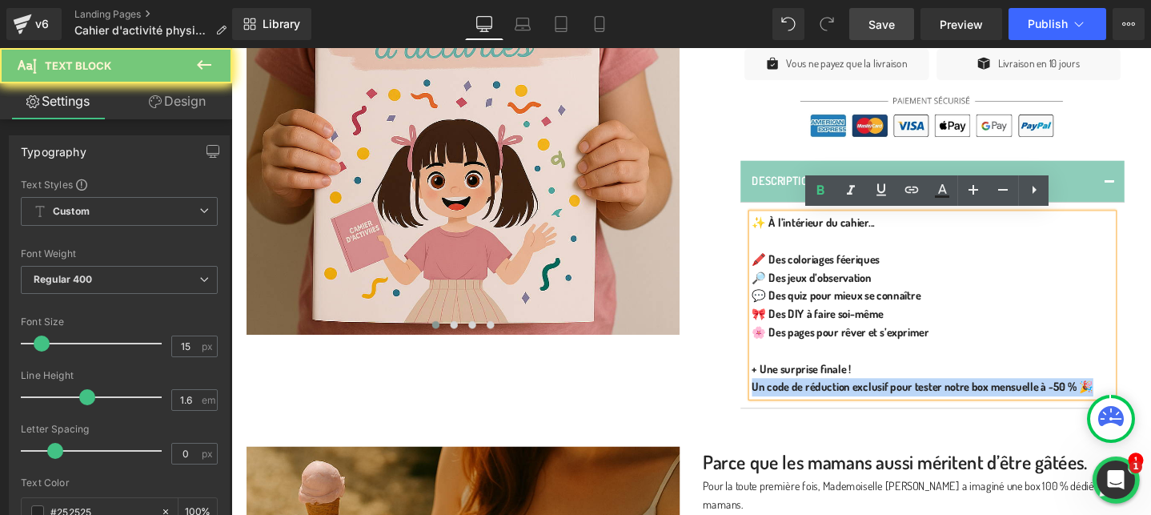
click at [796, 409] on b "Un code de réduction exclusif pour tester notre box mensuelle à -50 % 🎉" at bounding box center [960, 404] width 360 height 15
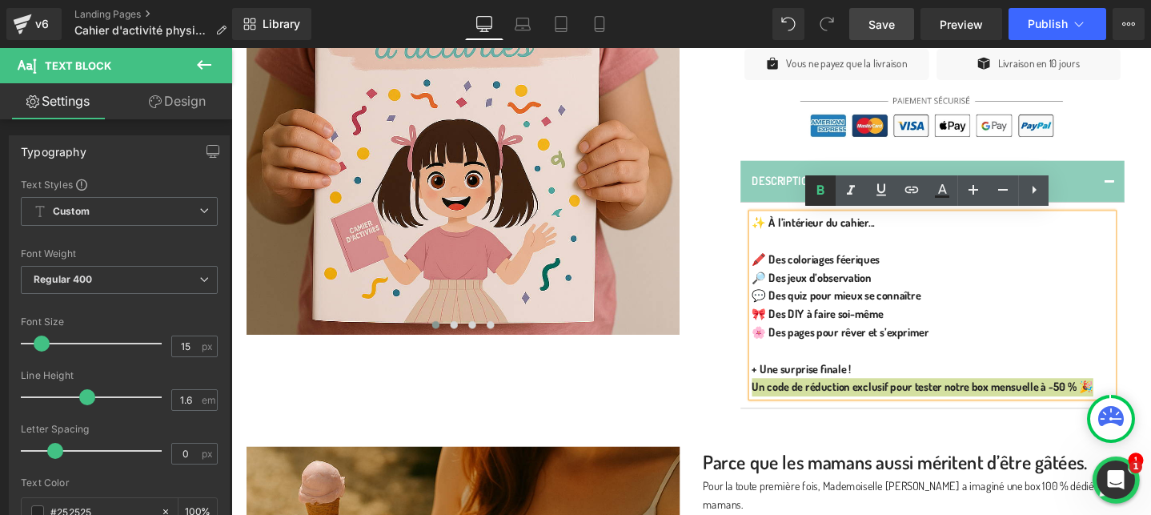
click at [817, 191] on icon at bounding box center [820, 190] width 19 height 19
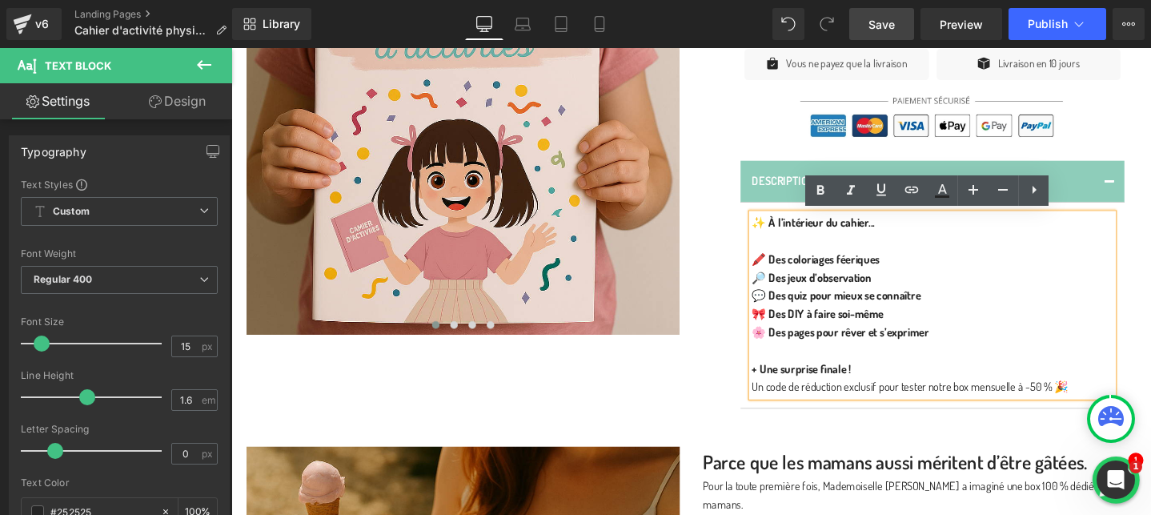
click at [1151, 275] on div "Quantité 1 (P) Quantity Rupture de stock (P) Cart Button Product Icon Vous ne p…" at bounding box center [956, 173] width 456 height 508
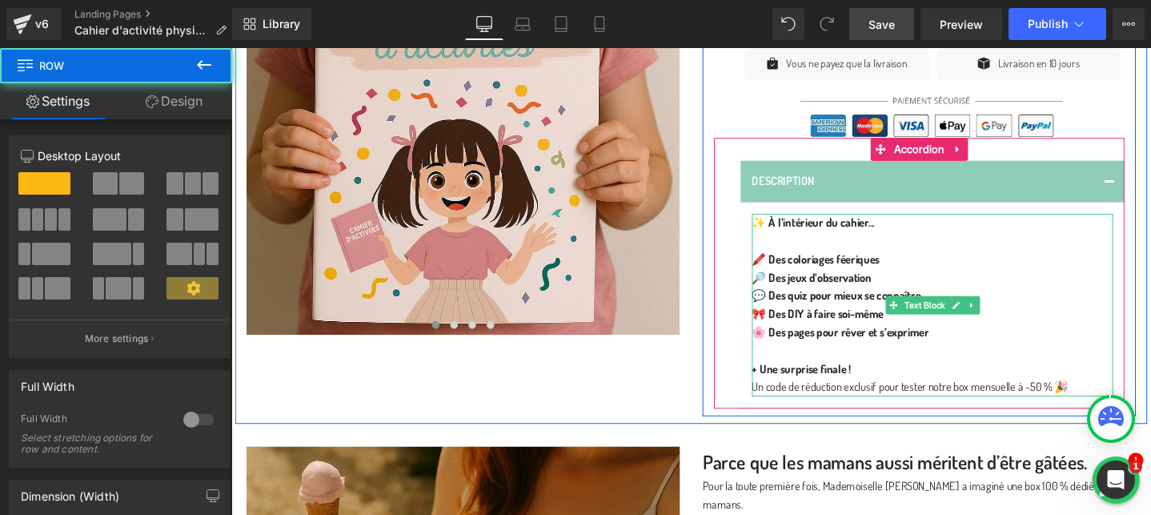
click at [886, 321] on b "🎀 Des DIY à faire soi-même" at bounding box center [849, 327] width 139 height 15
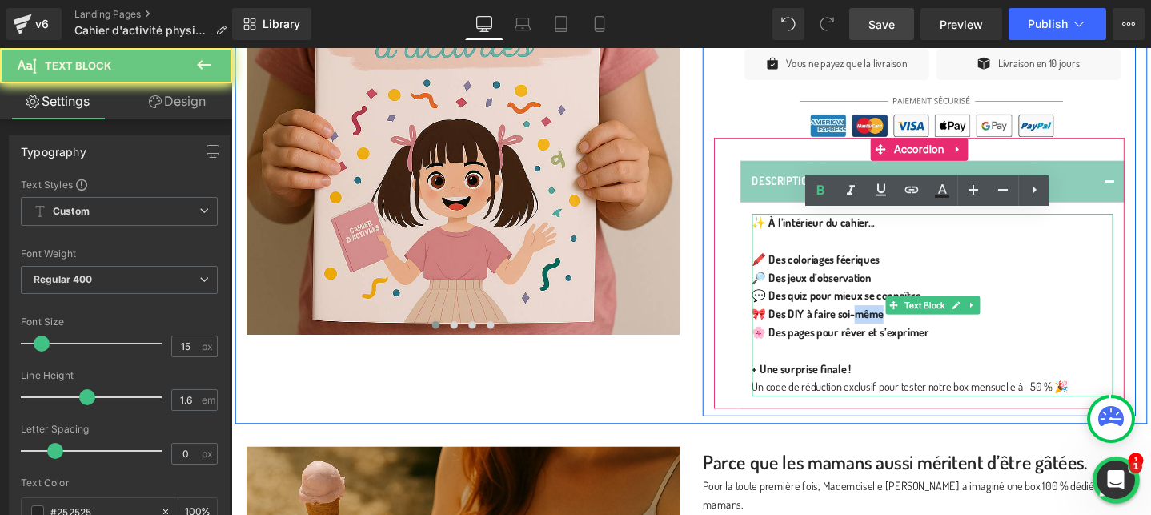
click at [886, 321] on b "🎀 Des DIY à faire soi-même" at bounding box center [849, 327] width 139 height 15
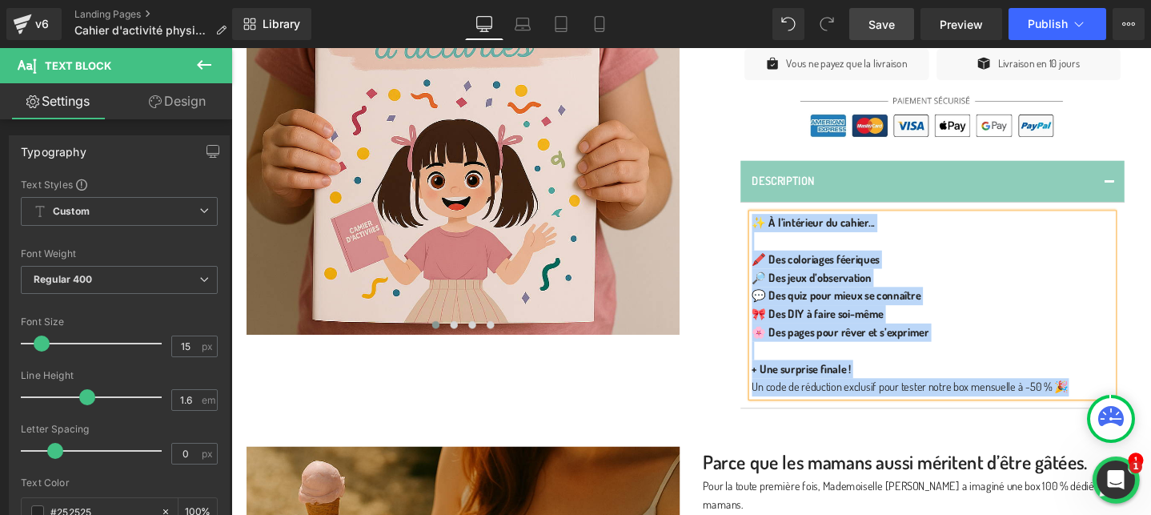
copy div "✨ À l’intérieur du cahier... 🖍️ Des coloriages féeriques 🔎 Des jeux d’observati…"
click at [743, 337] on div "Description Text Block ✨ À l’intérieur du cahier... 🖍️ Des coloriages féeriques…" at bounding box center [956, 285] width 432 height 285
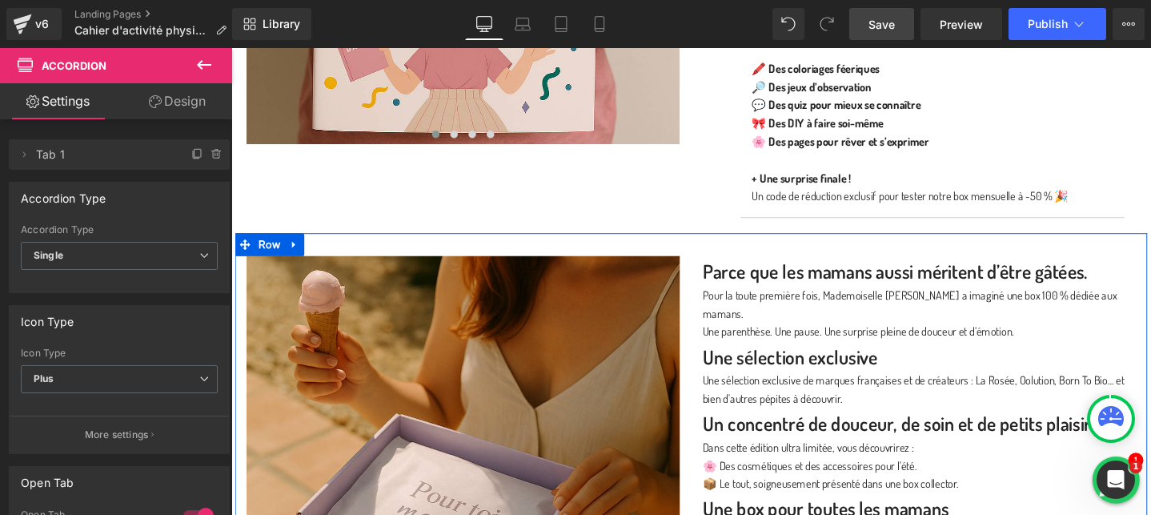
scroll to position [946, 0]
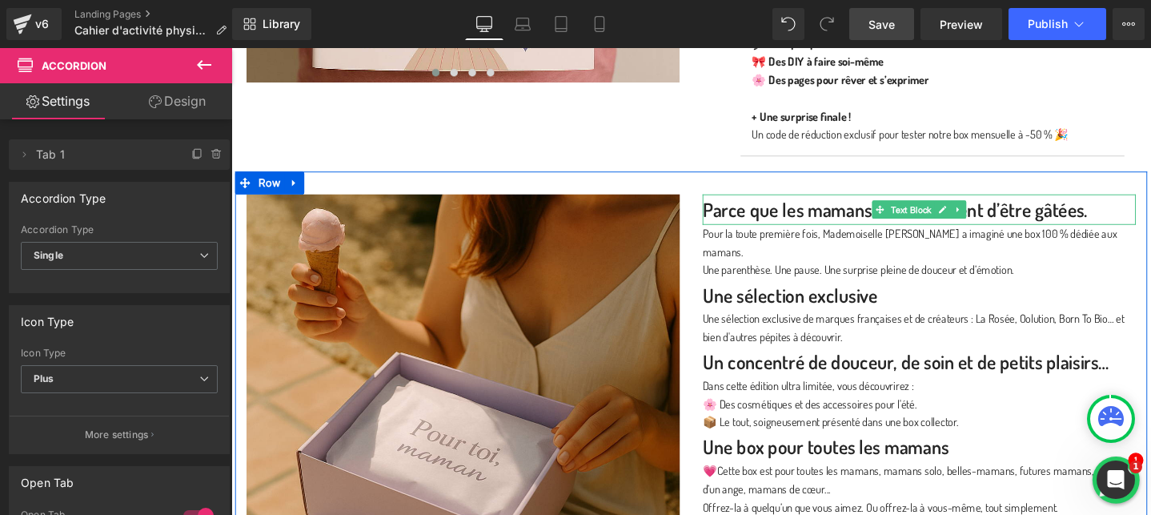
click at [799, 217] on p "Parce que les mamans aussi méritent d’être gâtées." at bounding box center [956, 218] width 456 height 32
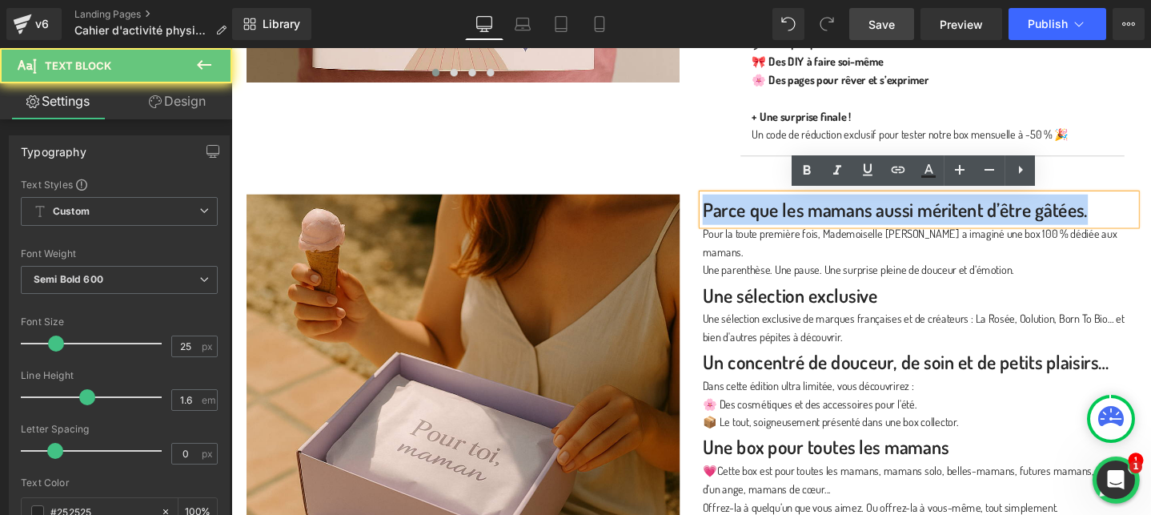
click at [799, 217] on p "Parce que les mamans aussi méritent d’être gâtées." at bounding box center [956, 218] width 456 height 32
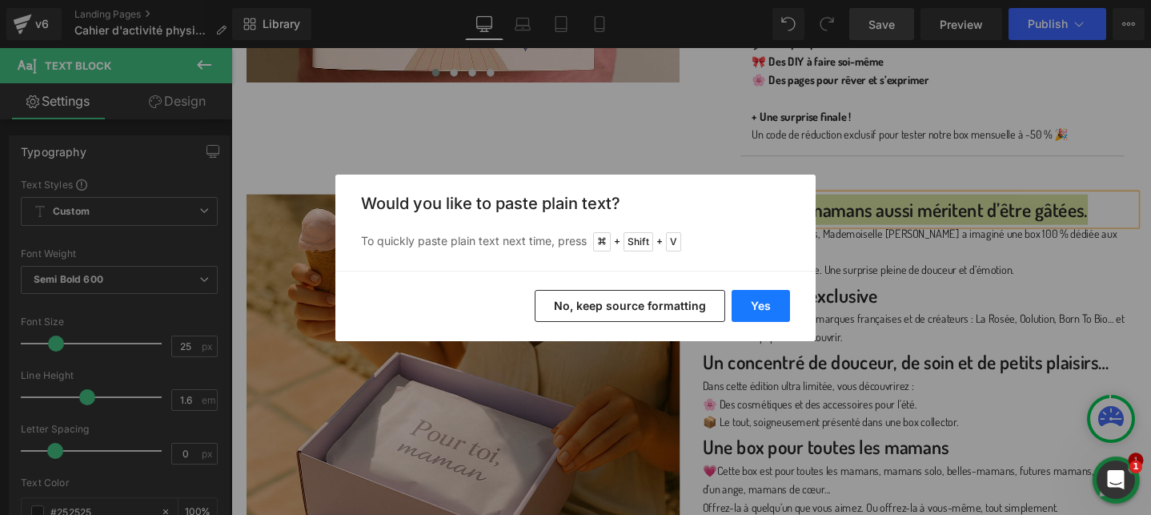
click at [756, 300] on button "Yes" at bounding box center [761, 306] width 58 height 32
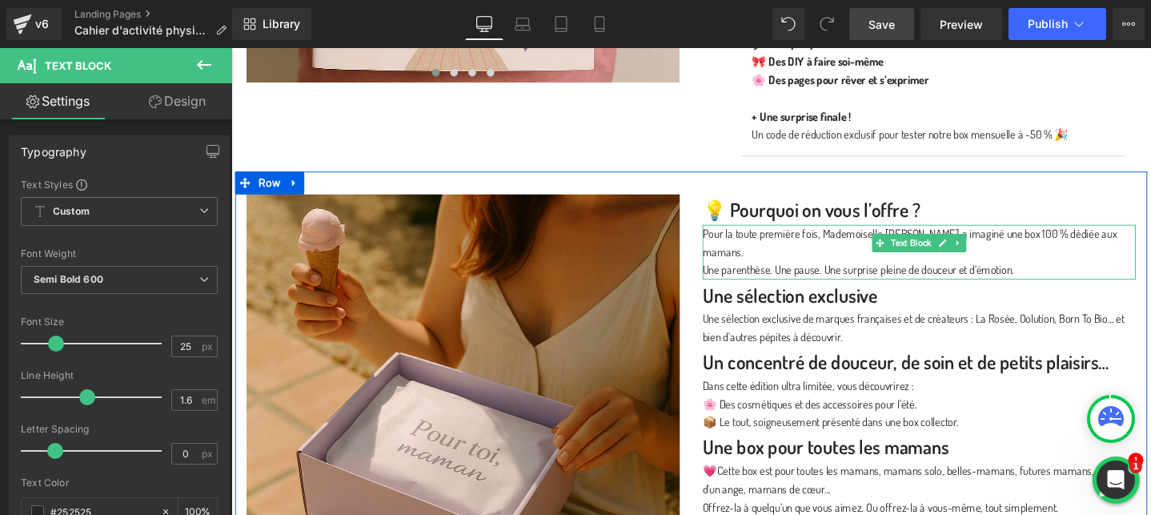
click at [811, 249] on p "Pour la toute première fois, Mademoiselle [PERSON_NAME] a imaginé une box 100 %…" at bounding box center [956, 253] width 456 height 38
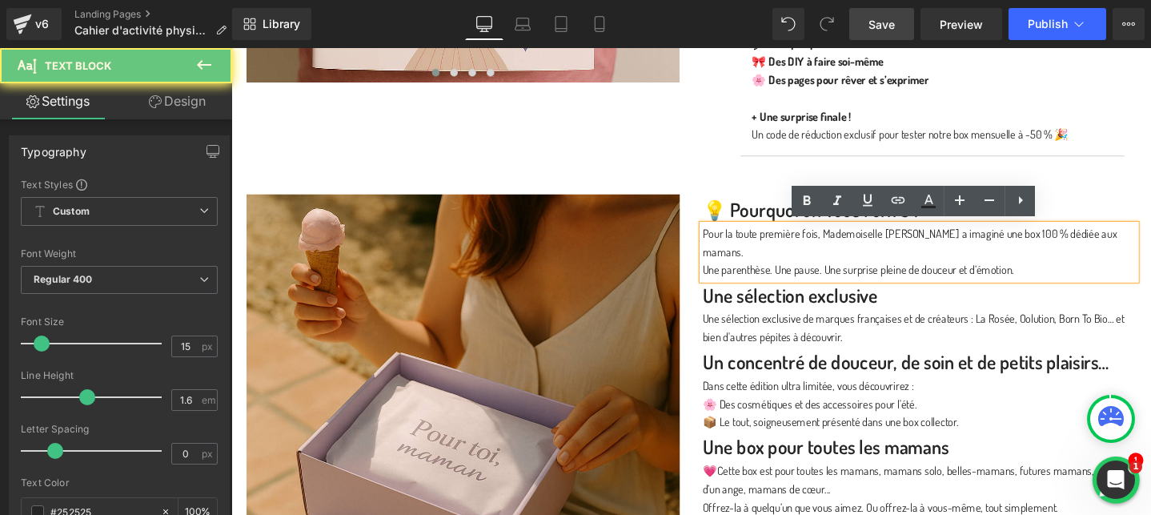
click at [811, 249] on p "Pour la toute première fois, Mademoiselle [PERSON_NAME] a imaginé une box 100 %…" at bounding box center [956, 253] width 456 height 38
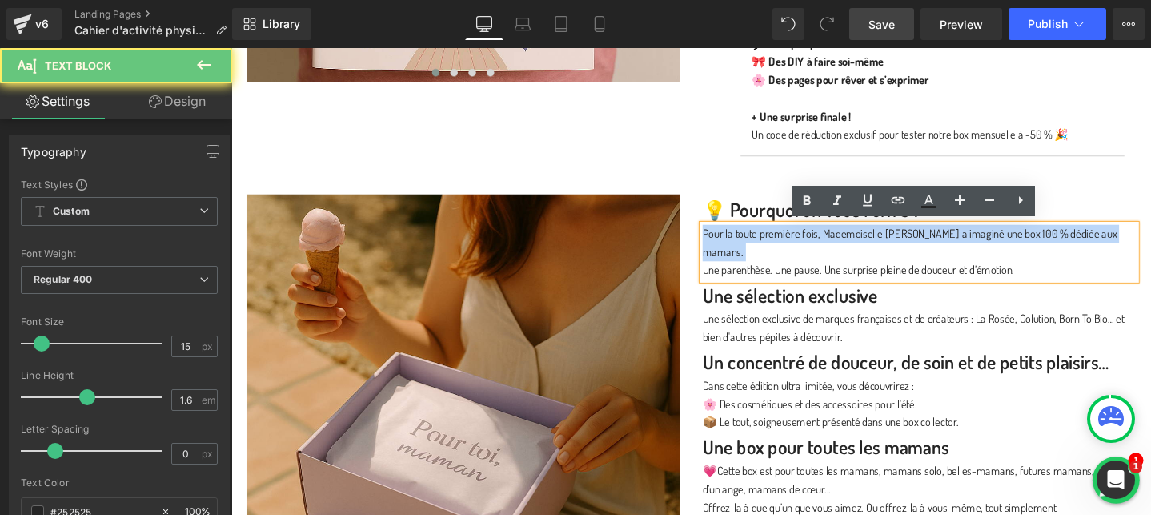
click at [811, 249] on p "Pour la toute première fois, Mademoiselle [PERSON_NAME] a imaginé une box 100 %…" at bounding box center [956, 253] width 456 height 38
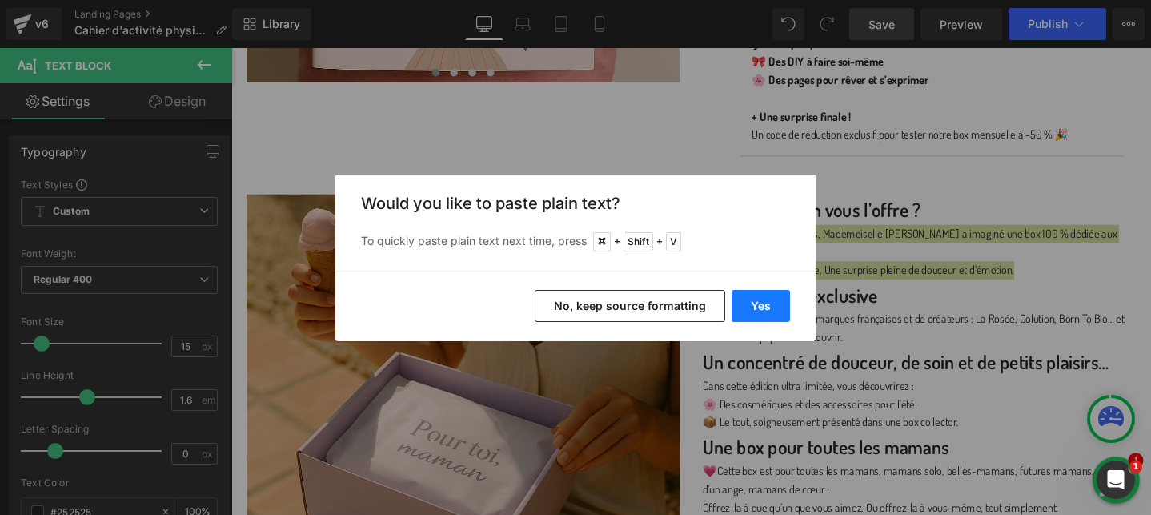
click at [756, 292] on button "Yes" at bounding box center [761, 306] width 58 height 32
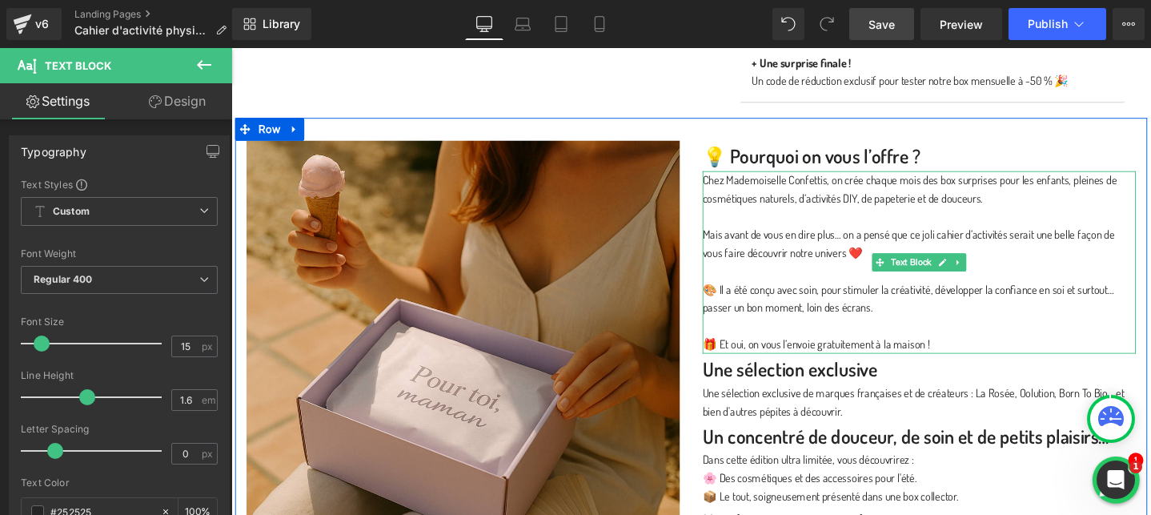
scroll to position [1080, 0]
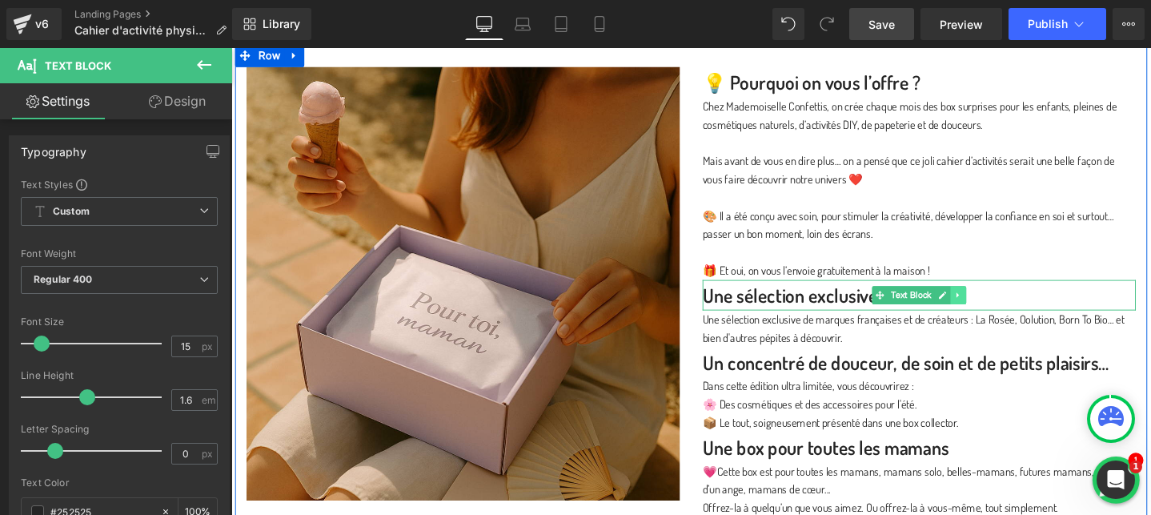
click at [993, 310] on link at bounding box center [997, 308] width 17 height 19
click at [1010, 310] on icon at bounding box center [1005, 307] width 9 height 9
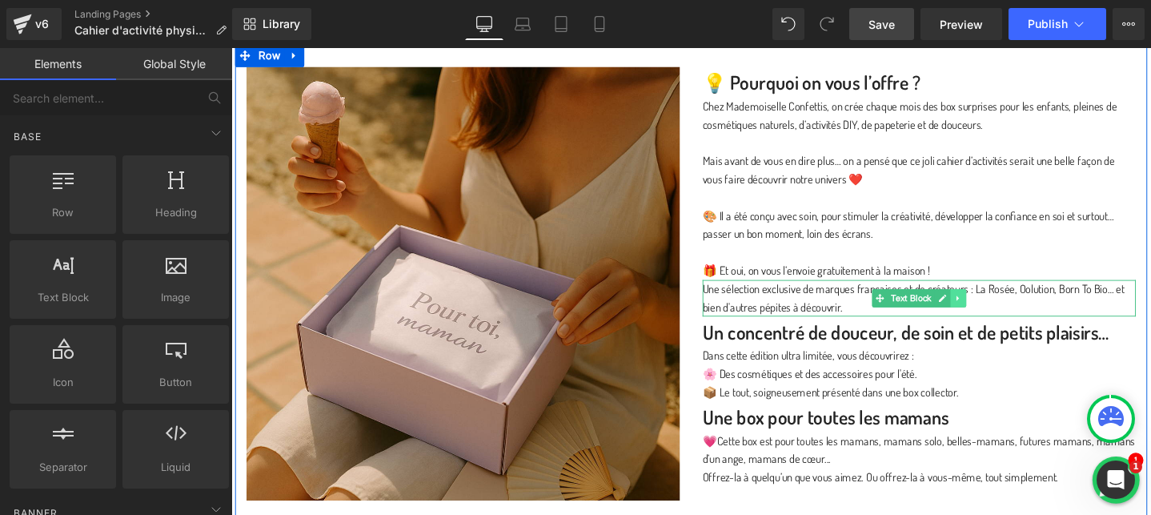
click at [1001, 312] on icon at bounding box center [997, 312] width 9 height 10
click at [1002, 312] on link at bounding box center [1006, 311] width 17 height 19
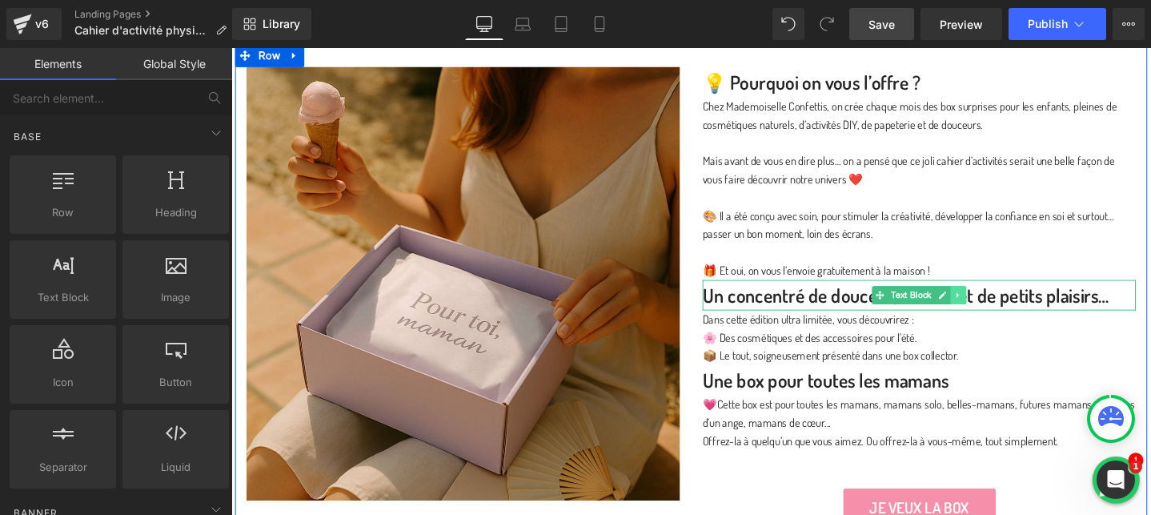
click at [999, 309] on icon at bounding box center [997, 308] width 9 height 10
click at [1006, 309] on icon at bounding box center [1005, 307] width 9 height 9
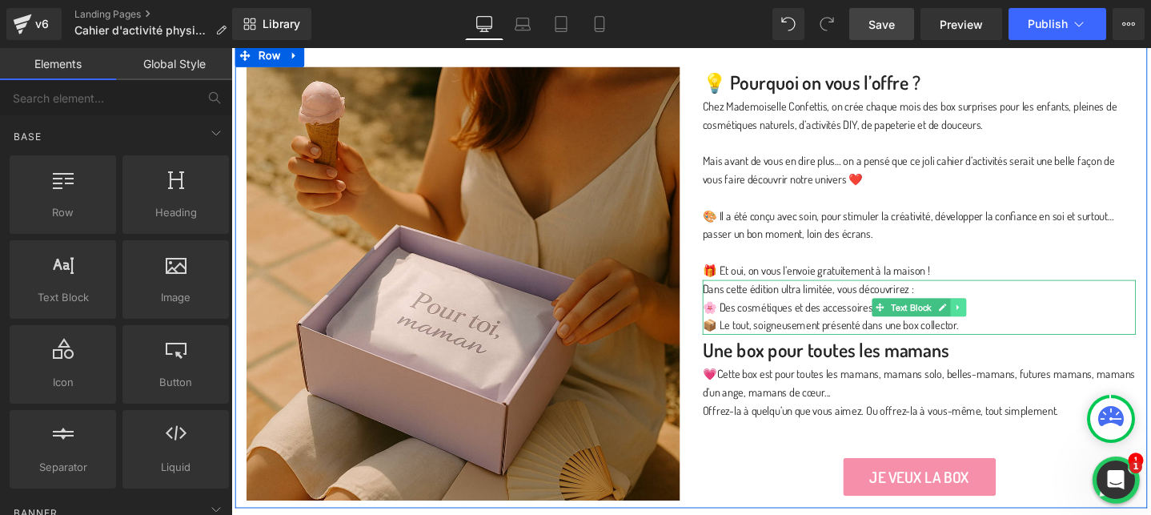
click at [1001, 318] on icon at bounding box center [997, 321] width 9 height 10
click at [1007, 317] on icon at bounding box center [1005, 320] width 9 height 9
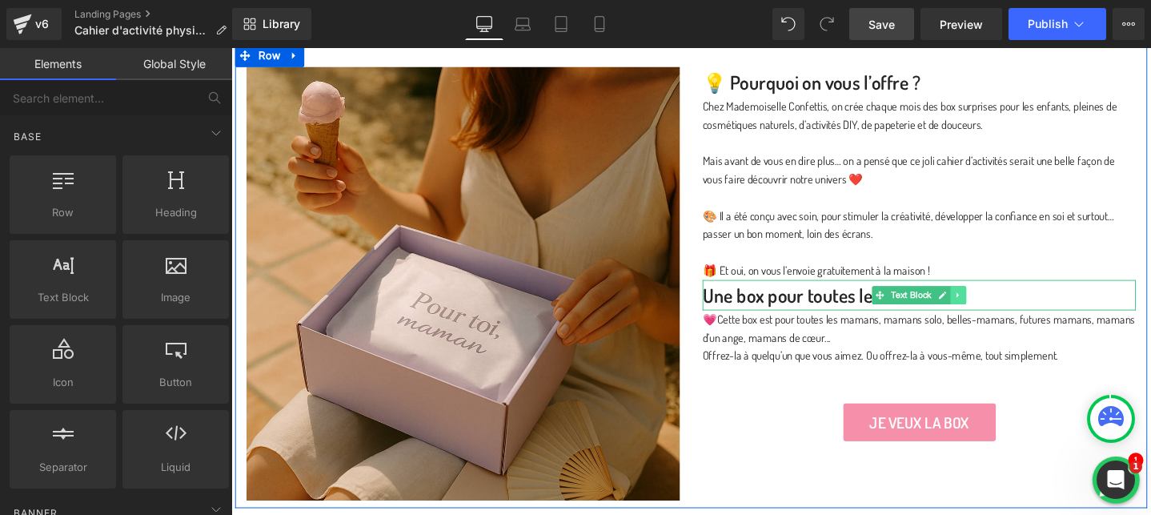
click at [998, 309] on icon at bounding box center [997, 308] width 9 height 10
click at [1004, 308] on icon at bounding box center [1005, 307] width 9 height 9
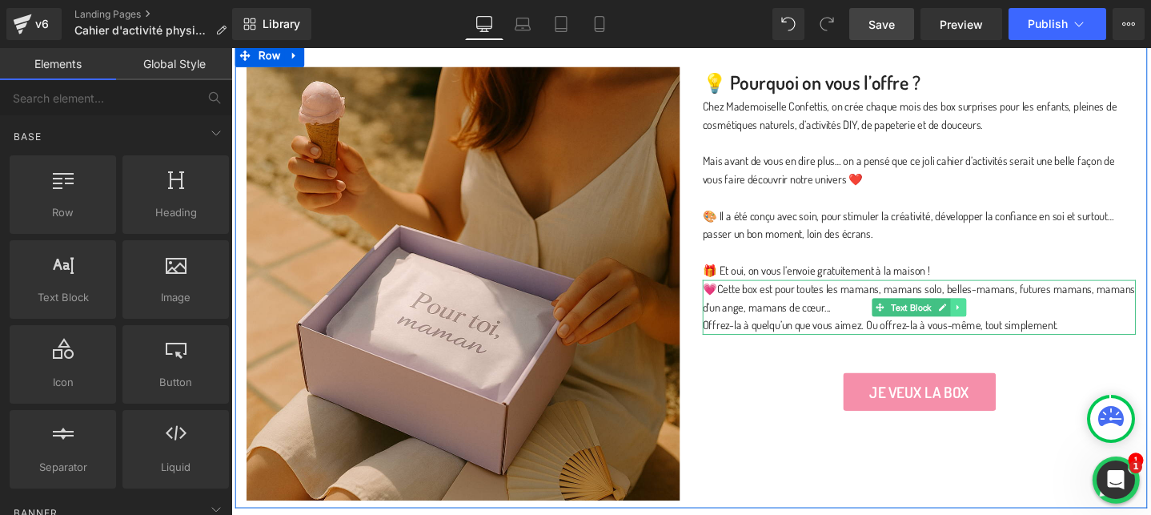
click at [997, 321] on icon at bounding box center [996, 321] width 2 height 6
click at [1006, 321] on icon at bounding box center [1005, 320] width 9 height 9
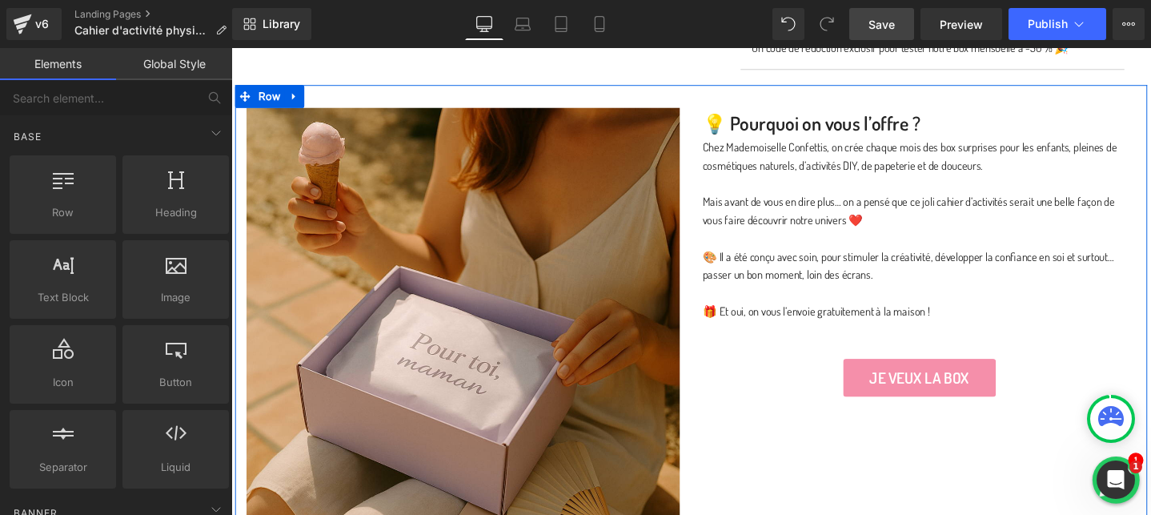
scroll to position [1022, 0]
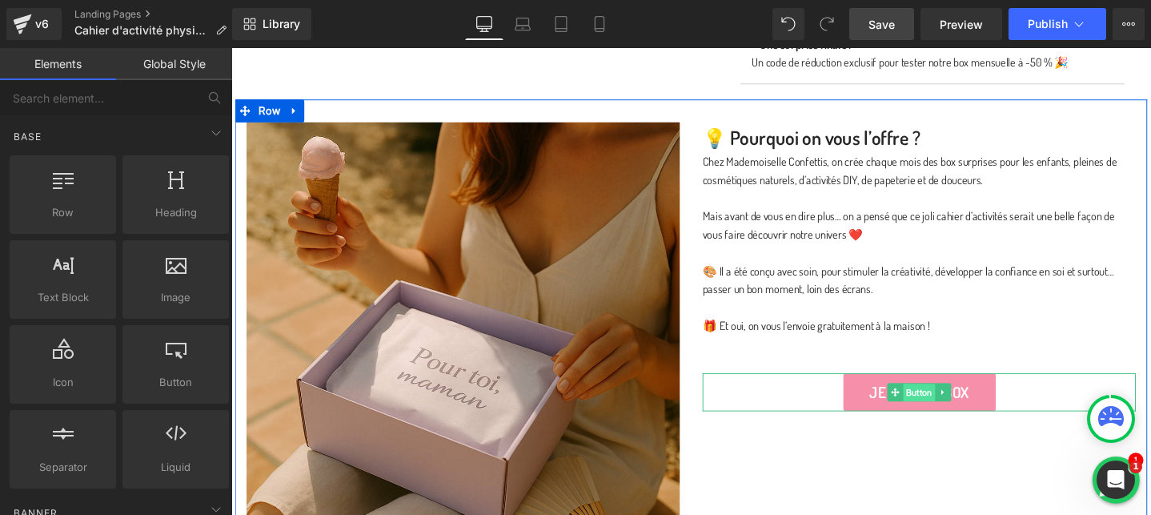
click at [955, 408] on span "Button" at bounding box center [956, 411] width 34 height 19
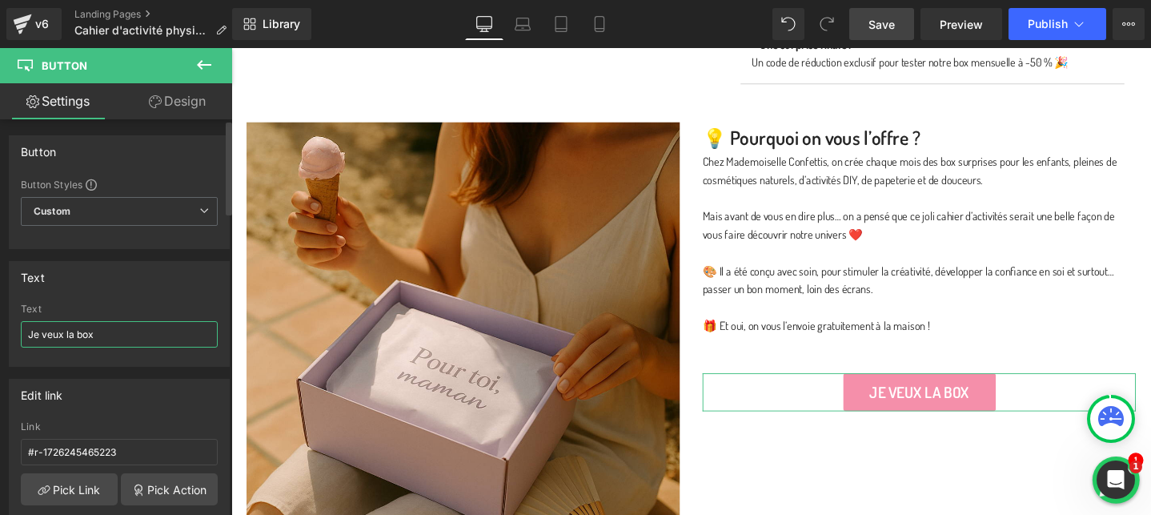
drag, startPoint x: 71, startPoint y: 331, endPoint x: 182, endPoint y: 332, distance: 110.5
click at [182, 332] on input "Je veux la box" at bounding box center [119, 334] width 197 height 26
type input "Je veux le cahier"
click at [168, 255] on div "Text Je veux la box Text Je veux le cahier" at bounding box center [119, 308] width 239 height 118
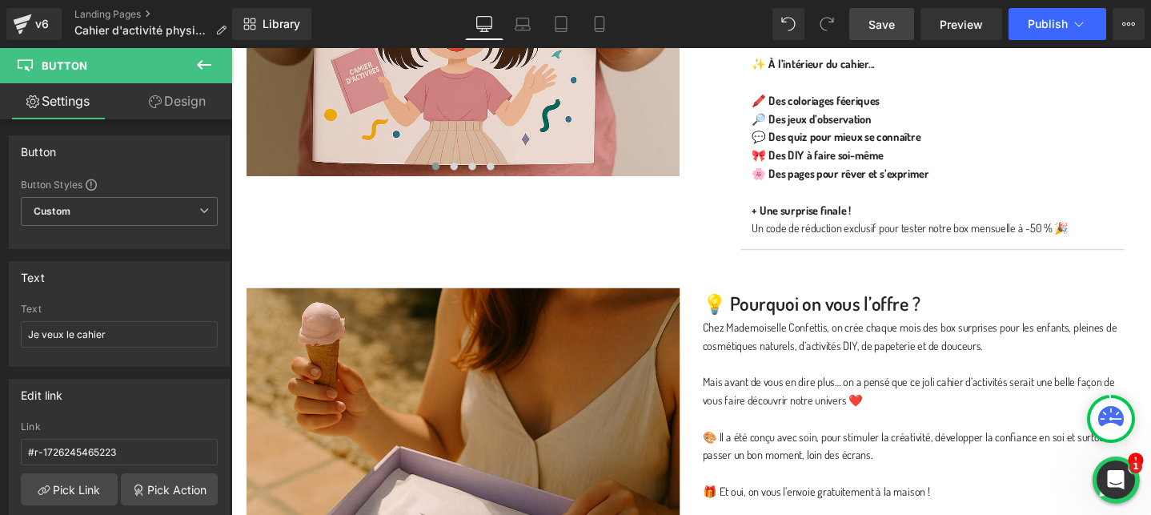
scroll to position [1017, 0]
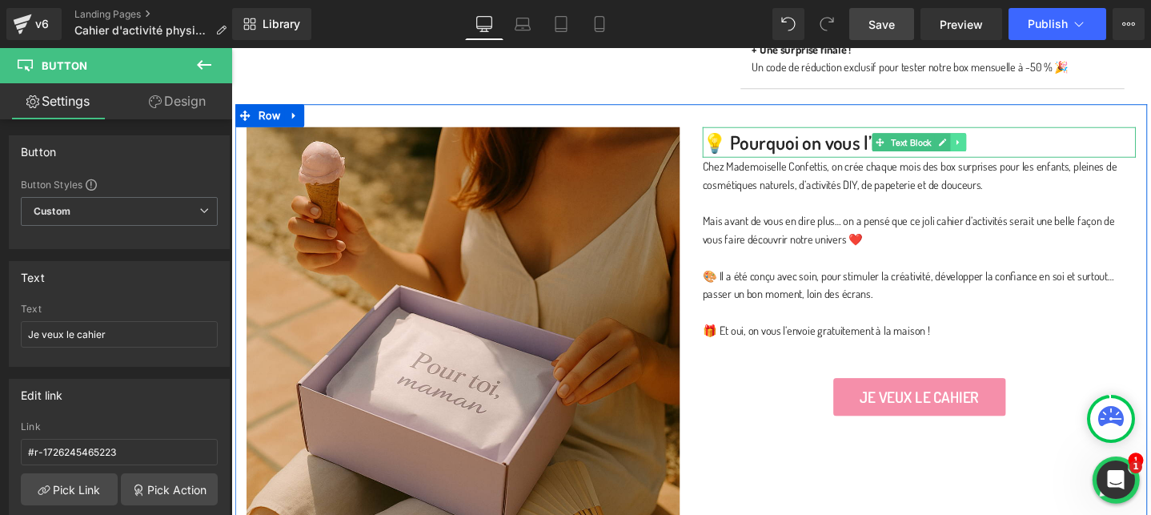
click at [999, 143] on icon at bounding box center [997, 148] width 9 height 10
click at [990, 146] on icon at bounding box center [989, 147] width 9 height 9
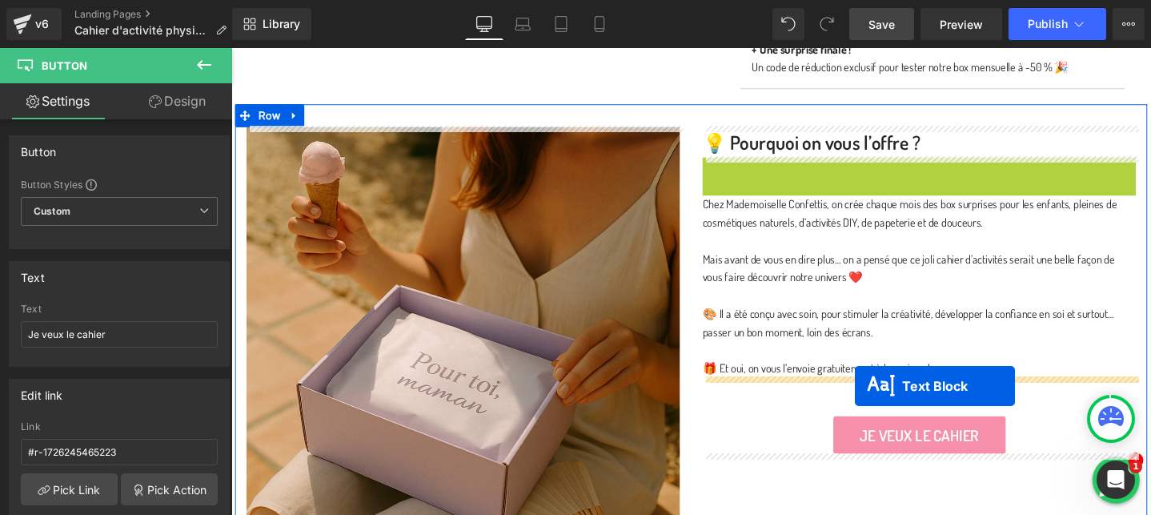
drag, startPoint x: 910, startPoint y: 177, endPoint x: 888, endPoint y: 404, distance: 227.6
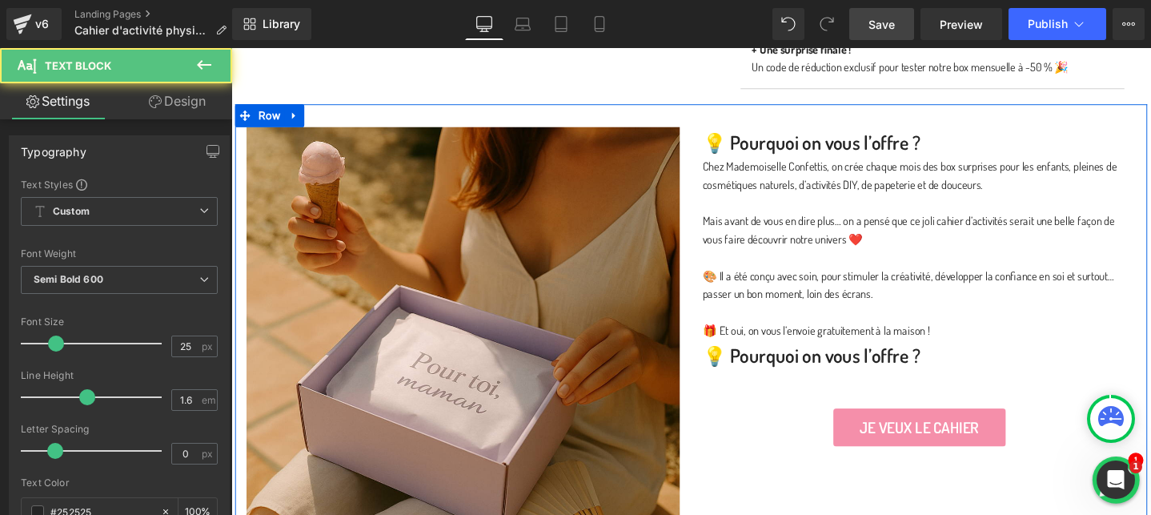
click at [781, 375] on p "💡 Pourquoi on vous l’offre ?" at bounding box center [956, 372] width 456 height 32
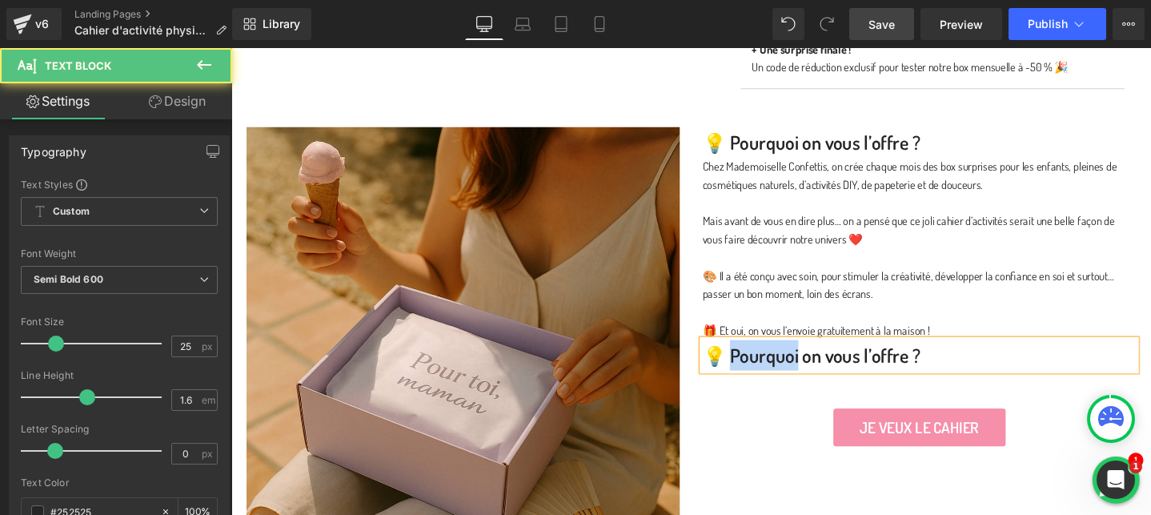
click at [781, 375] on p "💡 Pourquoi on vous l’offre ?" at bounding box center [956, 372] width 456 height 32
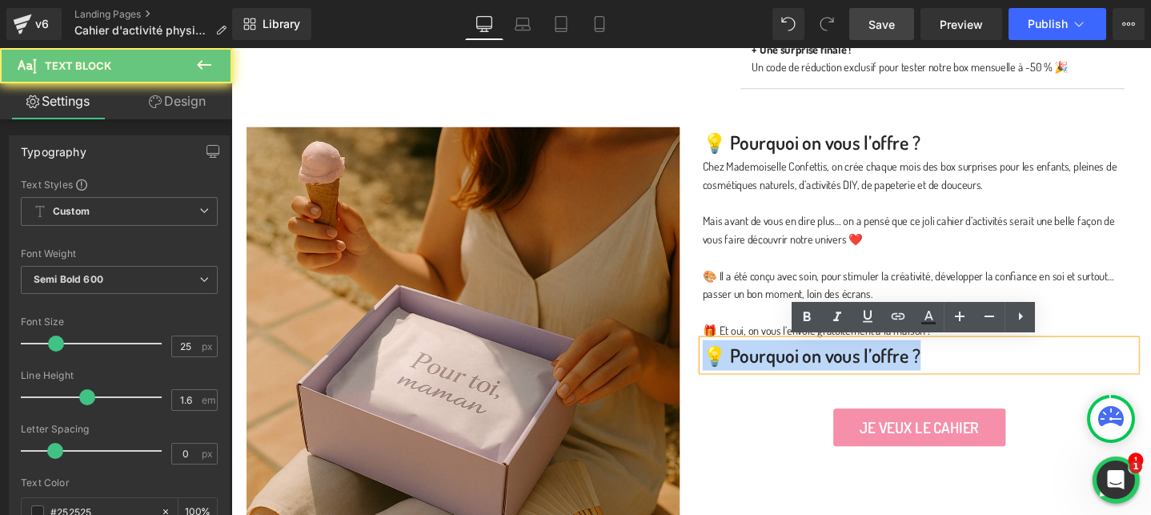
click at [781, 375] on p "💡 Pourquoi on vous l’offre ?" at bounding box center [956, 372] width 456 height 32
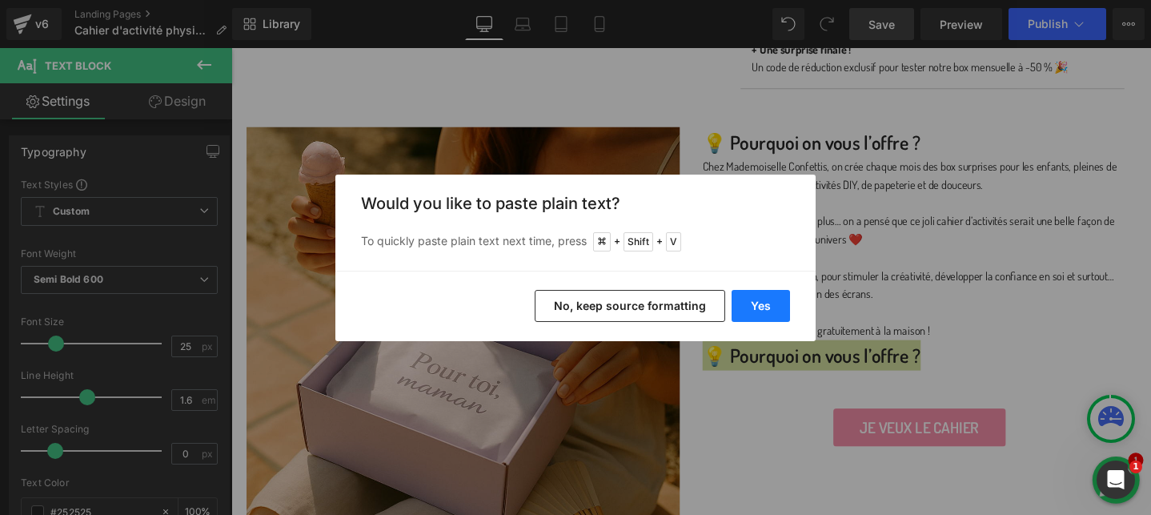
click at [773, 316] on button "Yes" at bounding box center [761, 306] width 58 height 32
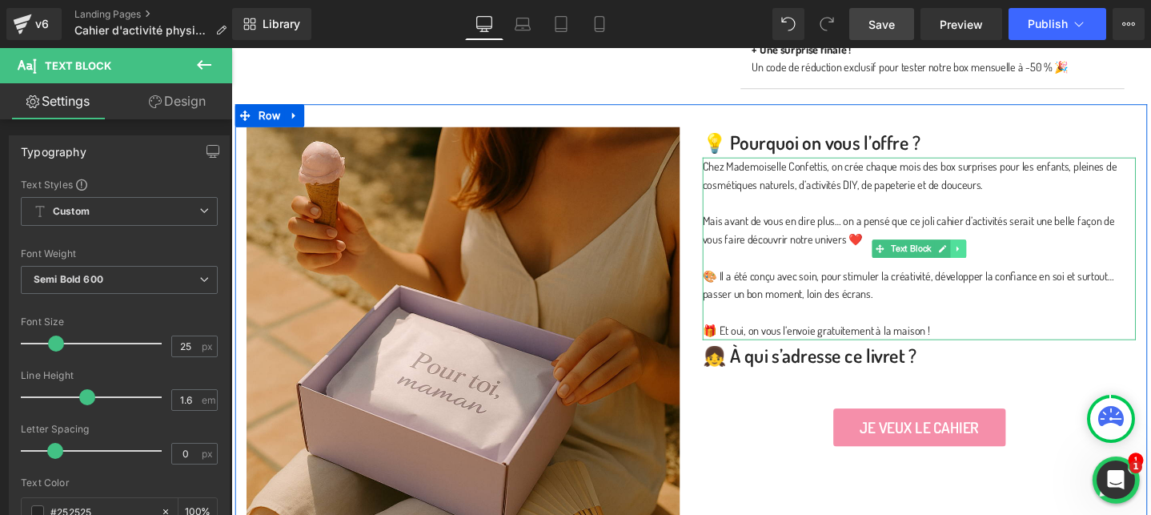
click at [1002, 260] on icon at bounding box center [997, 260] width 9 height 10
click at [995, 261] on link at bounding box center [989, 259] width 17 height 19
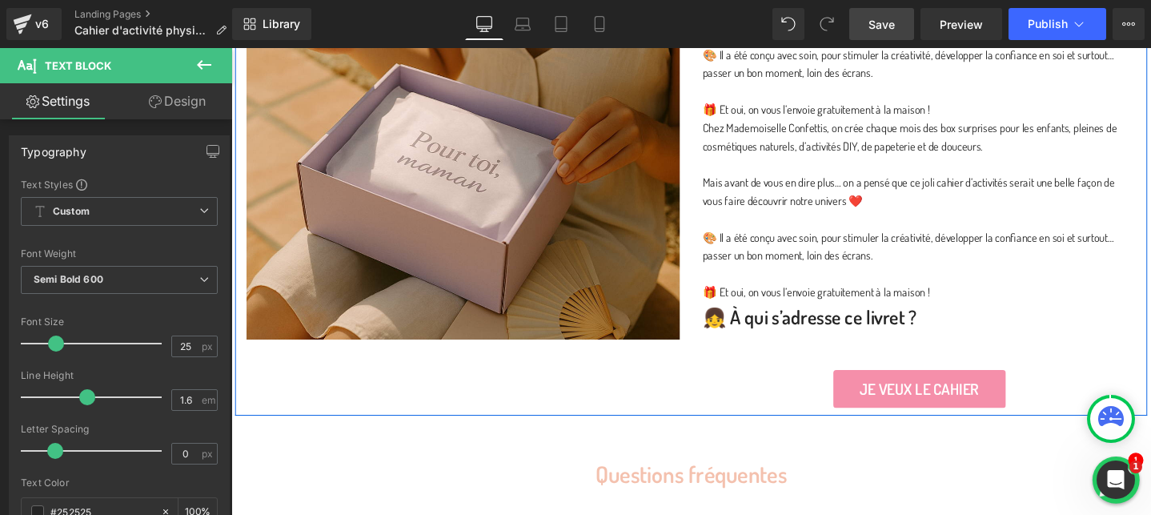
scroll to position [1259, 0]
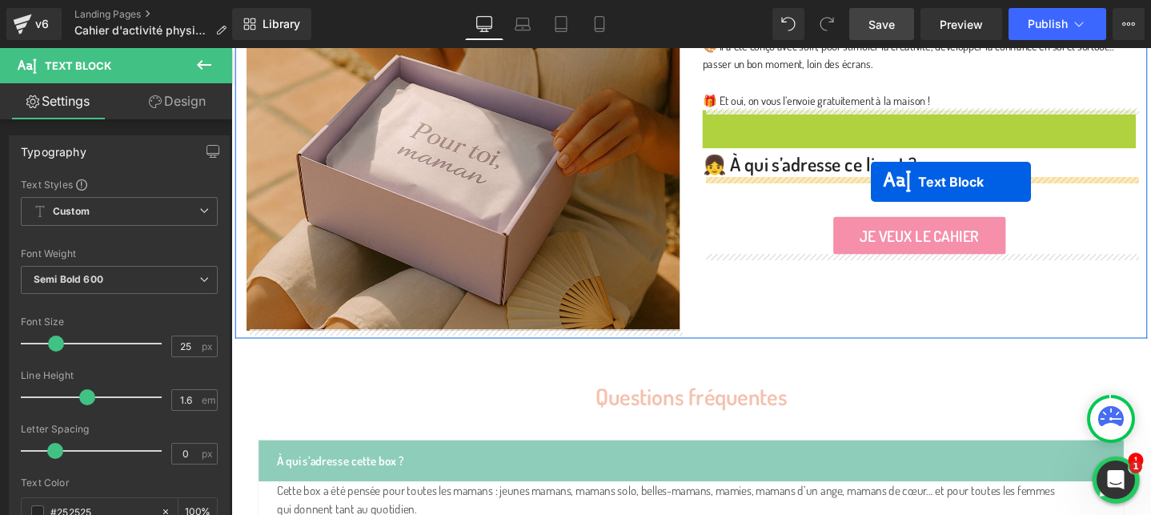
drag, startPoint x: 913, startPoint y: 209, endPoint x: 905, endPoint y: 188, distance: 22.3
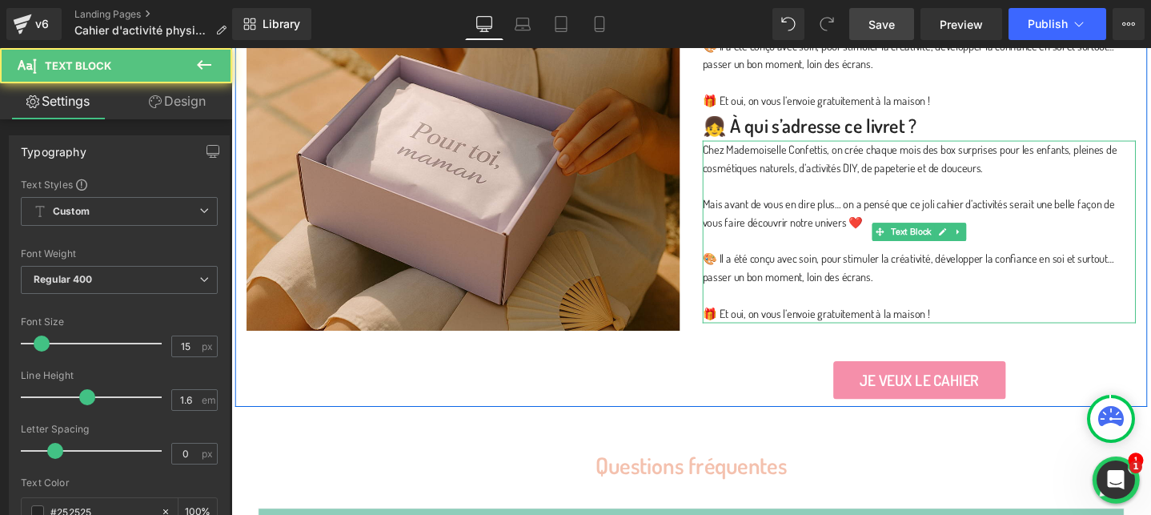
click at [870, 319] on p "🎁 Et oui, on vous l’envoie gratuitement à la maison !" at bounding box center [956, 328] width 456 height 19
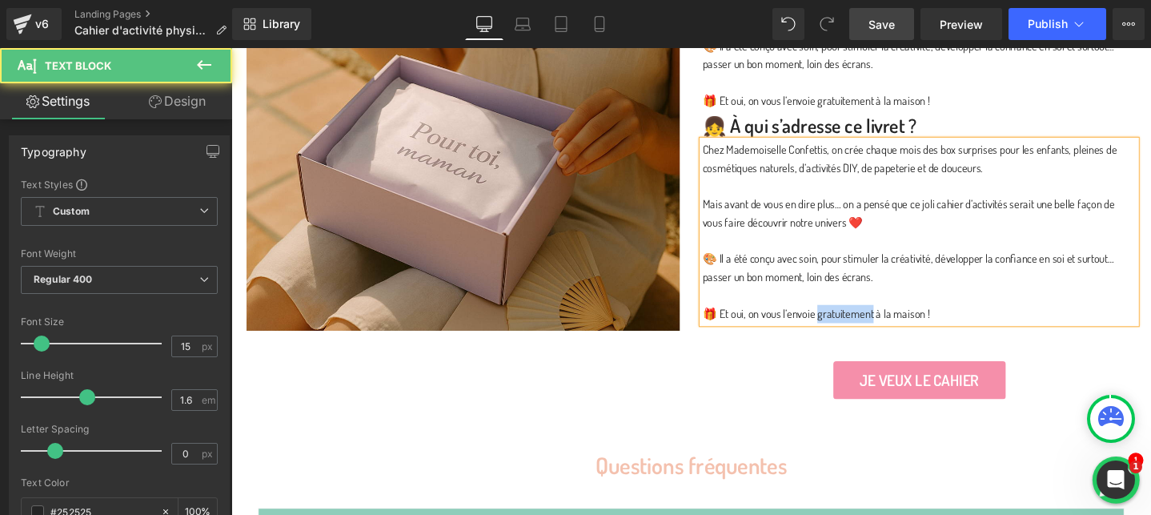
click at [870, 319] on p "🎁 Et oui, on vous l’envoie gratuitement à la maison !" at bounding box center [956, 328] width 456 height 19
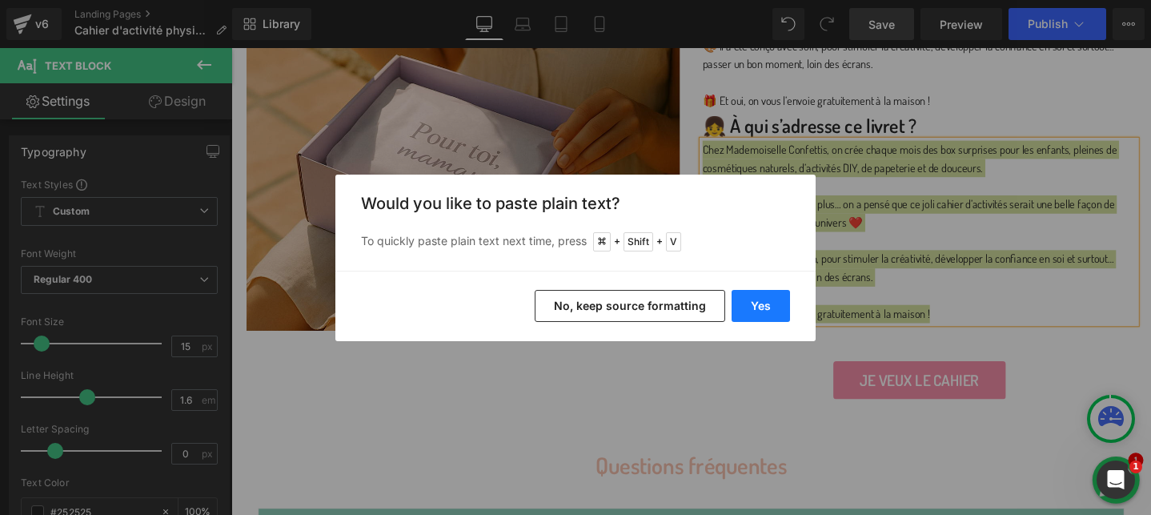
click at [786, 303] on button "Yes" at bounding box center [761, 306] width 58 height 32
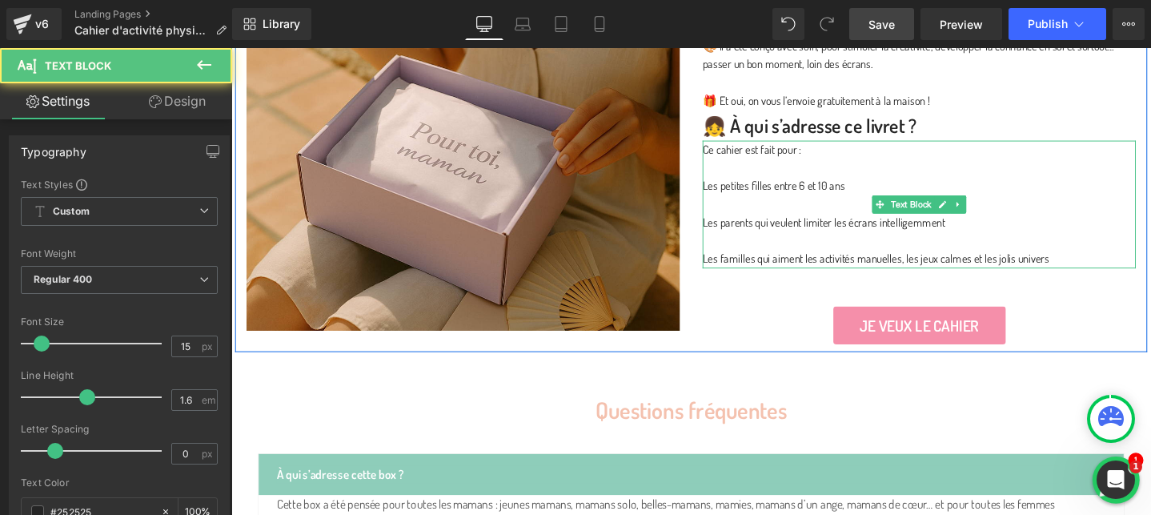
click at [769, 175] on p at bounding box center [956, 174] width 456 height 19
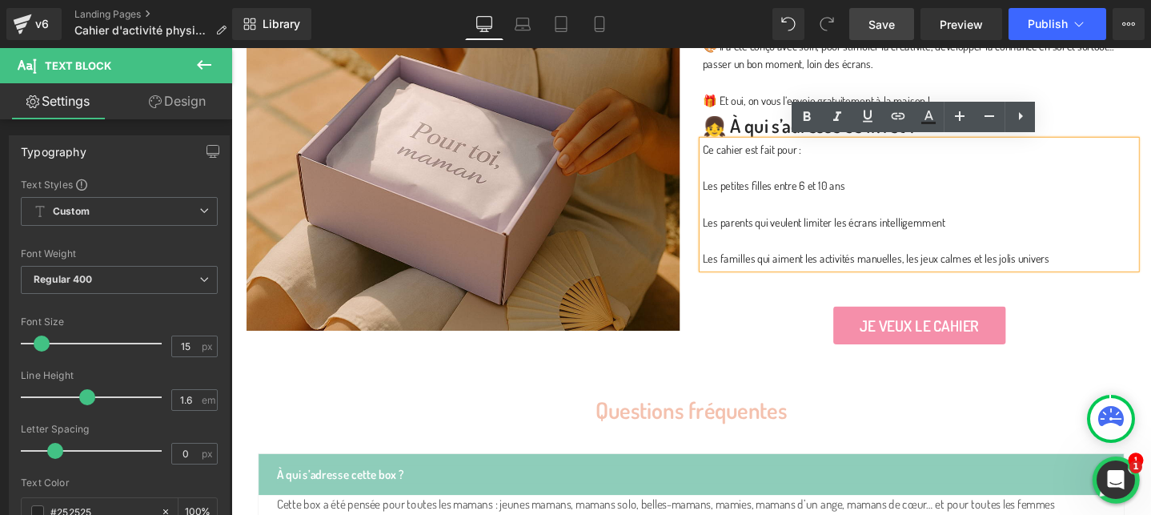
click at [231, 48] on div at bounding box center [231, 48] width 0 height 0
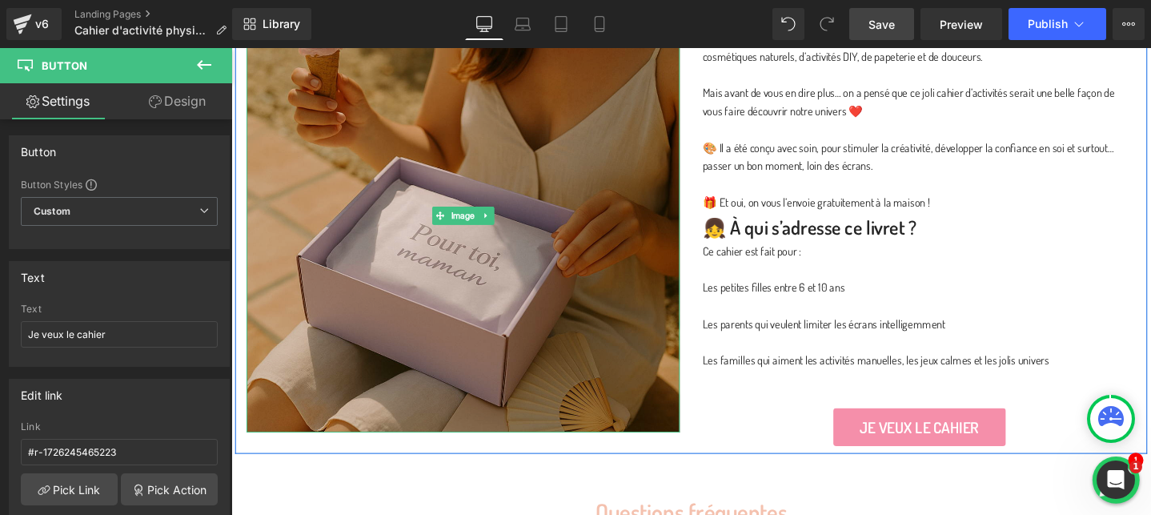
scroll to position [1128, 0]
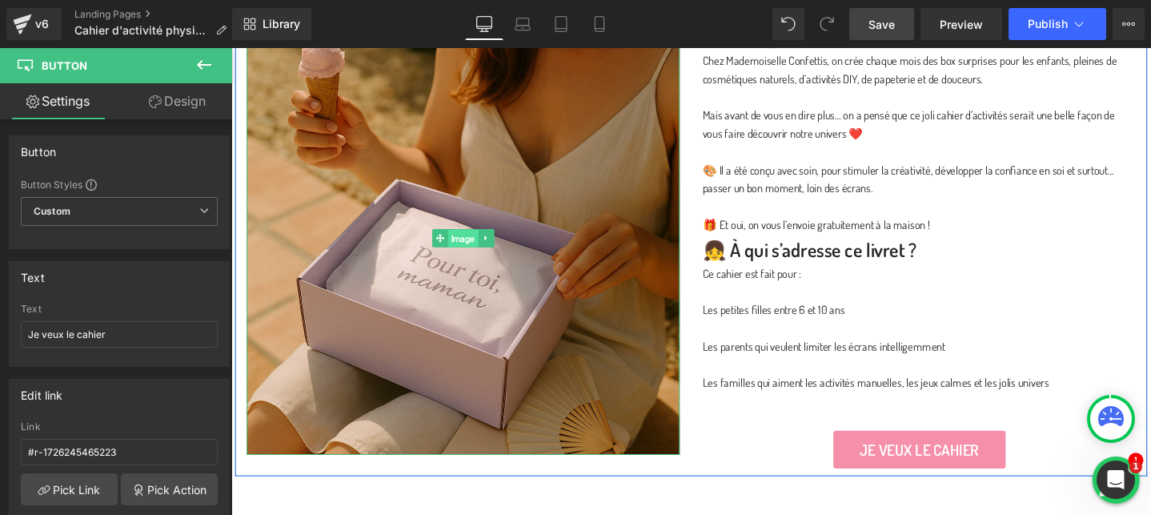
click at [484, 242] on span "Image" at bounding box center [476, 248] width 32 height 19
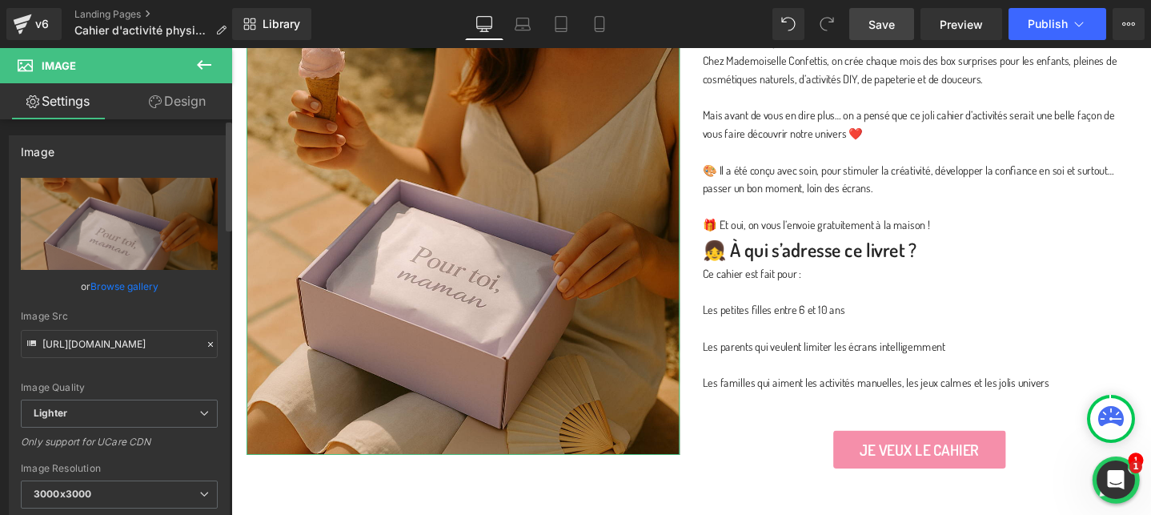
click at [140, 283] on link "Browse gallery" at bounding box center [124, 286] width 68 height 28
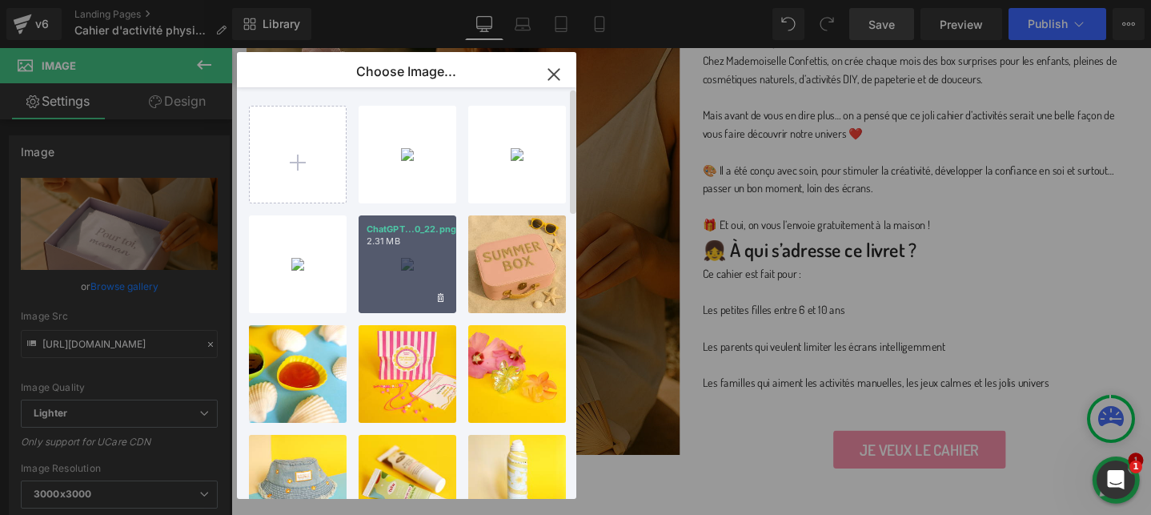
click at [396, 262] on div "ChatGPT...0_22.png 2.31 MB" at bounding box center [408, 264] width 98 height 98
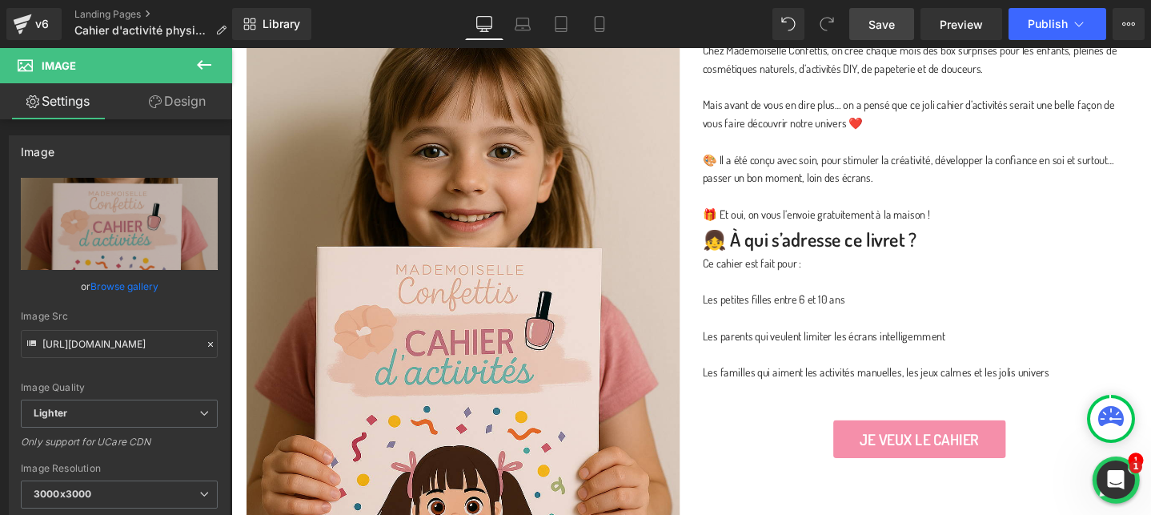
scroll to position [1171, 0]
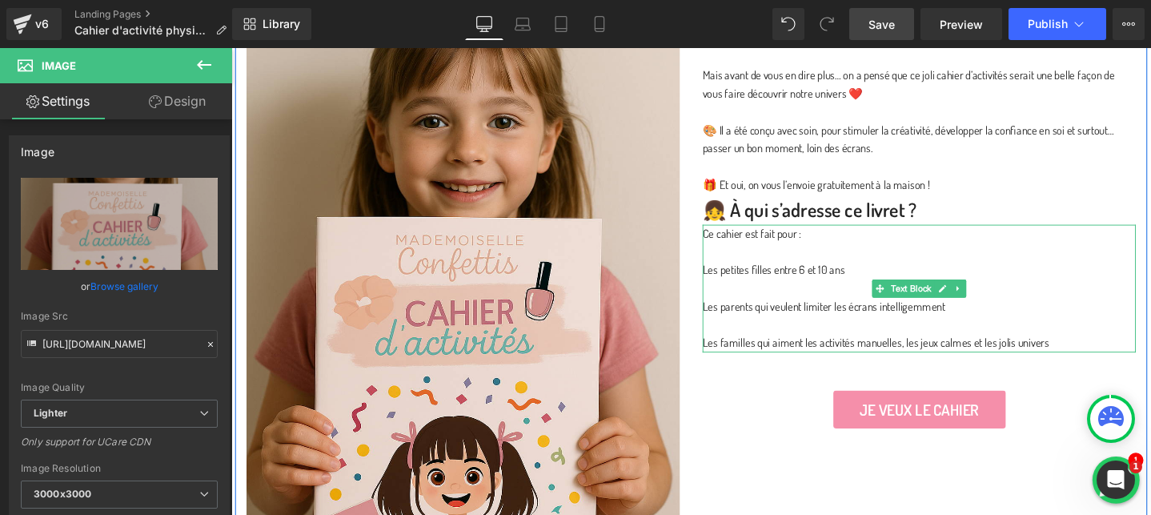
click at [805, 263] on p at bounding box center [956, 262] width 456 height 19
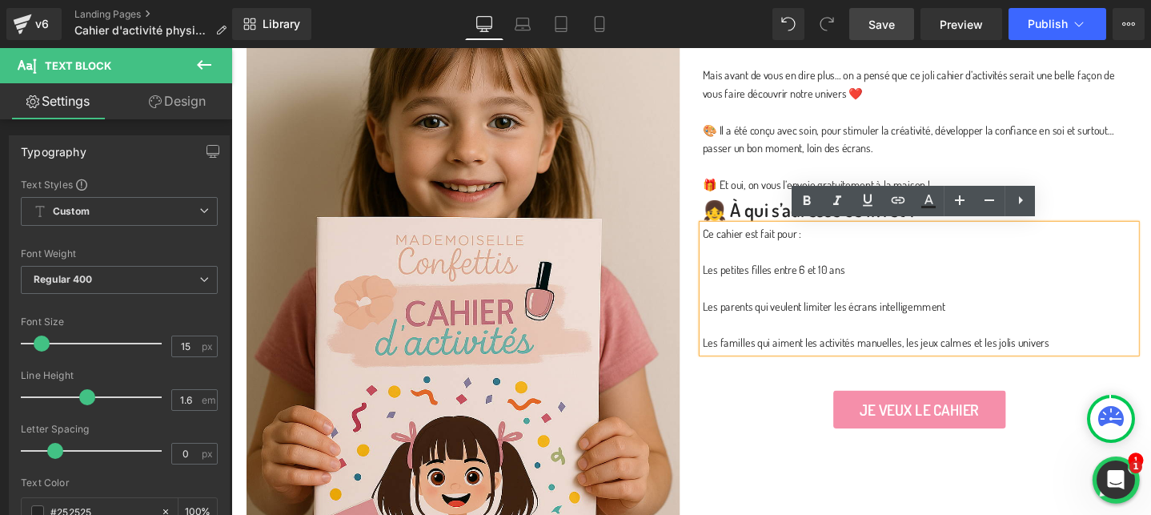
click at [762, 297] on p at bounding box center [956, 300] width 456 height 19
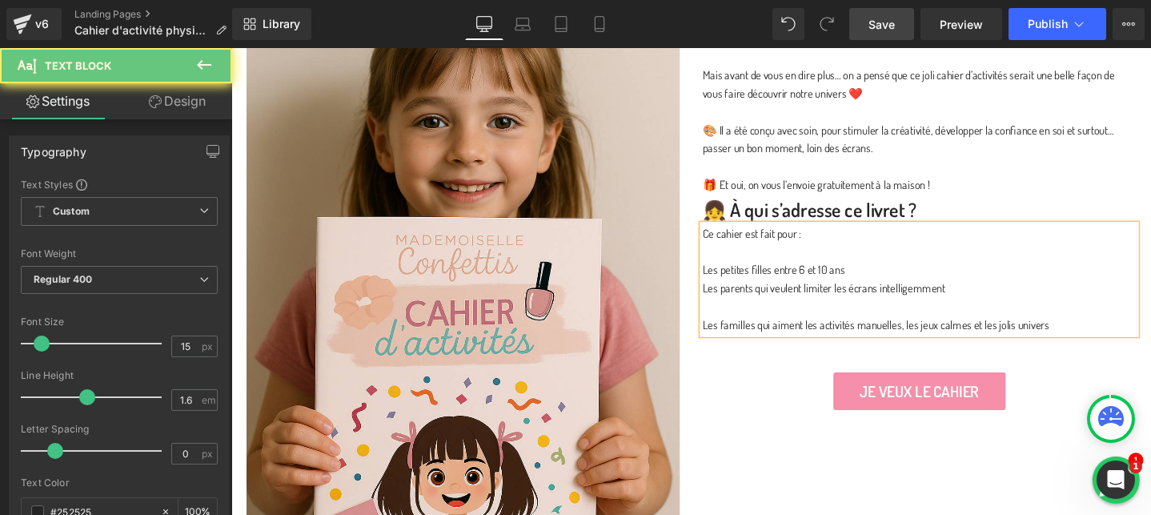
click at [745, 318] on p at bounding box center [956, 320] width 456 height 19
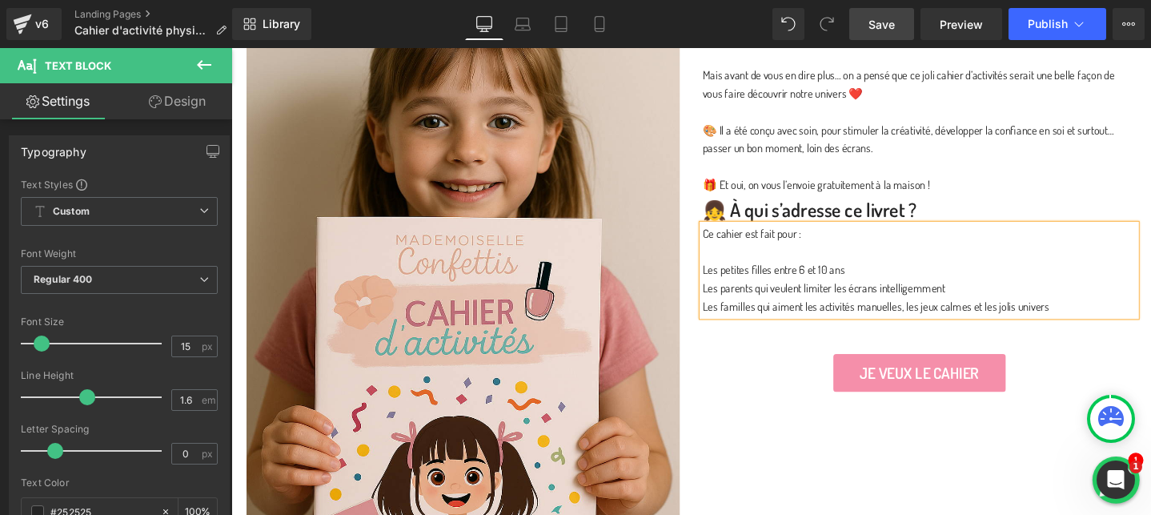
click at [728, 285] on p "Les petites filles entre 6 et 10 ans" at bounding box center [956, 281] width 456 height 19
click at [729, 304] on p "Les parents qui veulent limiter les écrans intelligemment" at bounding box center [956, 300] width 456 height 19
click at [728, 319] on div "Ce cahier est fait pour : -Les petites filles entre 6 et 10 ans -Les parents qu…" at bounding box center [956, 282] width 456 height 96
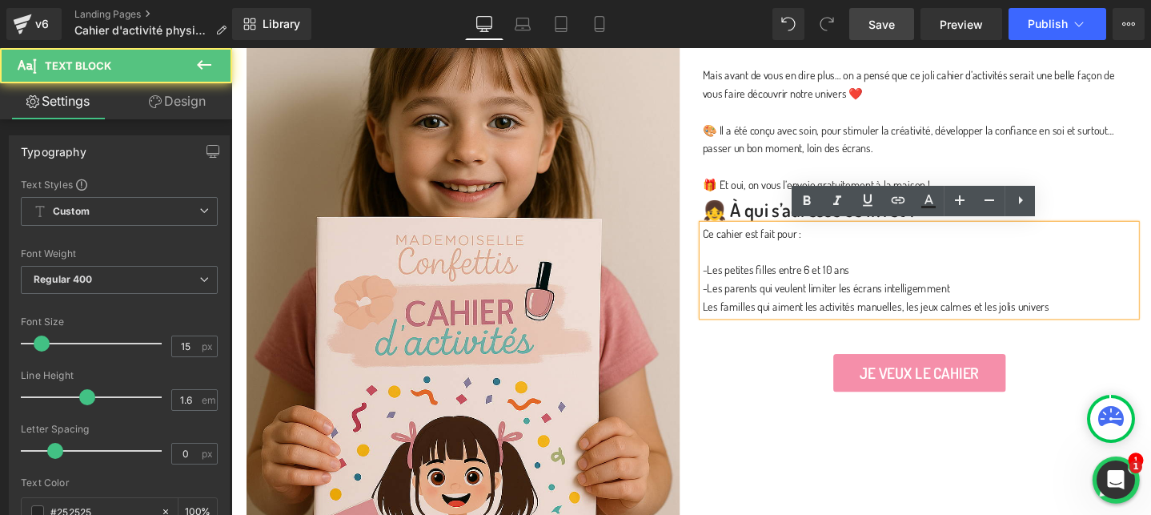
click at [729, 319] on p "Les familles qui aiment les activités manuelles, les jeux calmes et les jolis u…" at bounding box center [956, 320] width 456 height 19
click at [812, 321] on p "Les familles qui aiment les activités manuelles, les jeux calmes et les jolis u…" at bounding box center [956, 320] width 456 height 19
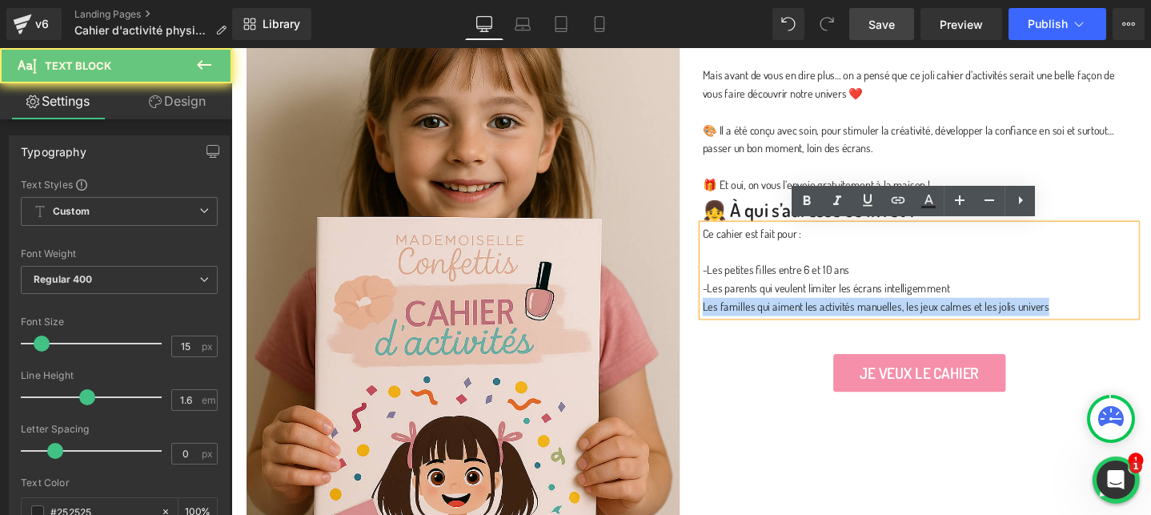
click at [812, 321] on p "Les familles qui aiment les activités manuelles, les jeux calmes et les jolis u…" at bounding box center [956, 320] width 456 height 19
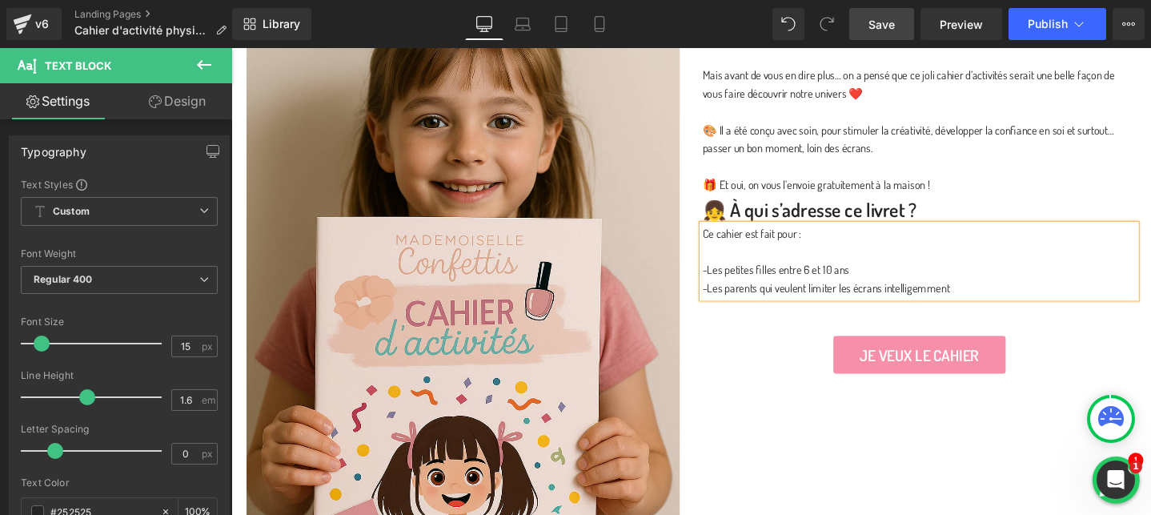
click at [779, 346] on div "💡 Pourquoi on vous l’offre ? Text Block Chez Mademoiselle Confettis, on crée ch…" at bounding box center [956, 185] width 480 height 414
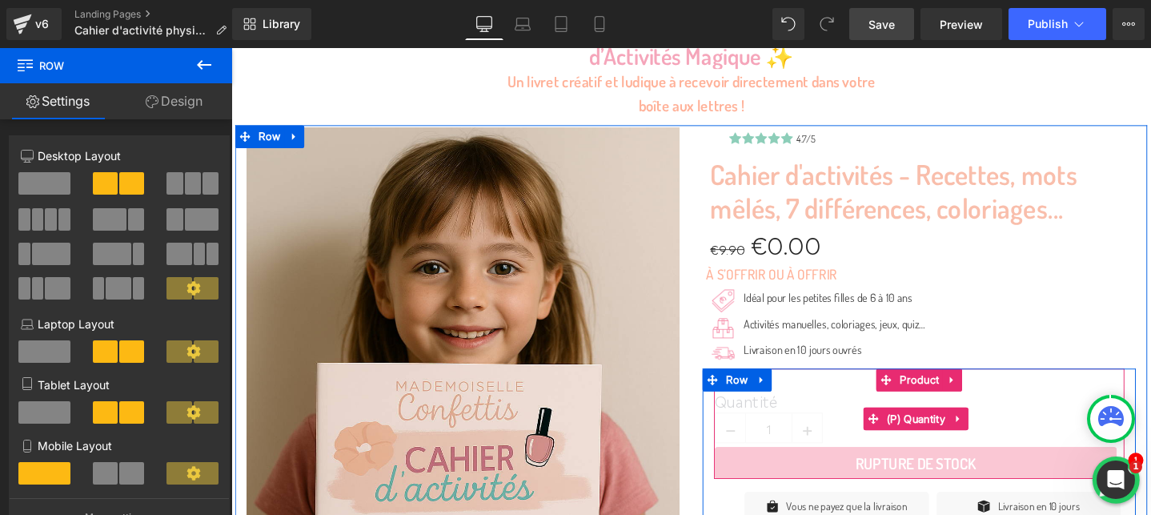
scroll to position [170, 0]
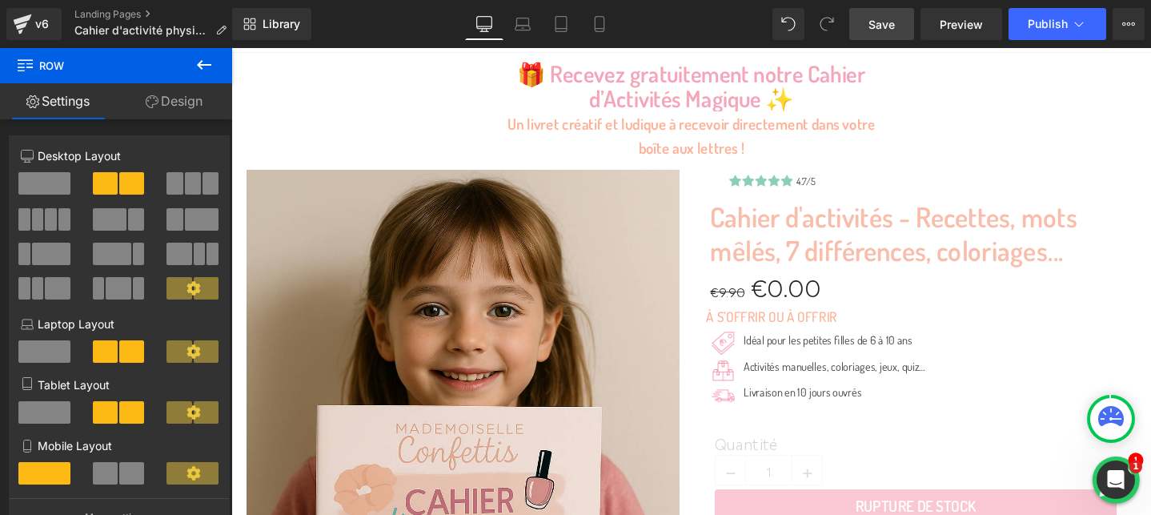
click at [870, 22] on span "Save" at bounding box center [882, 24] width 26 height 17
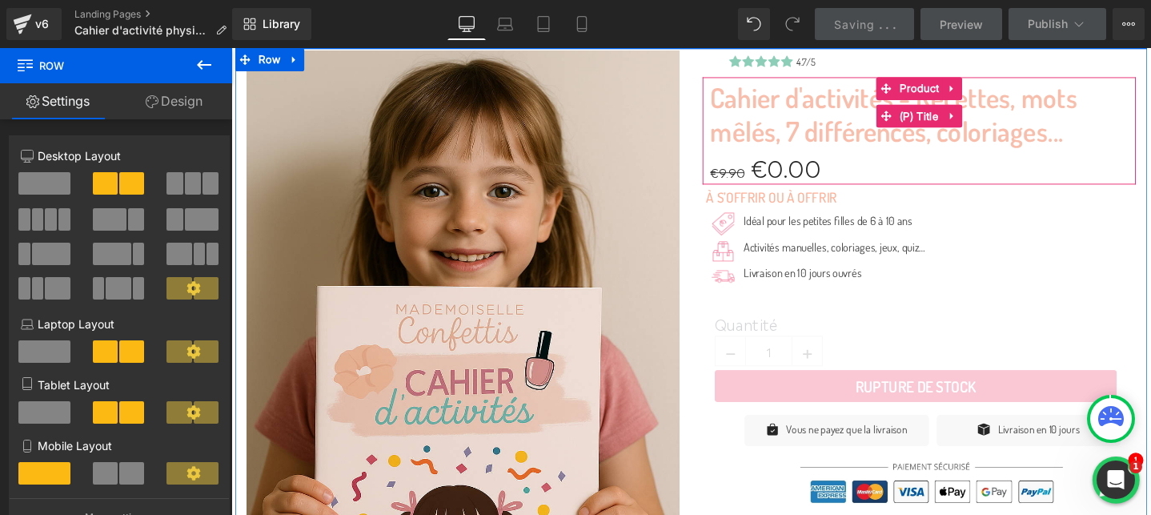
scroll to position [314, 0]
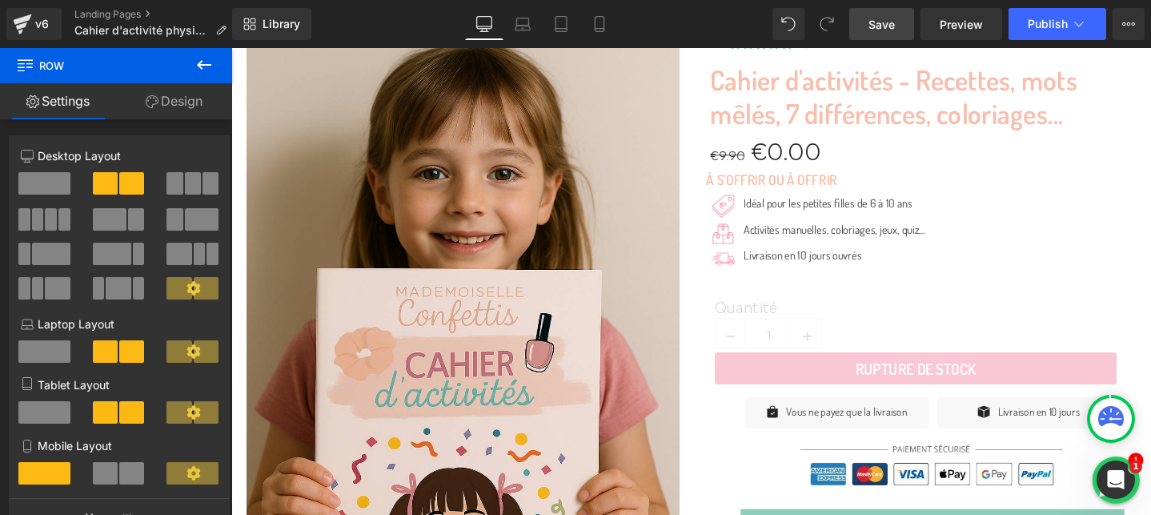
click at [206, 67] on icon at bounding box center [204, 64] width 19 height 19
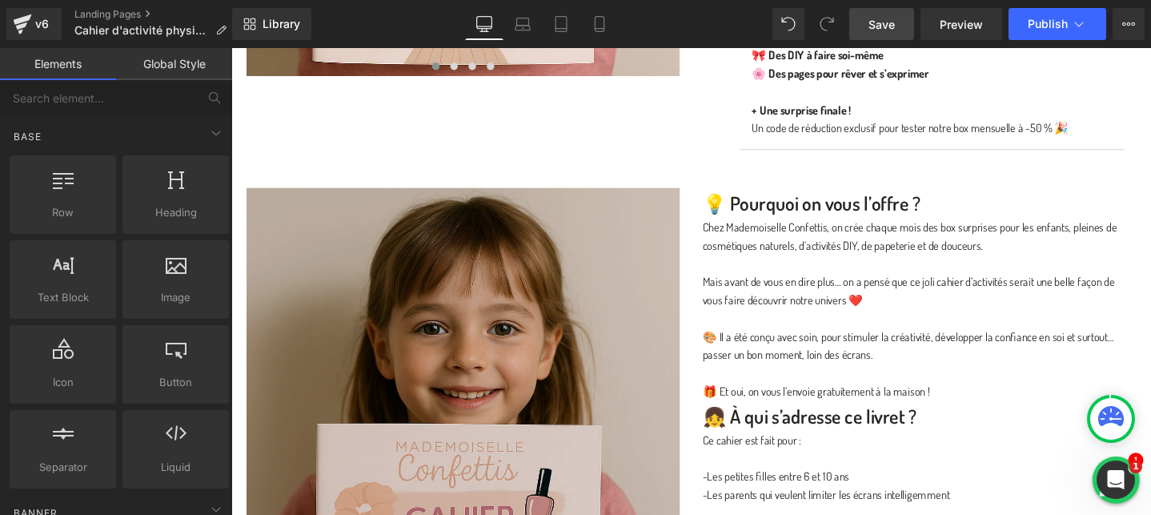
scroll to position [1084, 0]
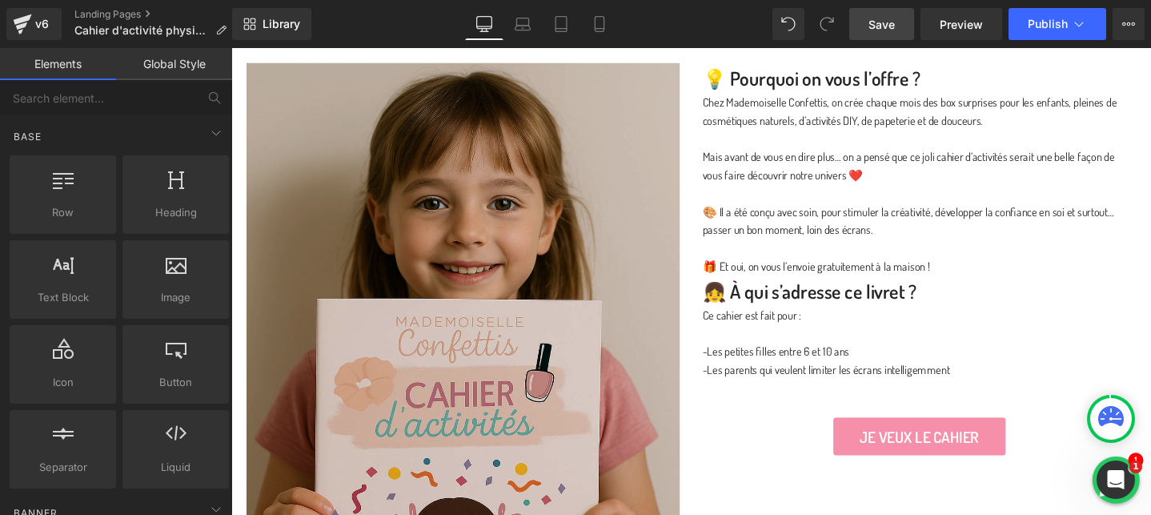
click at [488, 395] on img at bounding box center [475, 406] width 456 height 685
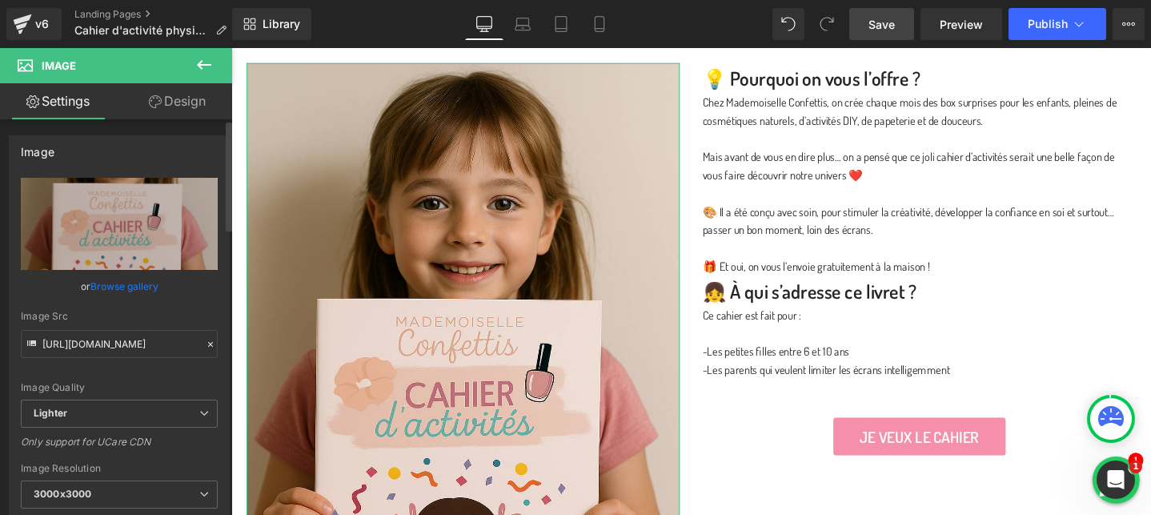
click at [126, 291] on link "Browse gallery" at bounding box center [124, 286] width 68 height 28
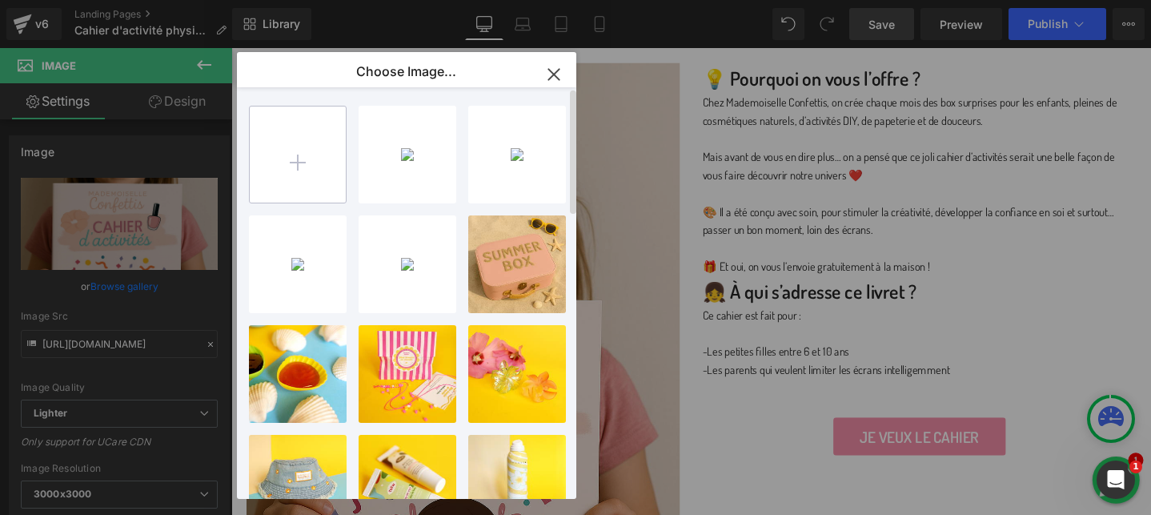
type input "C:\fakepath\ChatGPT Image [DATE], 19_37_07.png"
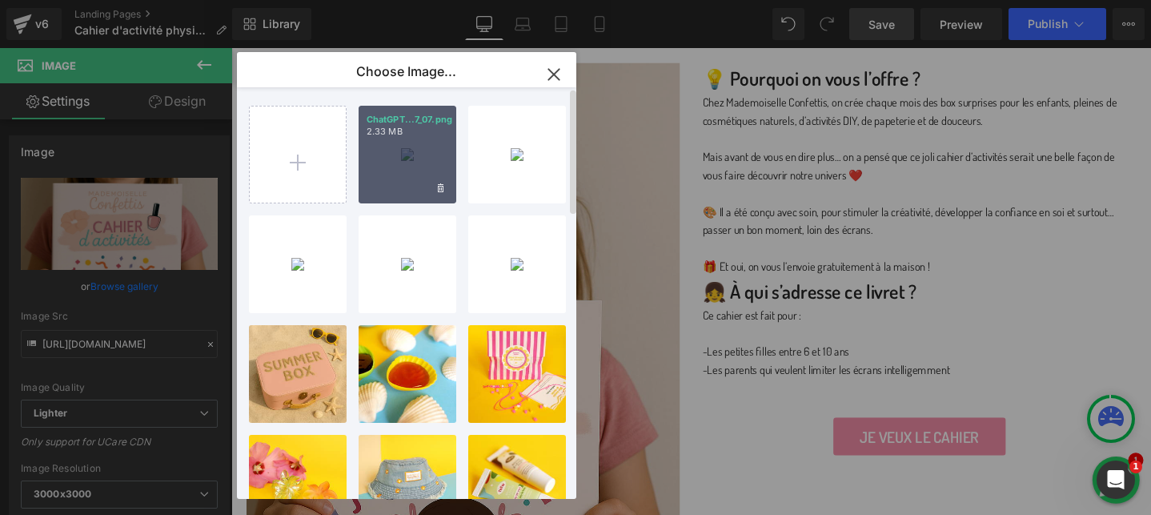
click at [401, 162] on div "ChatGPT...7_07.png 2.33 MB" at bounding box center [408, 155] width 98 height 98
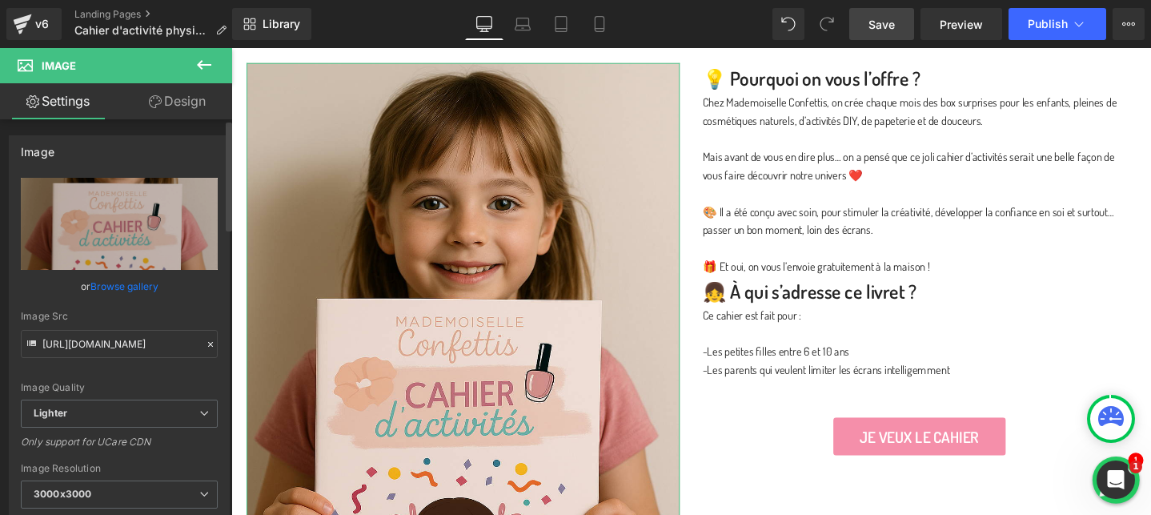
click at [137, 282] on link "Browse gallery" at bounding box center [124, 286] width 68 height 28
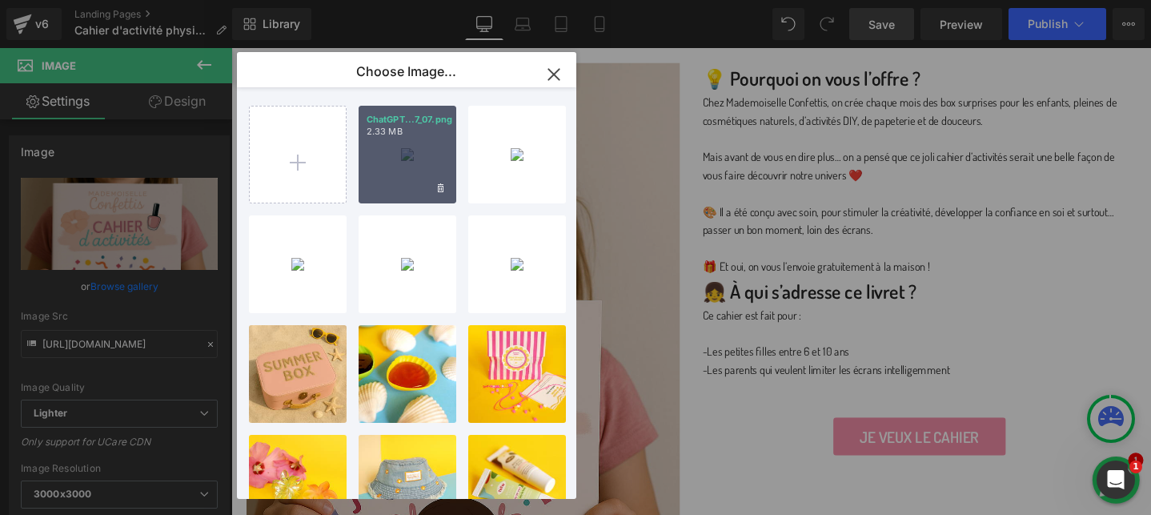
click at [384, 170] on div "ChatGPT...7_07.png 2.33 MB" at bounding box center [408, 155] width 98 height 98
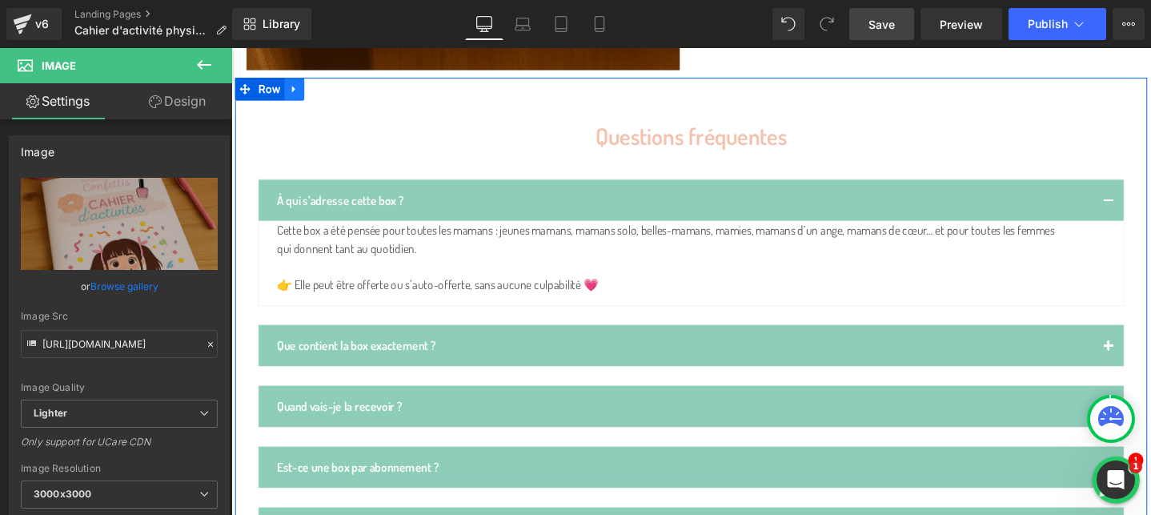
scroll to position [1738, 0]
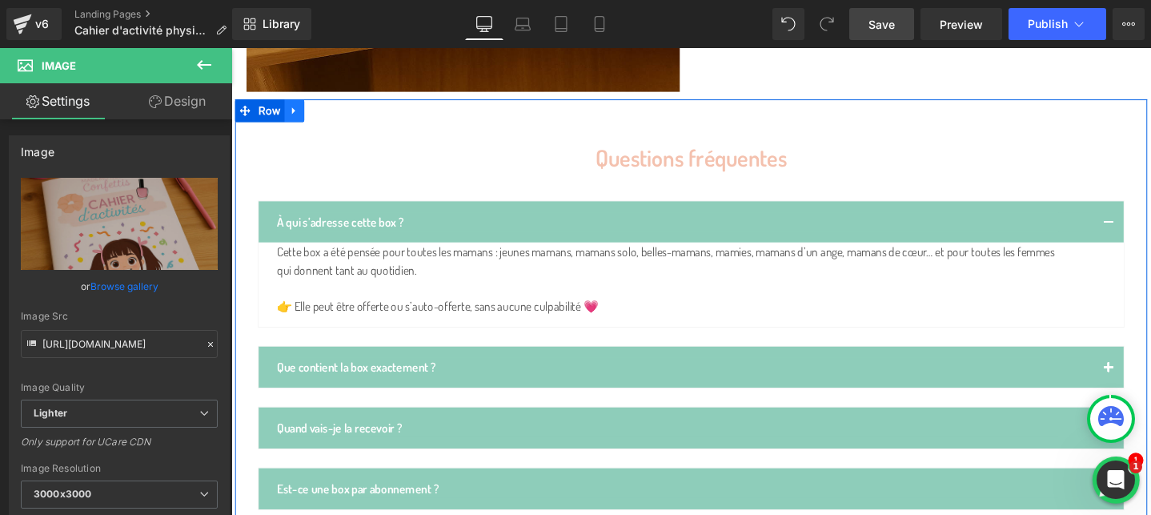
click at [304, 113] on link at bounding box center [297, 114] width 21 height 24
click at [343, 115] on icon at bounding box center [339, 114] width 11 height 11
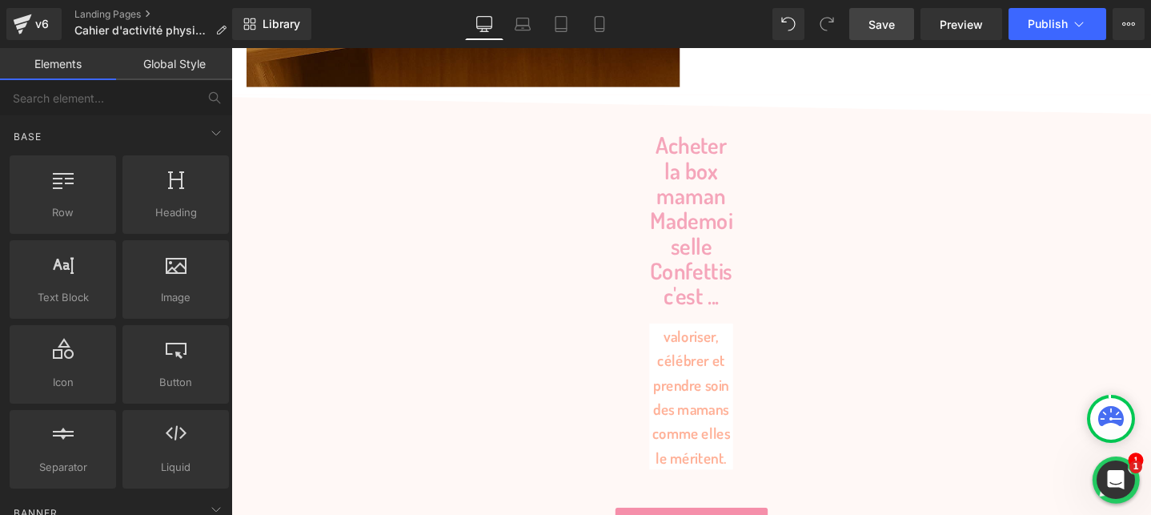
scroll to position [1646, 0]
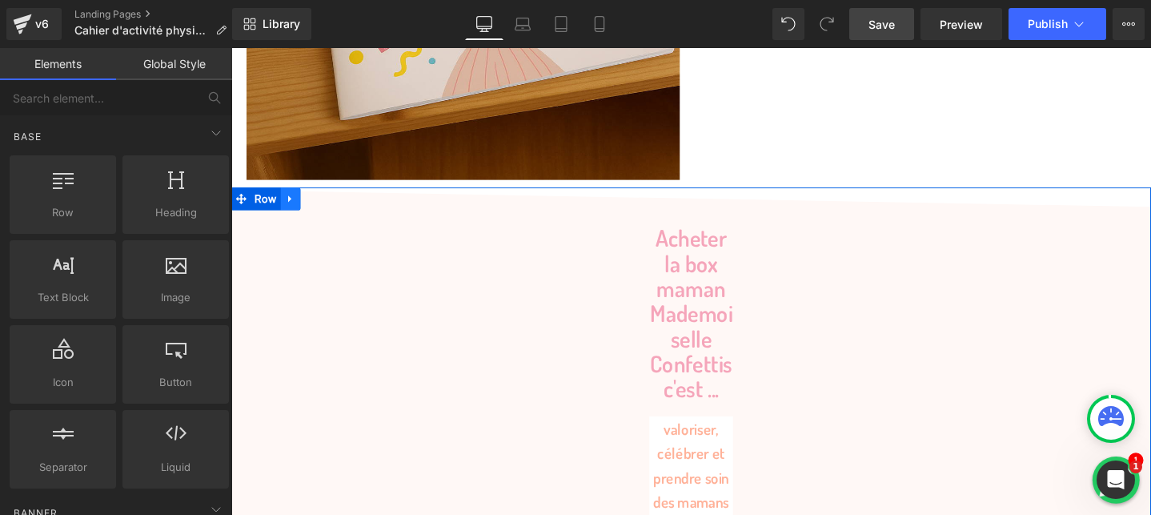
click at [289, 210] on icon at bounding box center [293, 206] width 11 height 12
click at [332, 207] on icon at bounding box center [335, 206] width 11 height 11
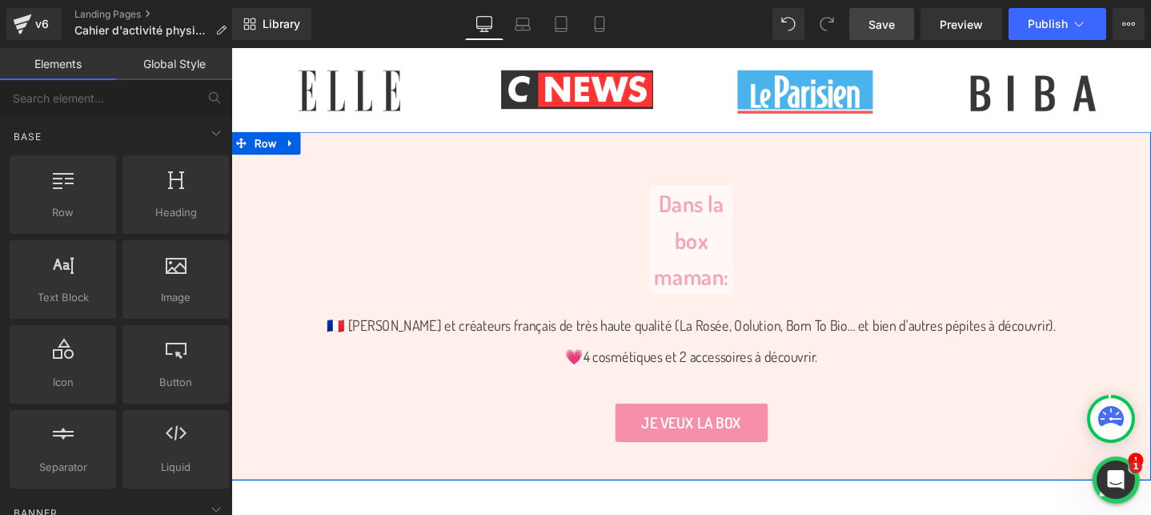
scroll to position [1915, 0]
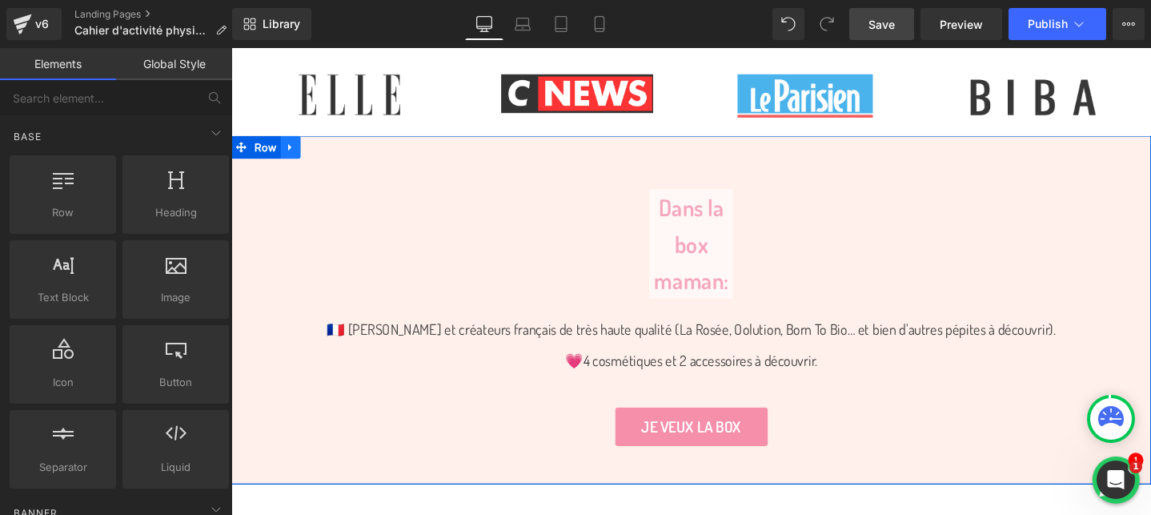
click at [295, 157] on icon at bounding box center [293, 153] width 11 height 12
click at [338, 151] on icon at bounding box center [335, 152] width 11 height 11
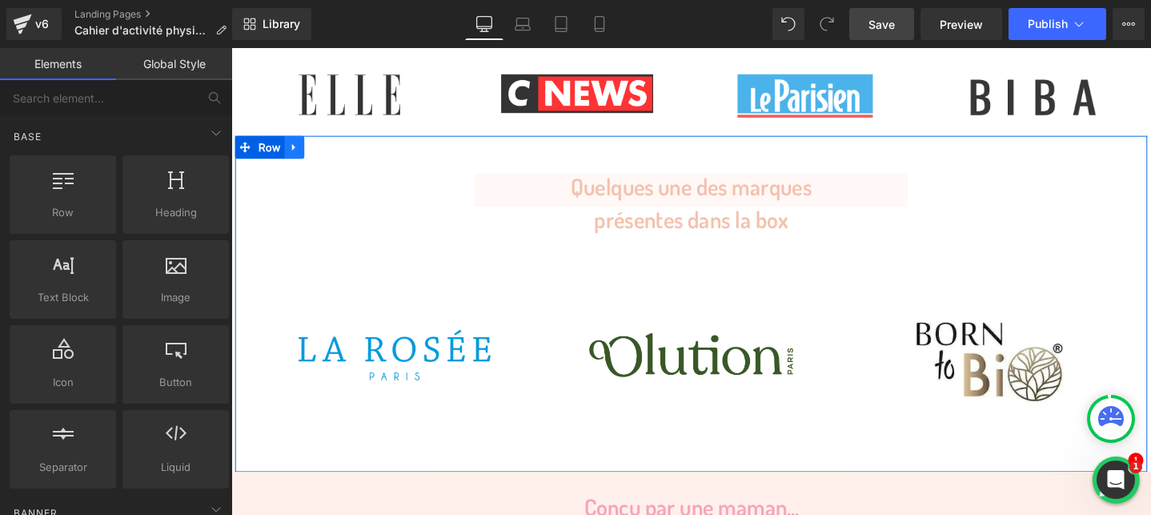
click at [295, 156] on icon at bounding box center [297, 153] width 11 height 12
click at [338, 156] on icon at bounding box center [339, 152] width 11 height 11
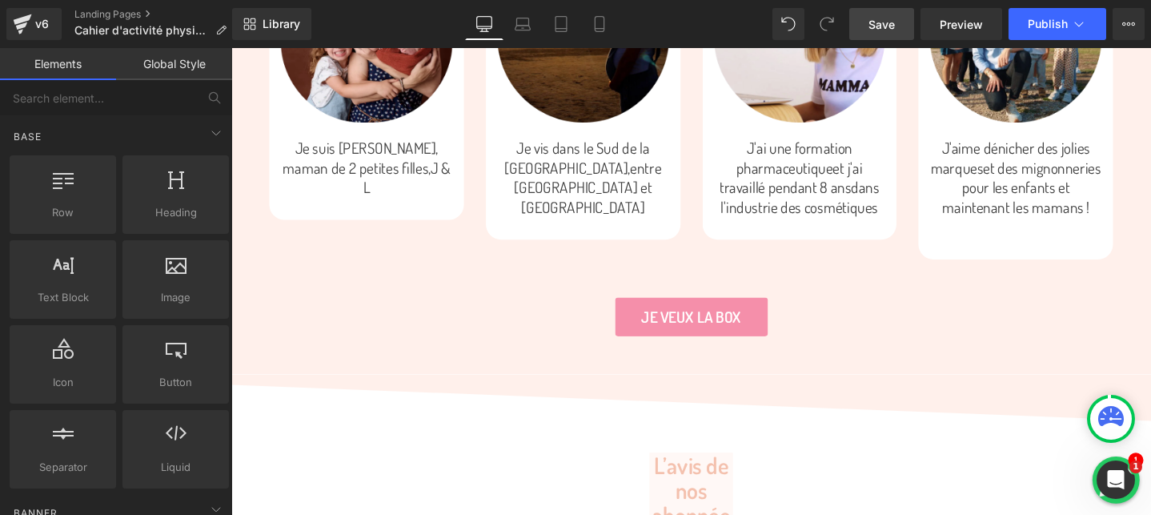
scroll to position [2299, 0]
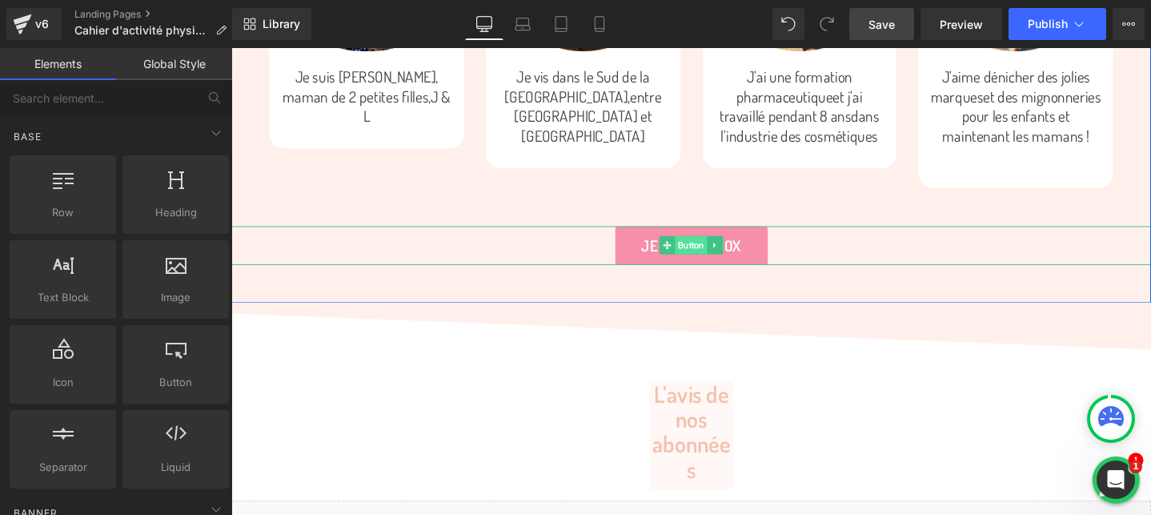
click at [714, 255] on span "Button" at bounding box center [716, 255] width 34 height 19
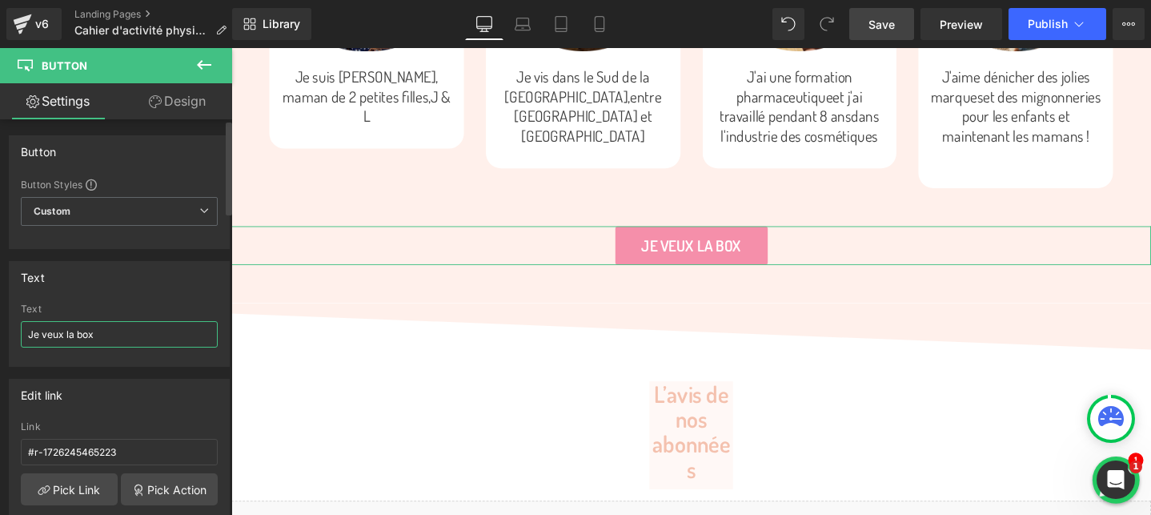
drag, startPoint x: 70, startPoint y: 335, endPoint x: 180, endPoint y: 335, distance: 109.7
click at [180, 335] on input "Je veux la box" at bounding box center [119, 334] width 197 height 26
type input "Je veux le cahier"
click at [187, 273] on div "Text" at bounding box center [119, 277] width 219 height 30
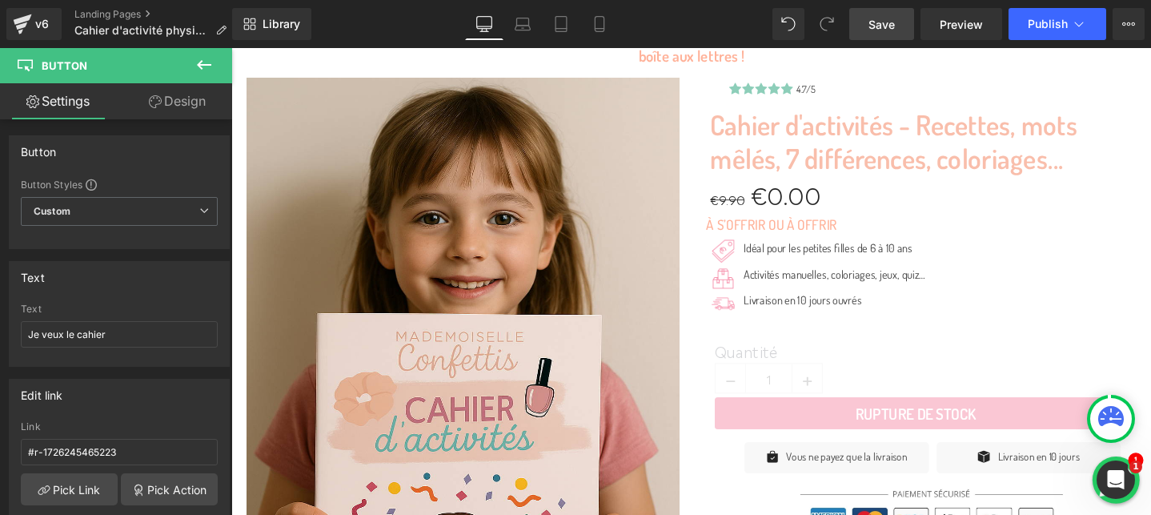
scroll to position [0, 0]
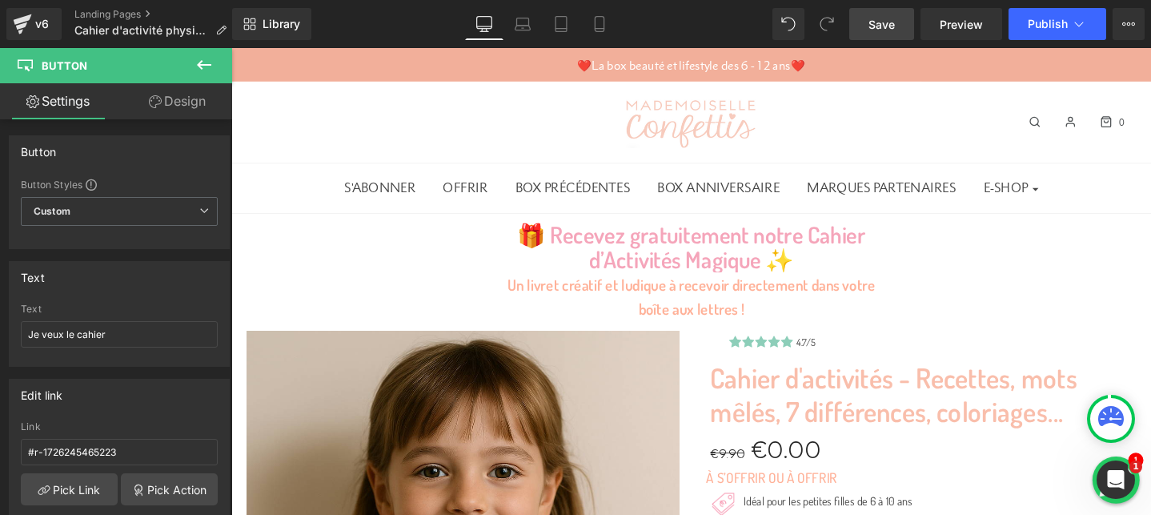
click at [882, 36] on link "Save" at bounding box center [882, 24] width 65 height 32
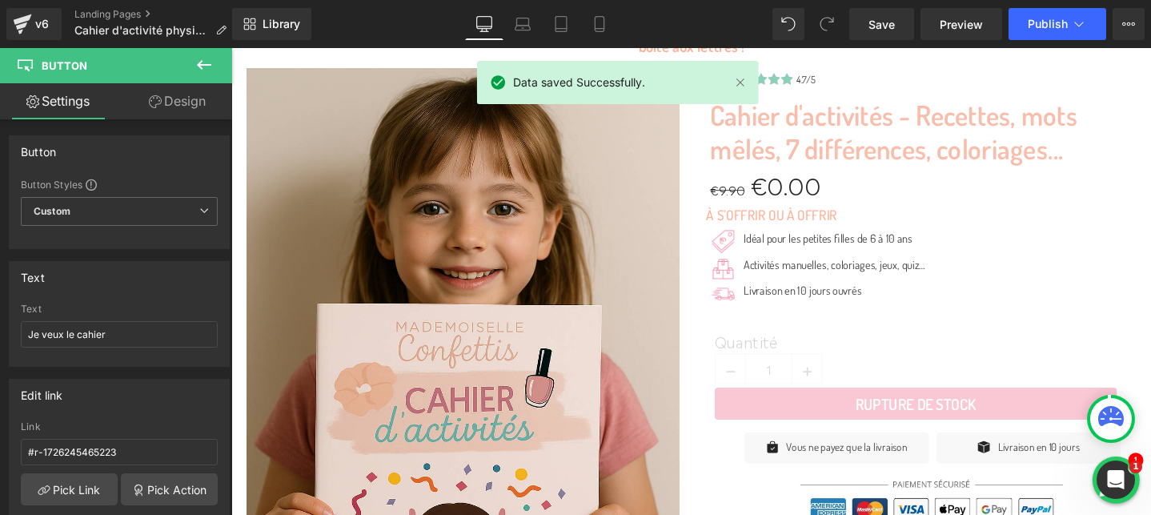
scroll to position [291, 0]
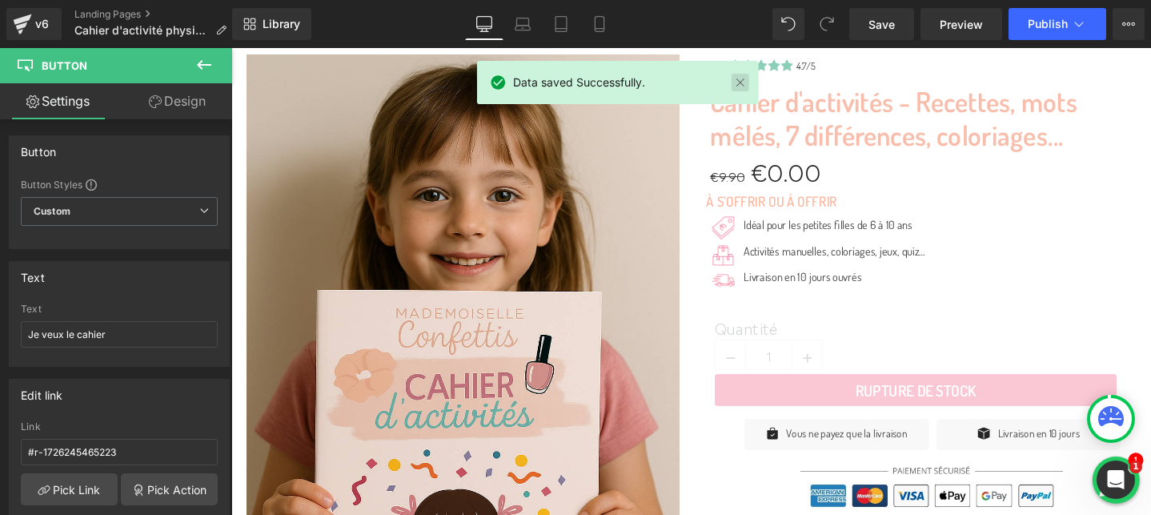
drag, startPoint x: 735, startPoint y: 86, endPoint x: 725, endPoint y: 174, distance: 88.7
click at [735, 86] on link at bounding box center [741, 83] width 18 height 18
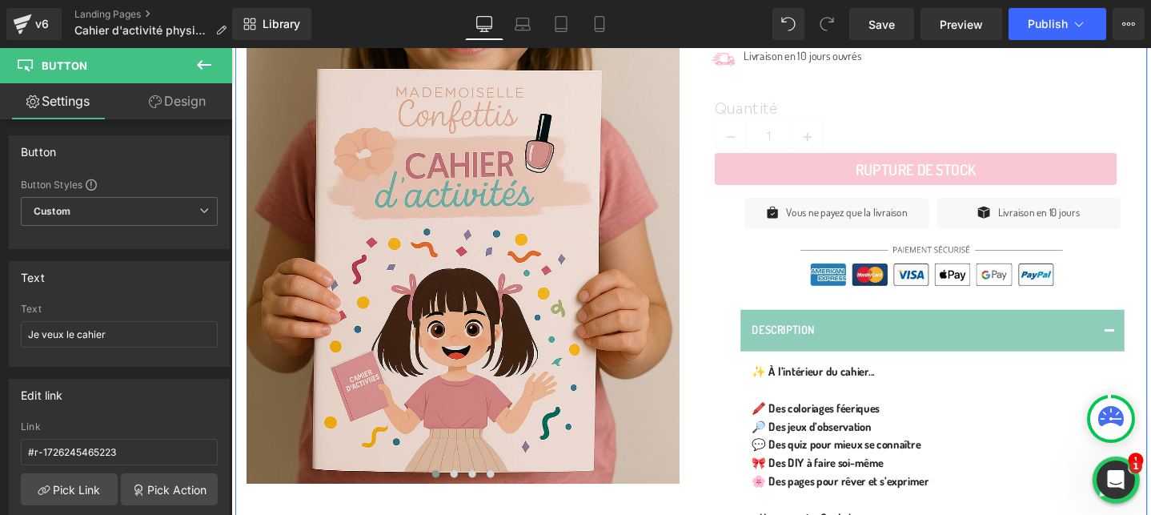
scroll to position [616, 0]
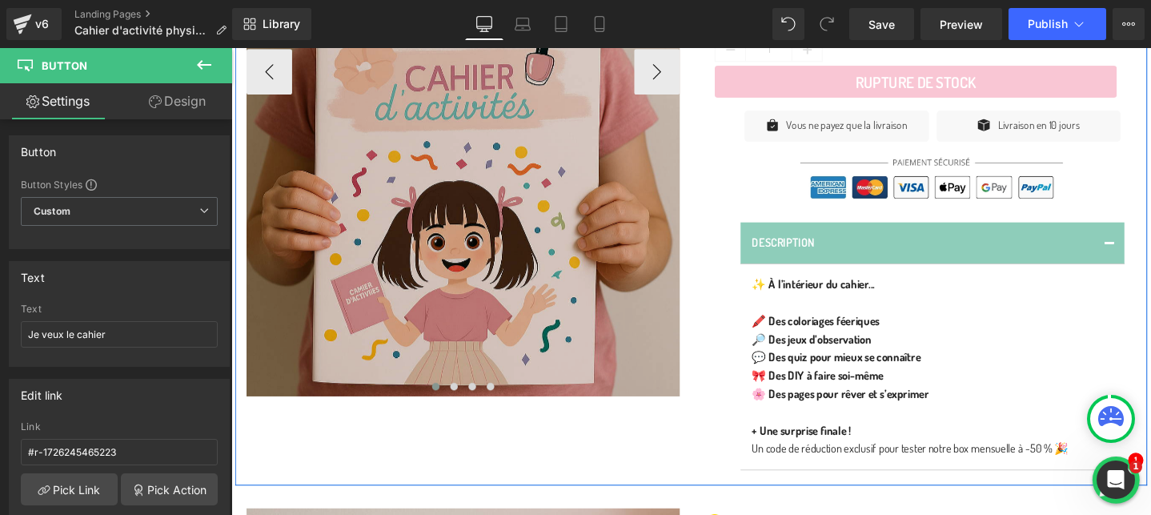
click at [669, 97] on img at bounding box center [475, 72] width 456 height 685
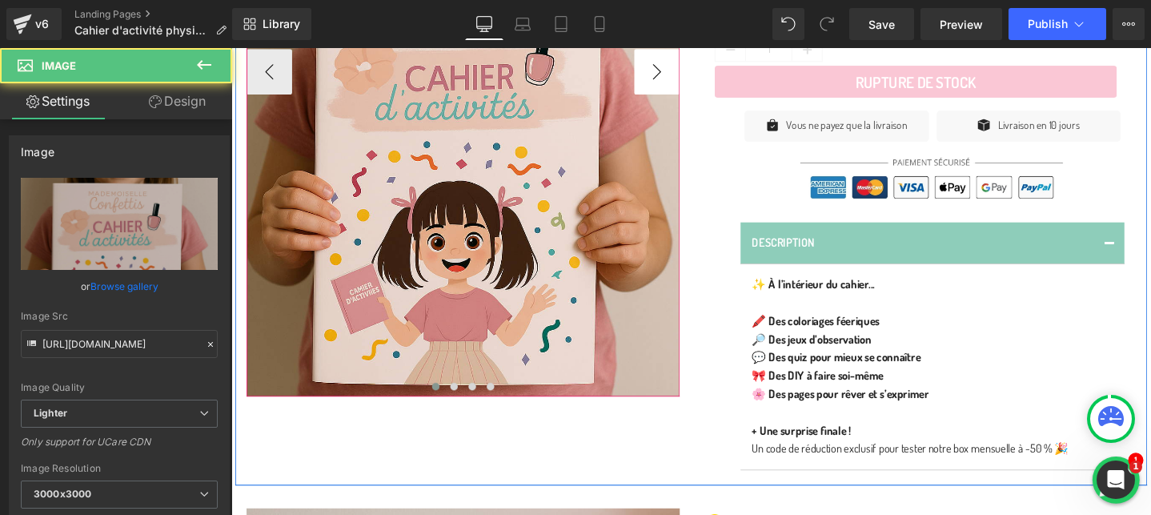
click at [673, 79] on button "›" at bounding box center [680, 73] width 48 height 48
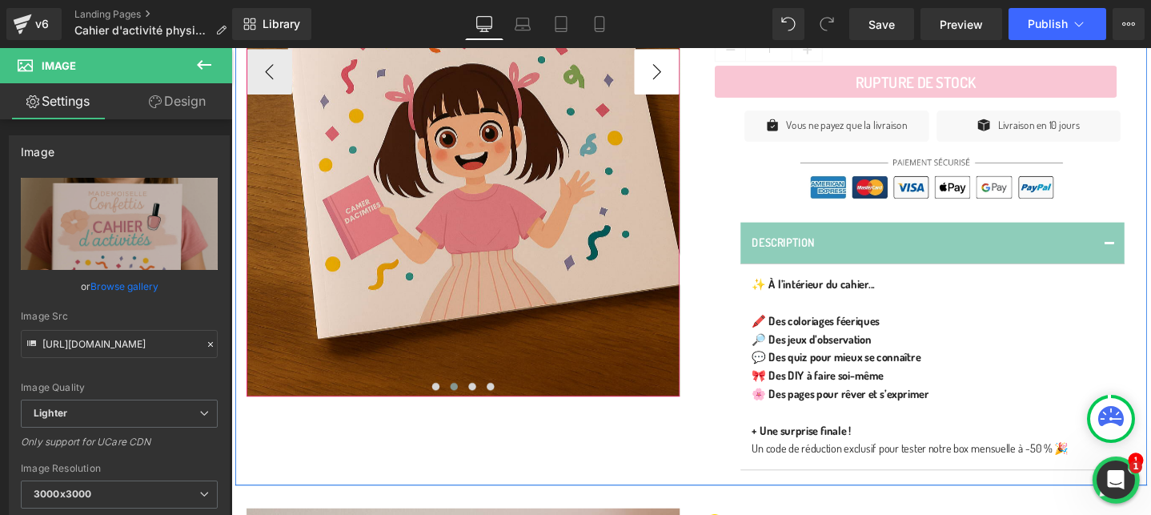
click at [673, 79] on button "›" at bounding box center [680, 73] width 48 height 48
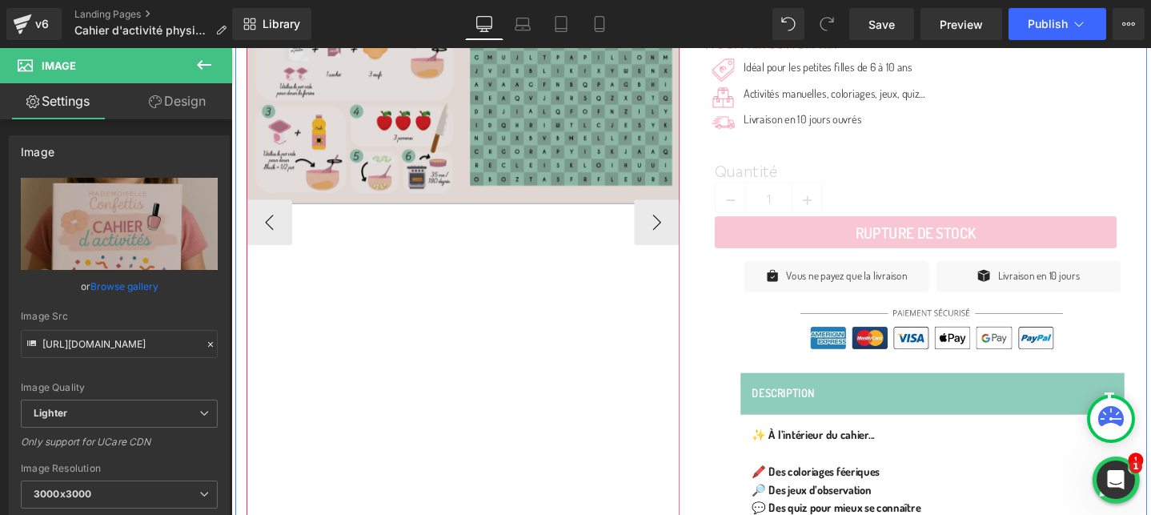
scroll to position [447, 0]
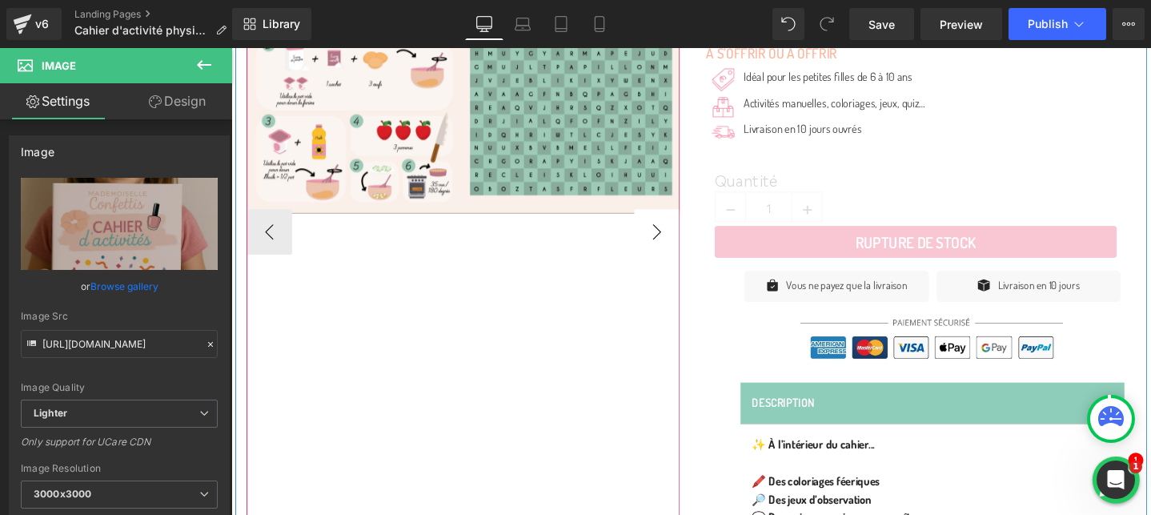
click at [681, 252] on button "›" at bounding box center [680, 242] width 48 height 48
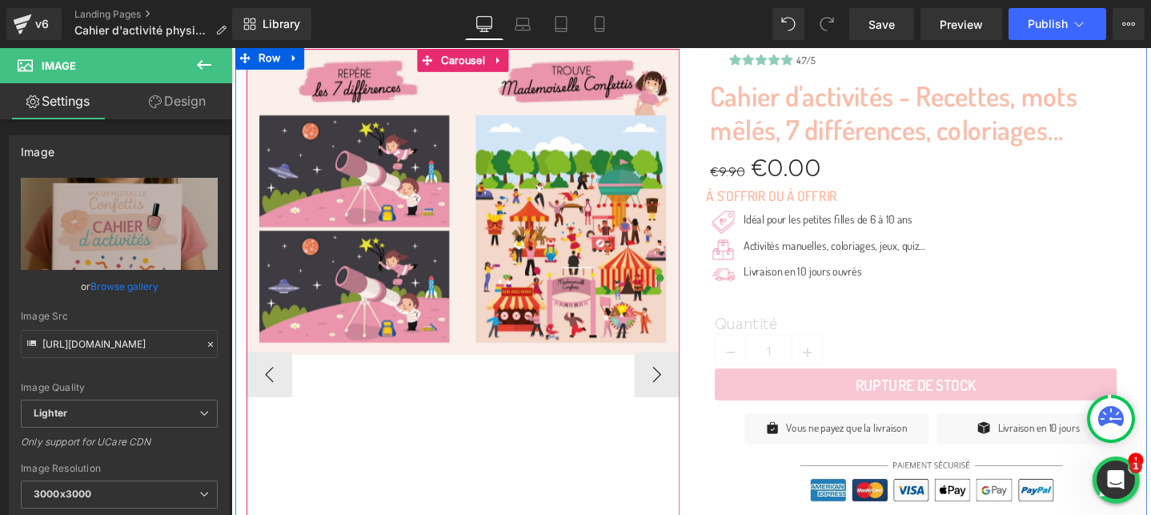
scroll to position [290, 0]
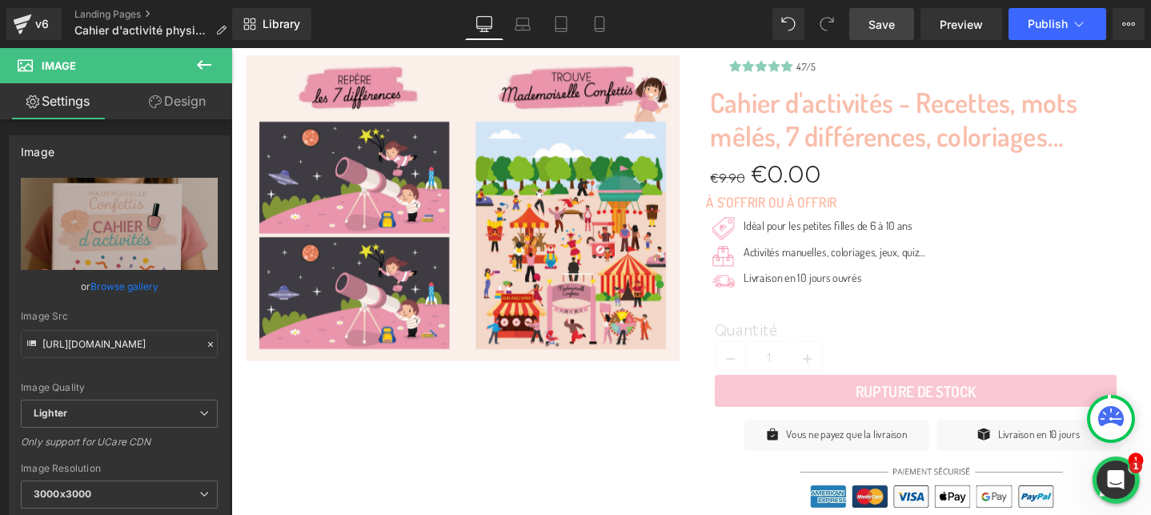
click at [894, 21] on span "Save" at bounding box center [882, 24] width 26 height 17
click at [609, 16] on link "Mobile" at bounding box center [600, 24] width 38 height 32
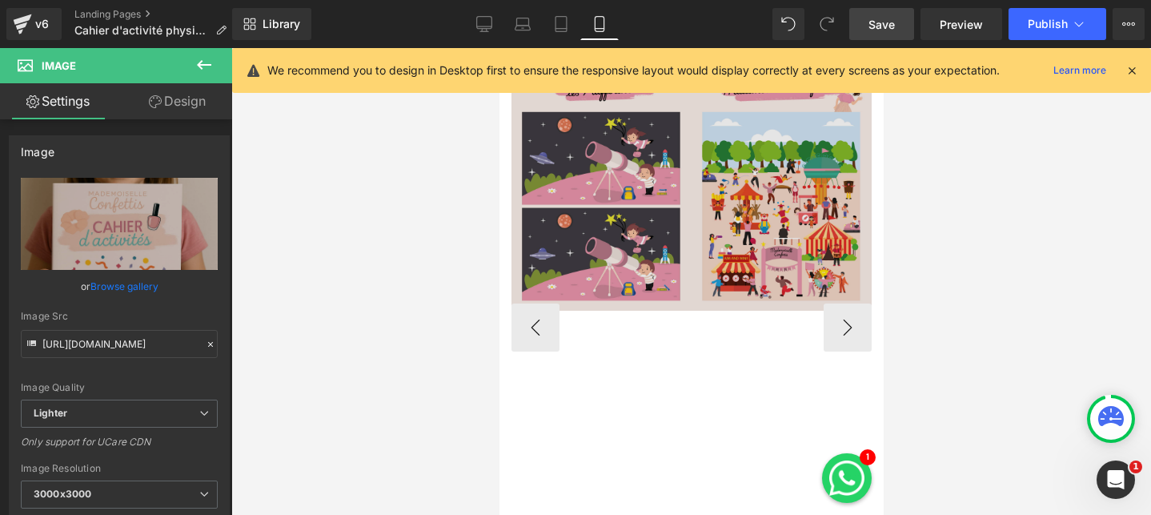
scroll to position [0, 0]
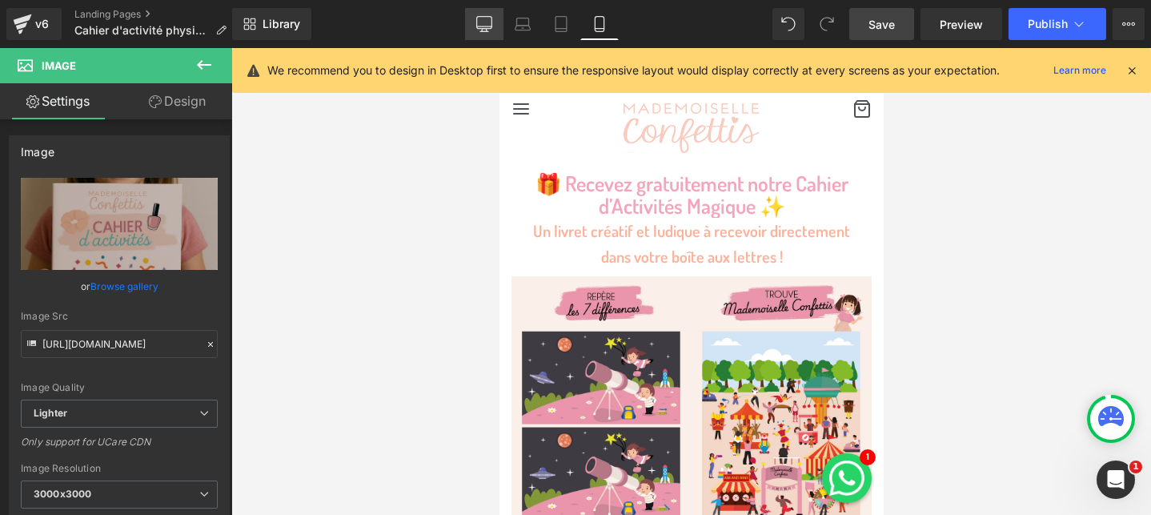
click at [486, 32] on link "Desktop" at bounding box center [484, 24] width 38 height 32
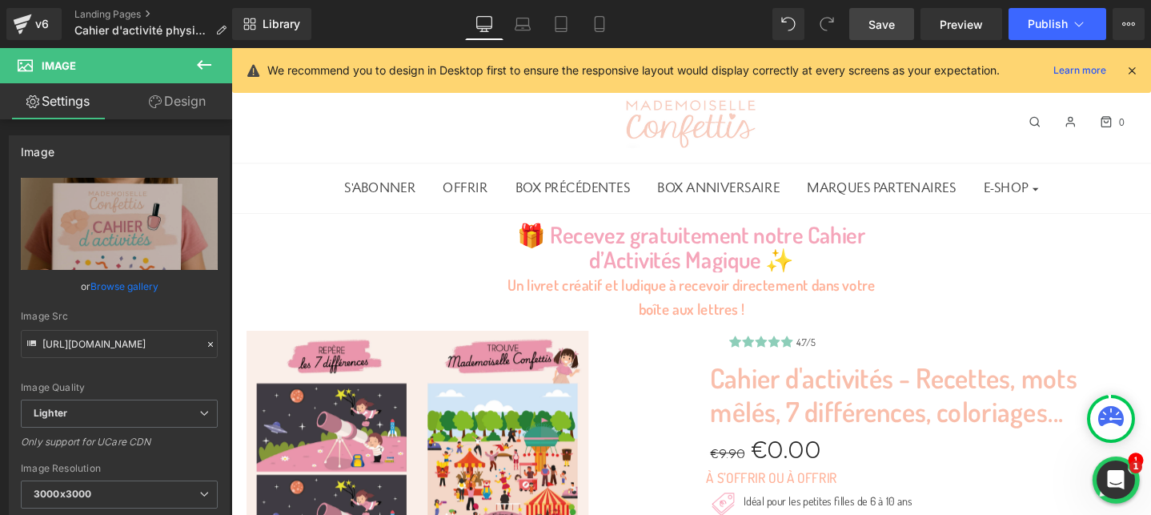
scroll to position [70, 0]
